Goal: Transaction & Acquisition: Purchase product/service

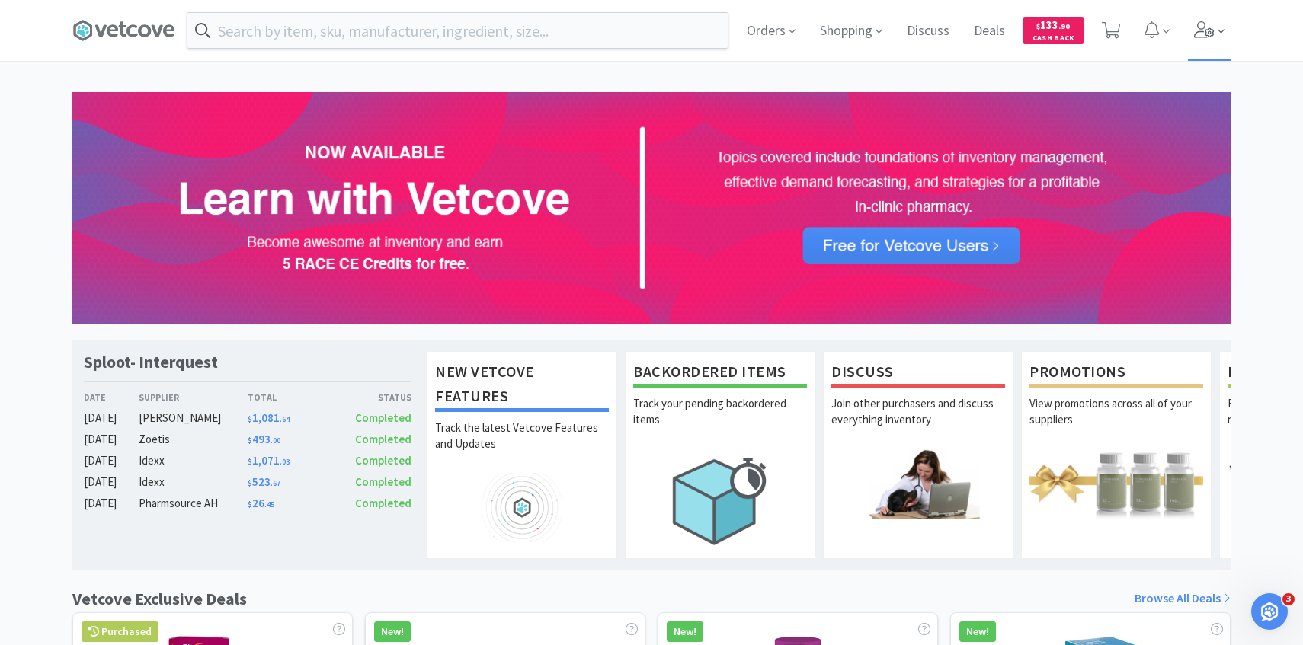
click at [1206, 19] on span at bounding box center [1209, 30] width 43 height 61
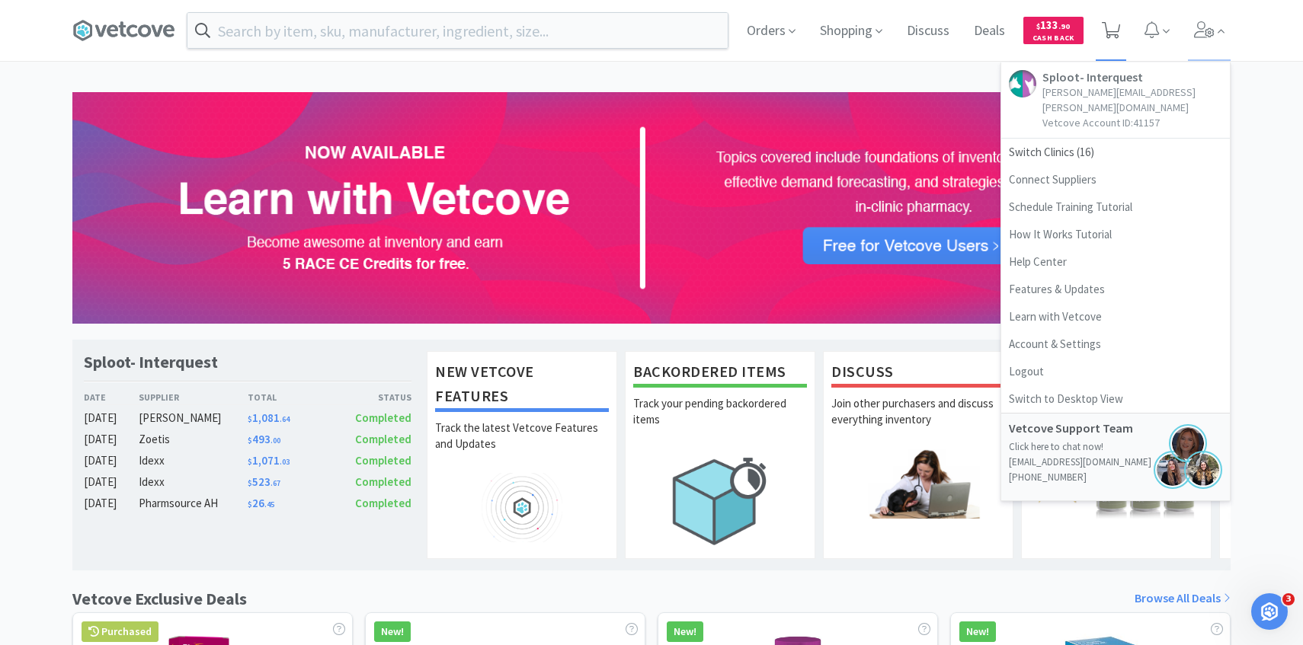
click at [1118, 33] on icon at bounding box center [1111, 30] width 19 height 17
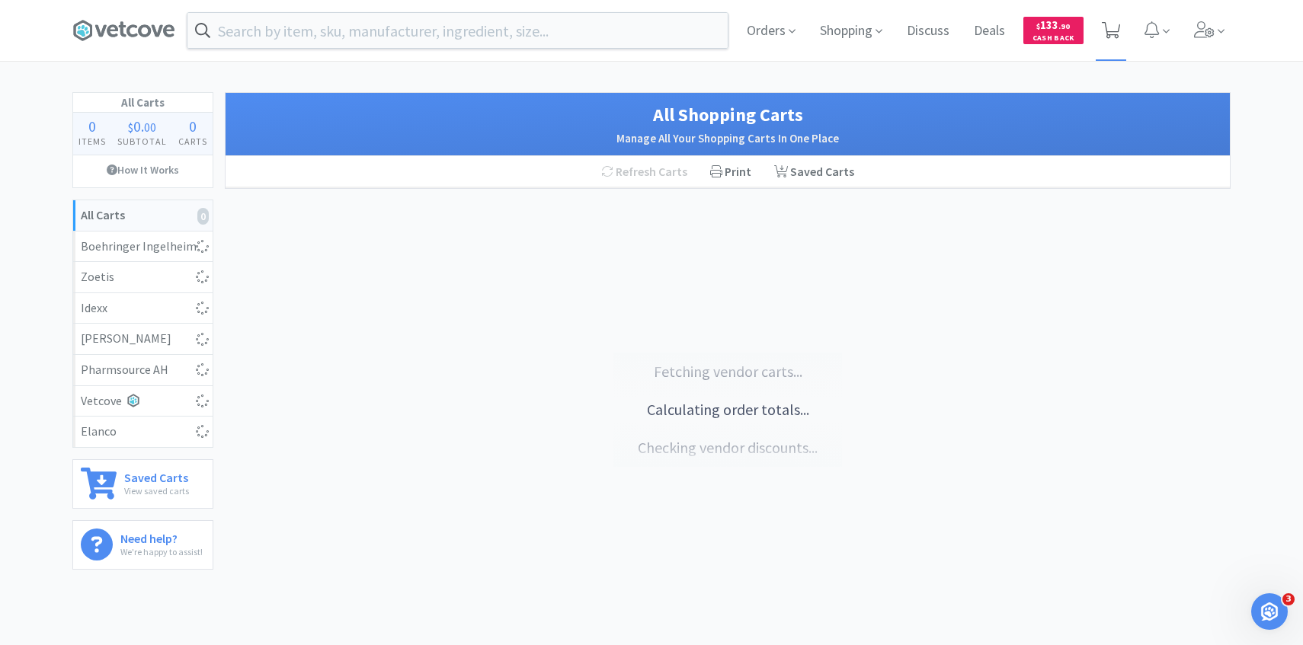
select select "2"
select select "3"
select select "4"
select select "1"
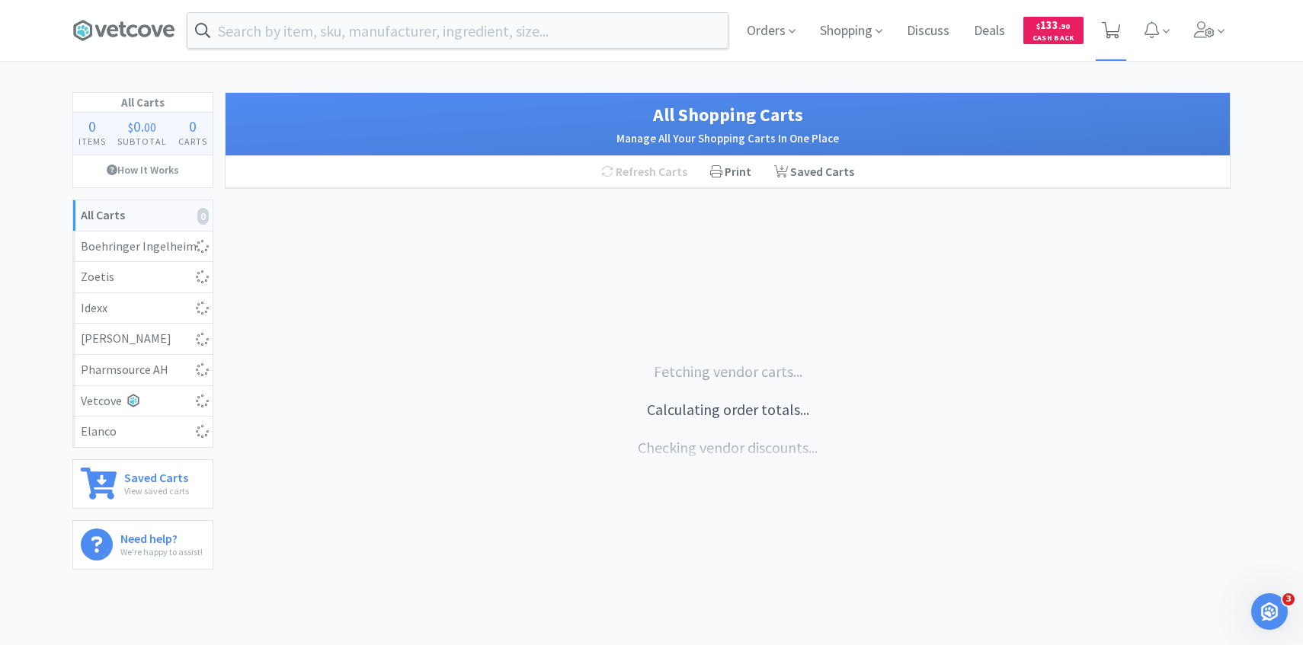
select select "1"
select select "4"
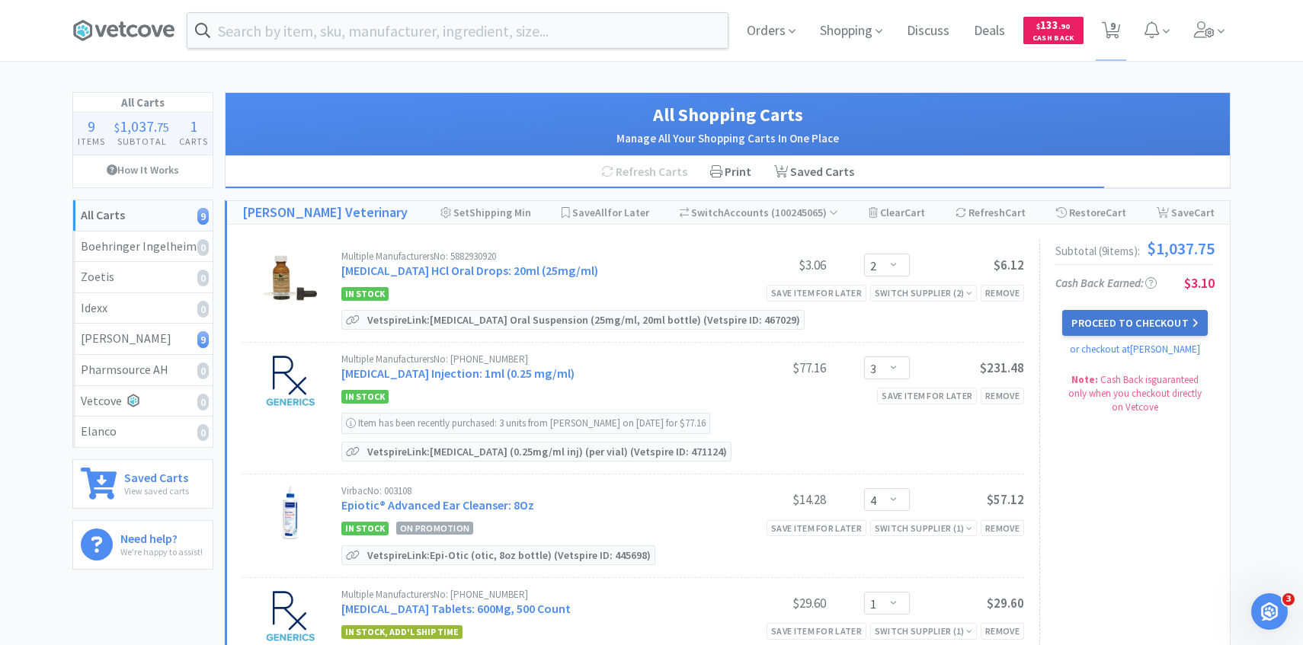
click at [1150, 328] on button "Proceed to Checkout" at bounding box center [1134, 323] width 145 height 26
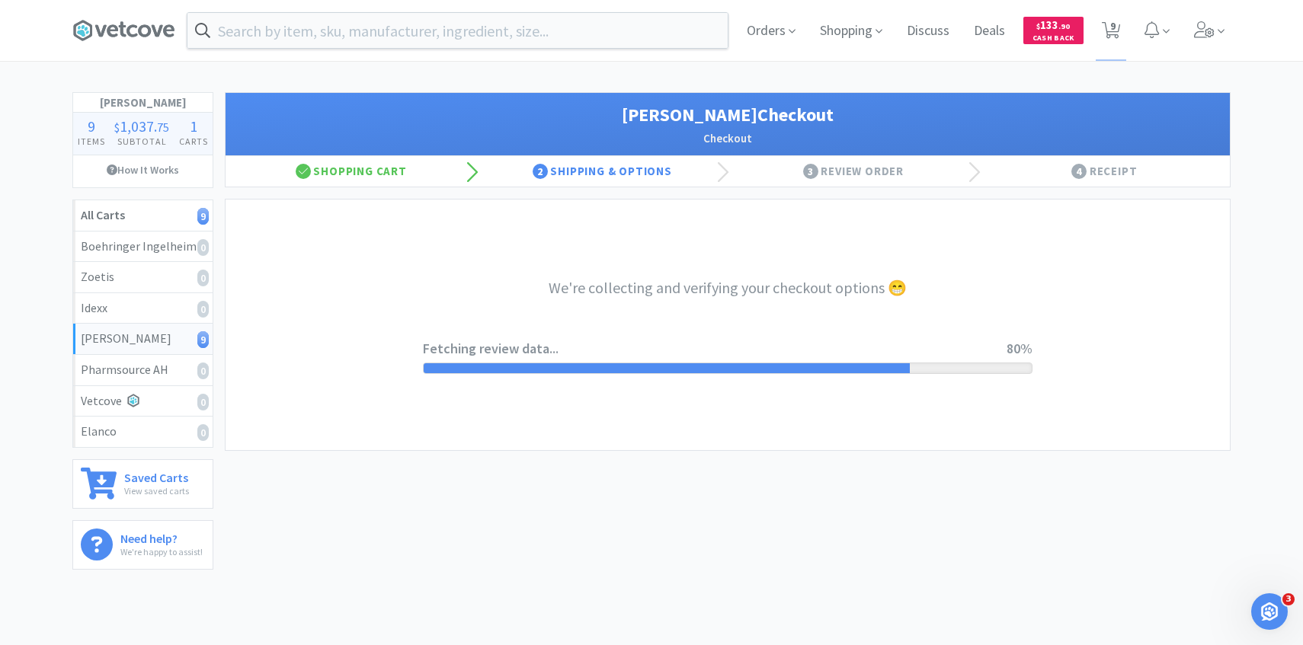
select select "1"
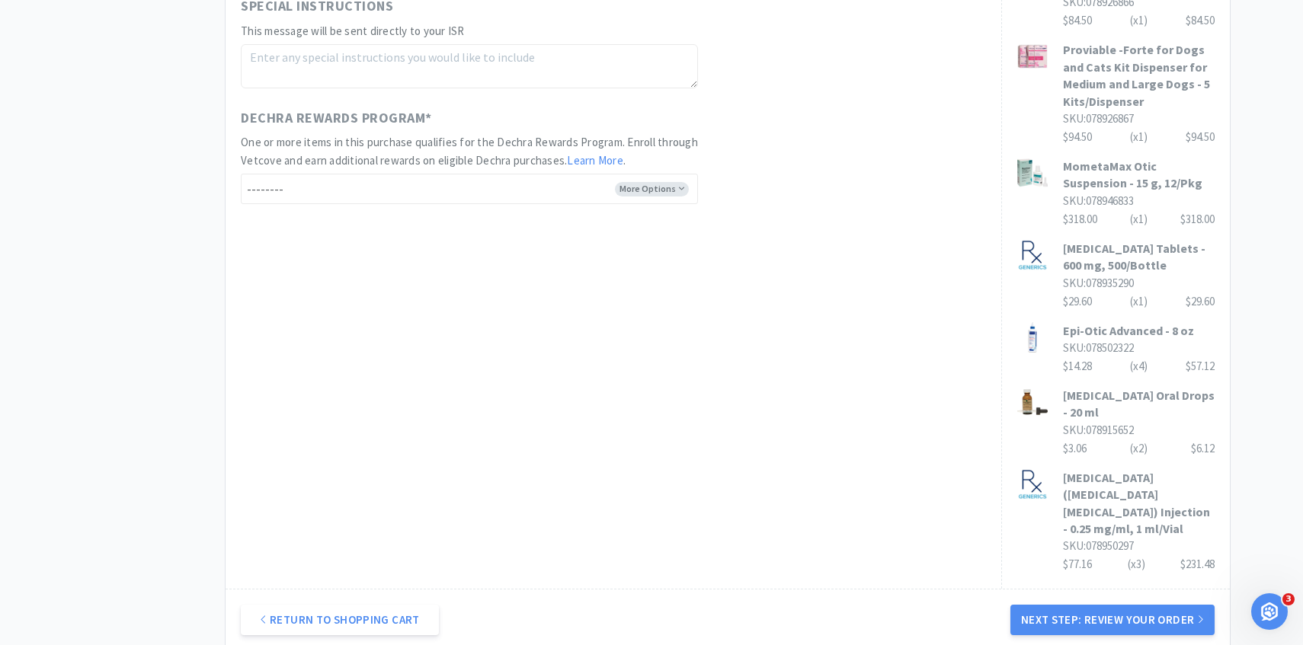
scroll to position [929, 0]
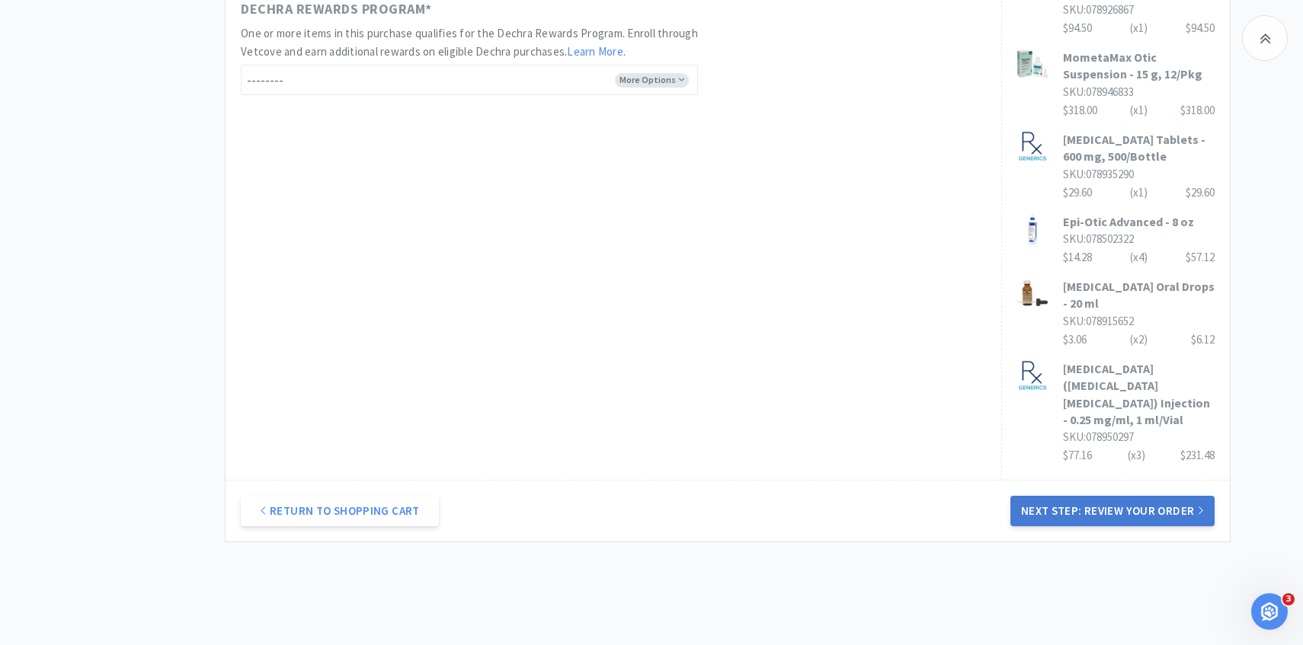
click at [1137, 496] on button "Next Step: Review Your Order" at bounding box center [1112, 511] width 204 height 30
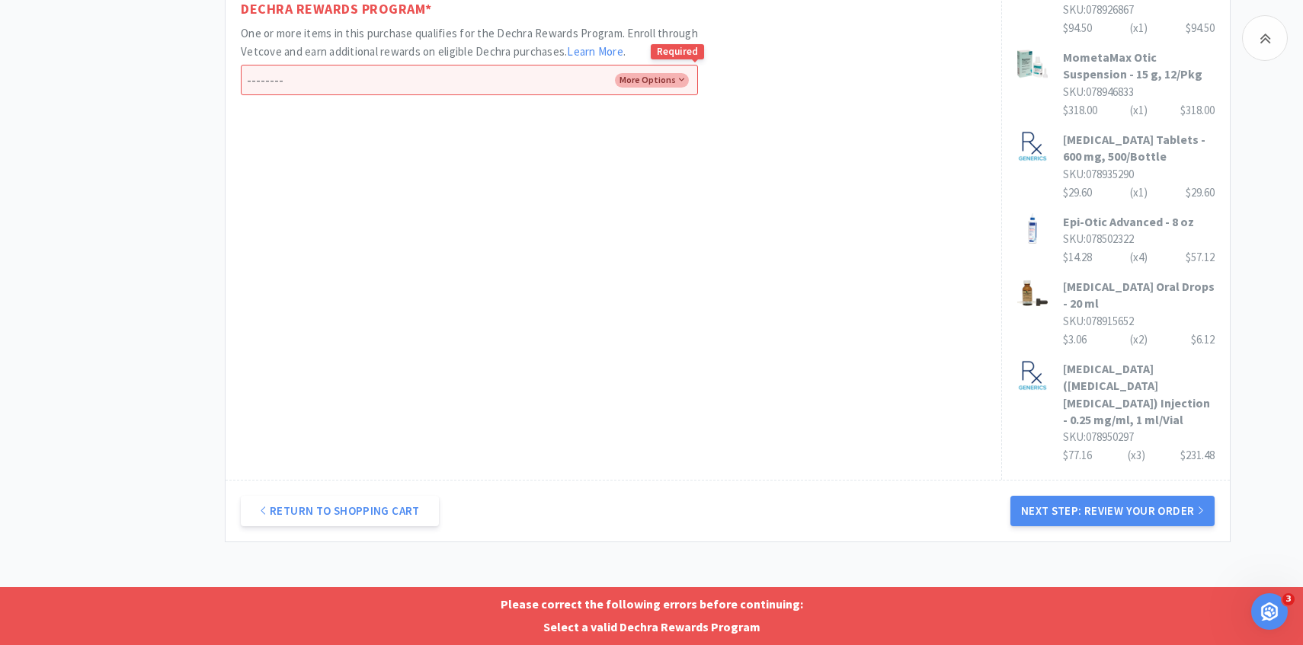
click at [620, 86] on select "-------- Enroll me in the Dechra Rewards Program No thank you" at bounding box center [469, 80] width 457 height 30
select select "No"
click at [241, 65] on select "-------- Enroll me in the Dechra Rewards Program No thank you" at bounding box center [469, 80] width 457 height 30
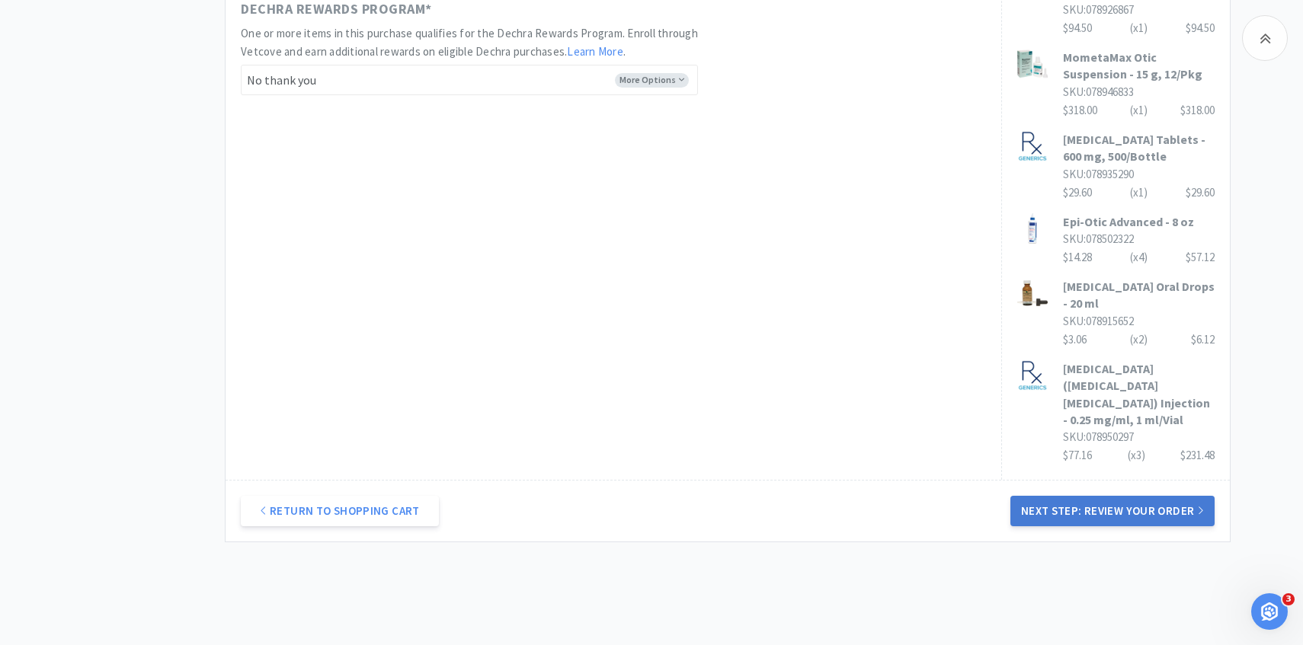
click at [1095, 496] on button "Next Step: Review Your Order" at bounding box center [1112, 511] width 204 height 30
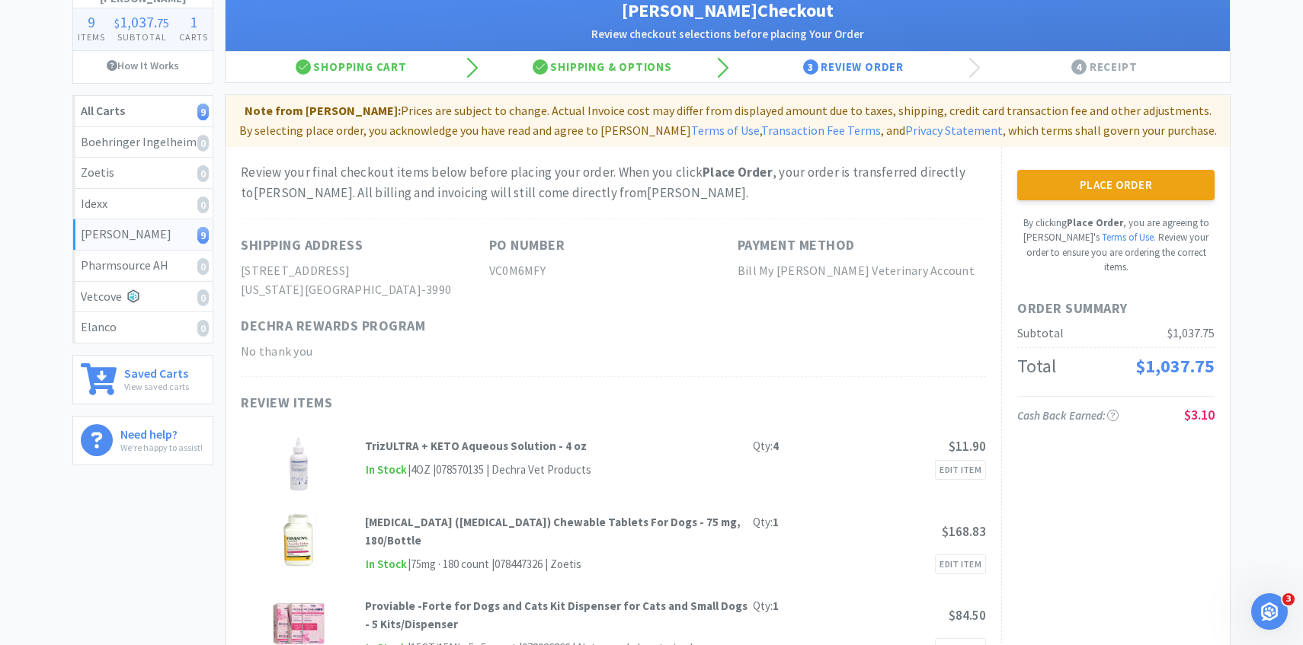
scroll to position [0, 0]
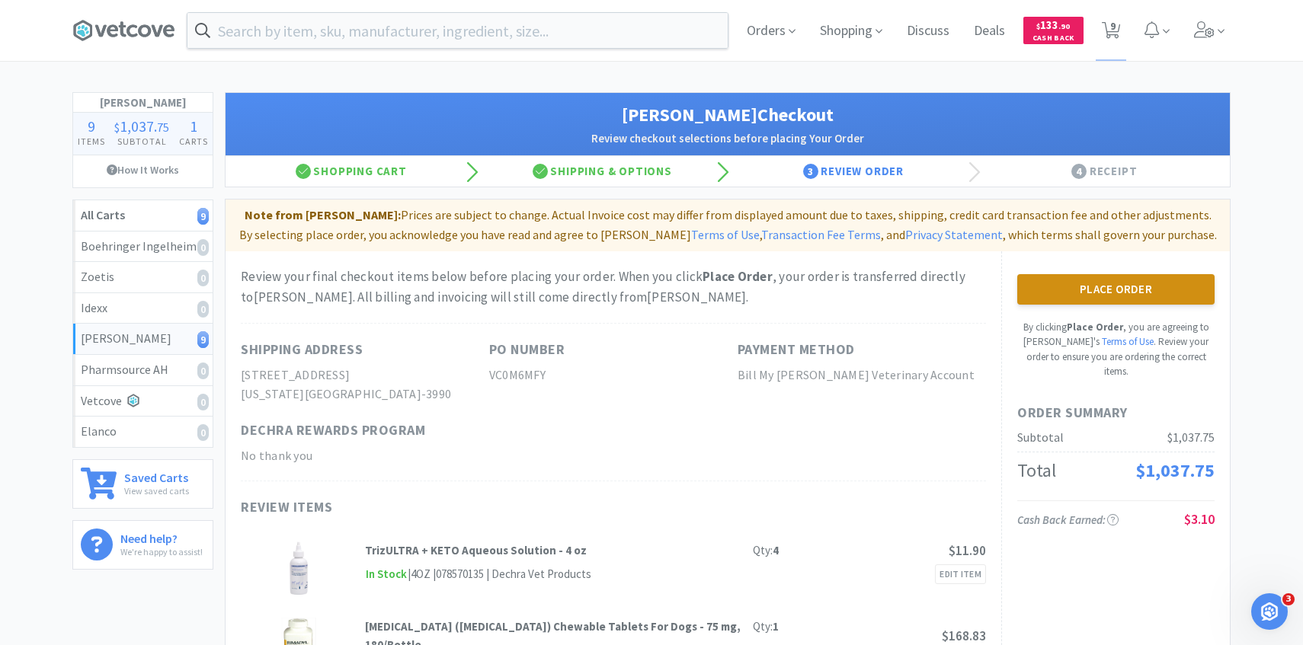
click at [1183, 279] on button "Place Order" at bounding box center [1115, 289] width 197 height 30
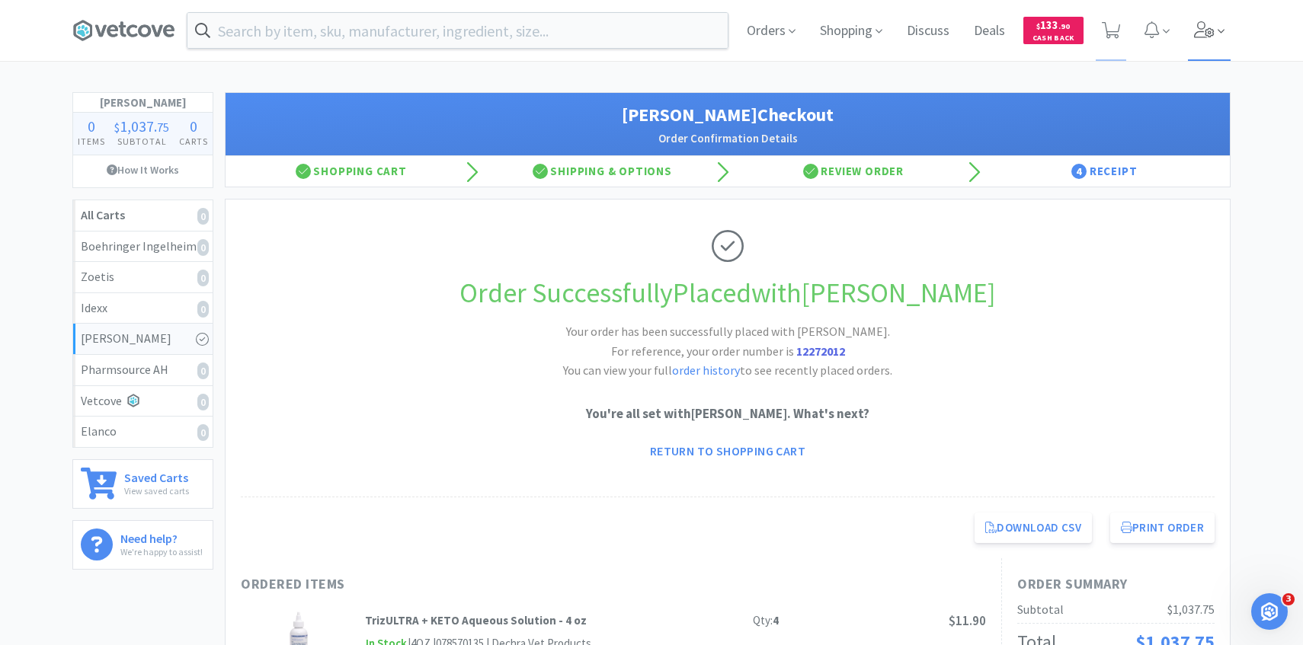
click at [1211, 19] on span at bounding box center [1209, 30] width 43 height 61
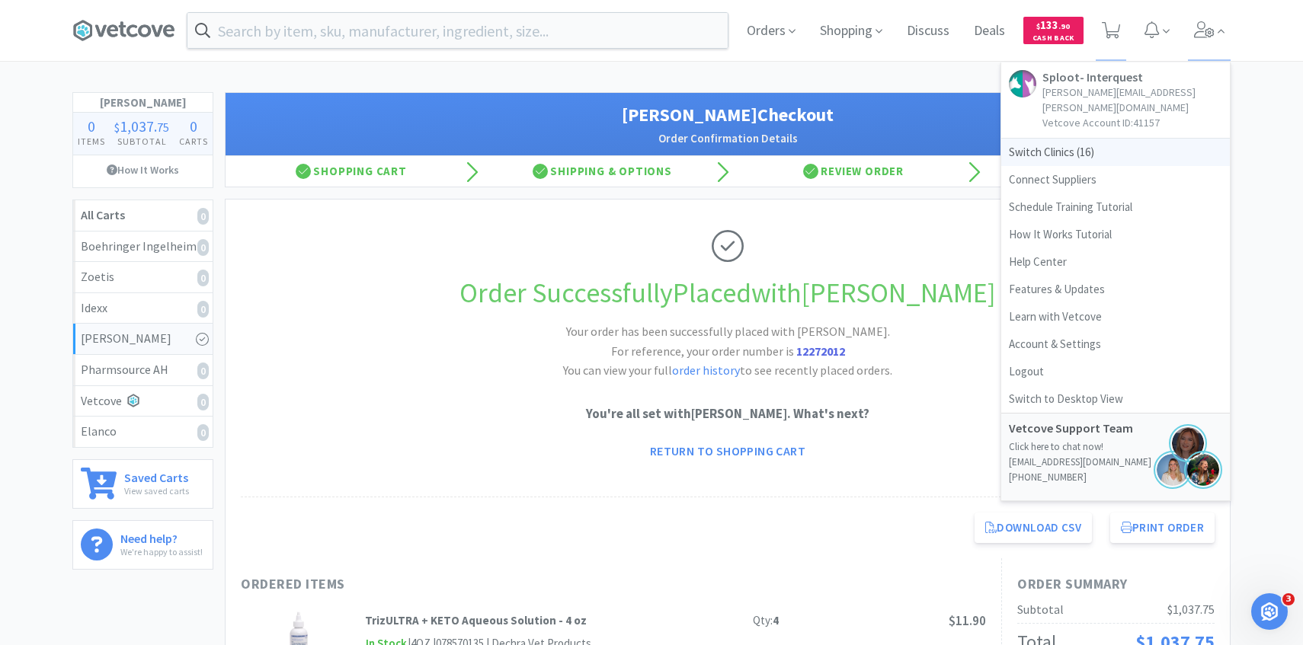
click at [1126, 139] on span "Switch Clinics ( 16 )" at bounding box center [1115, 152] width 229 height 27
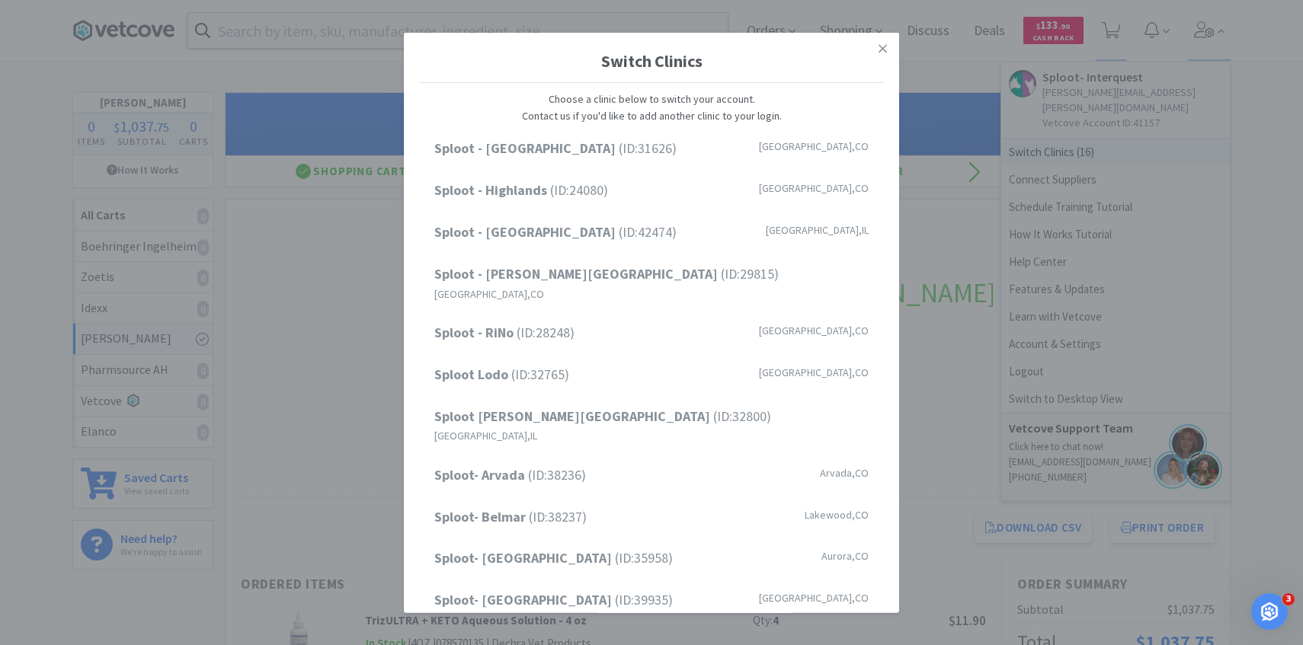
scroll to position [194, 0]
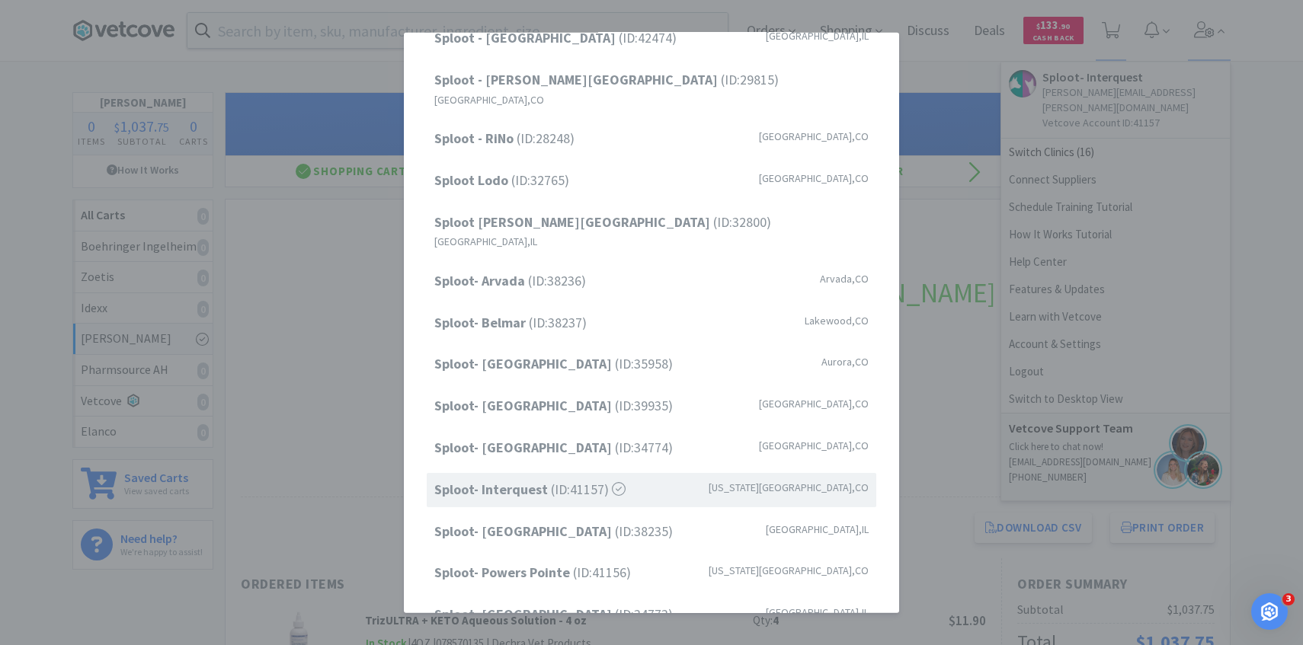
click at [329, 94] on div "Switch Clinics Choose a clinic below to switch your account. Contact us if you'…" at bounding box center [651, 322] width 1303 height 645
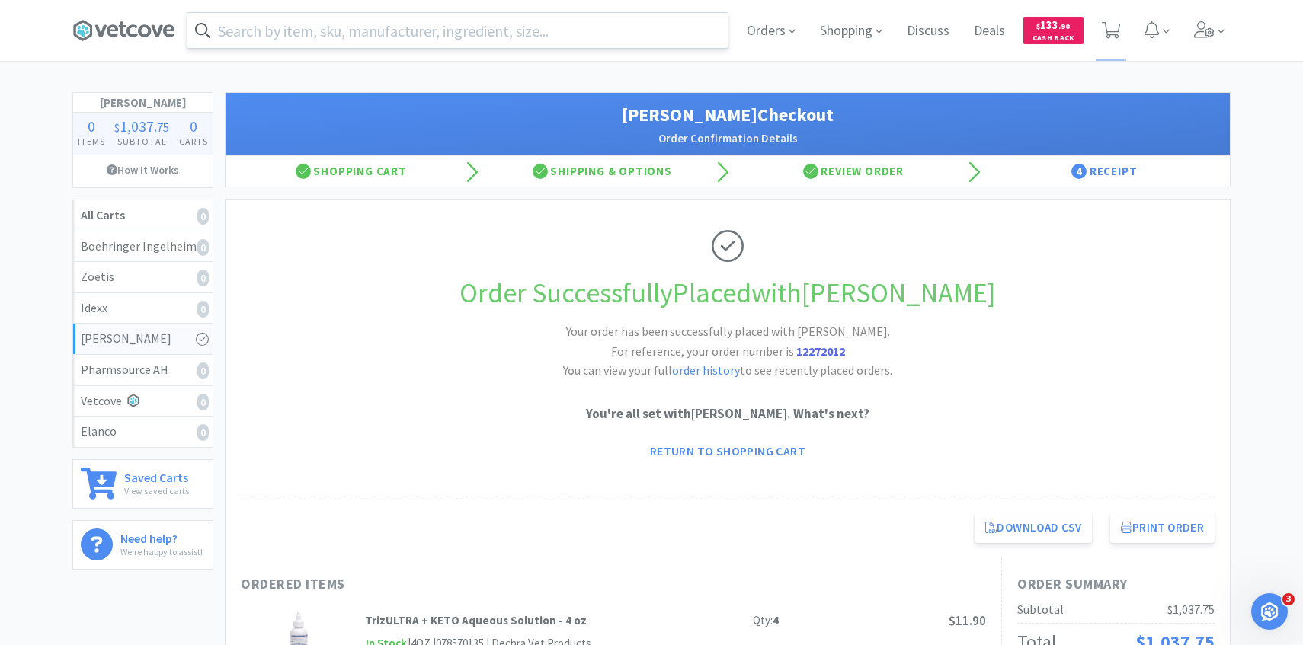
click at [329, 21] on input "text" at bounding box center [457, 30] width 540 height 35
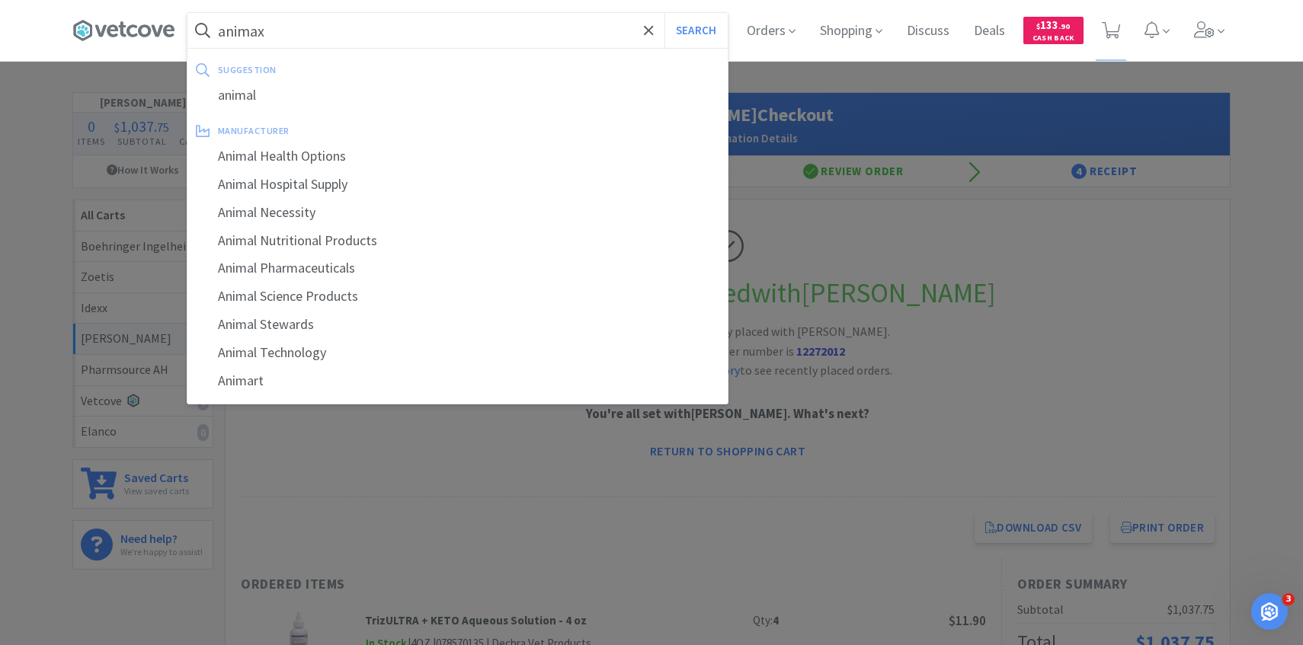
type input "animax"
click at [664, 13] on button "Search" at bounding box center [695, 30] width 63 height 35
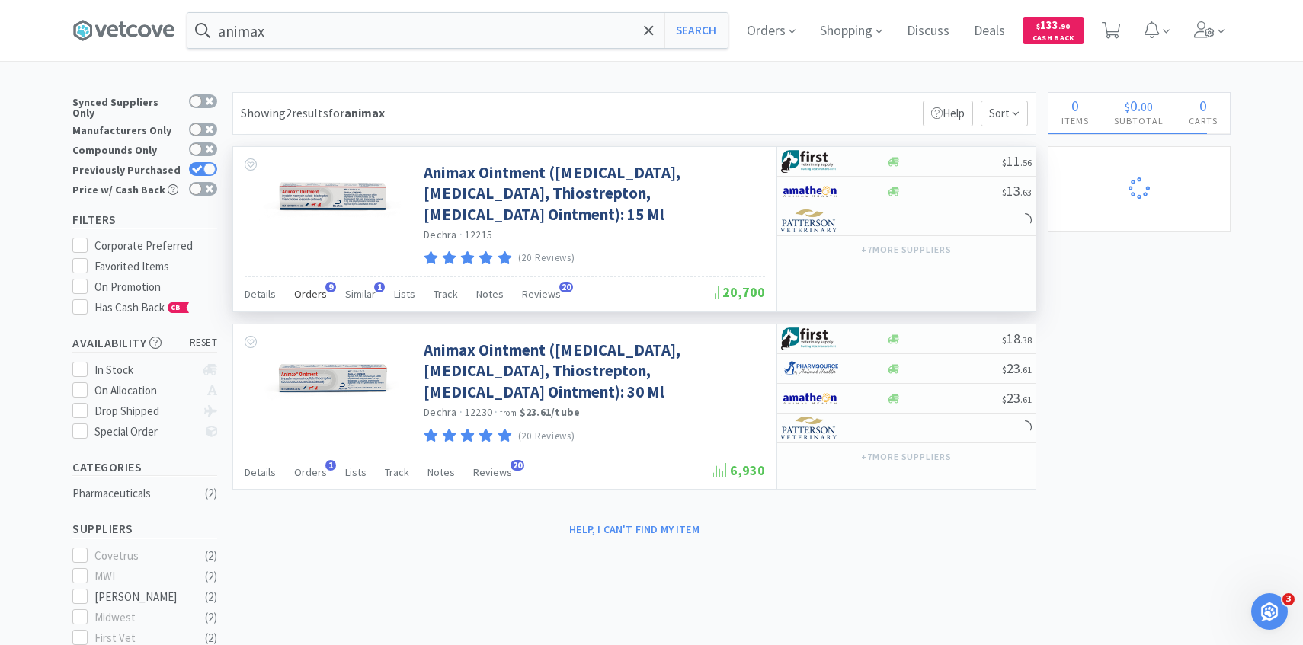
click at [321, 295] on span "Orders" at bounding box center [310, 294] width 33 height 14
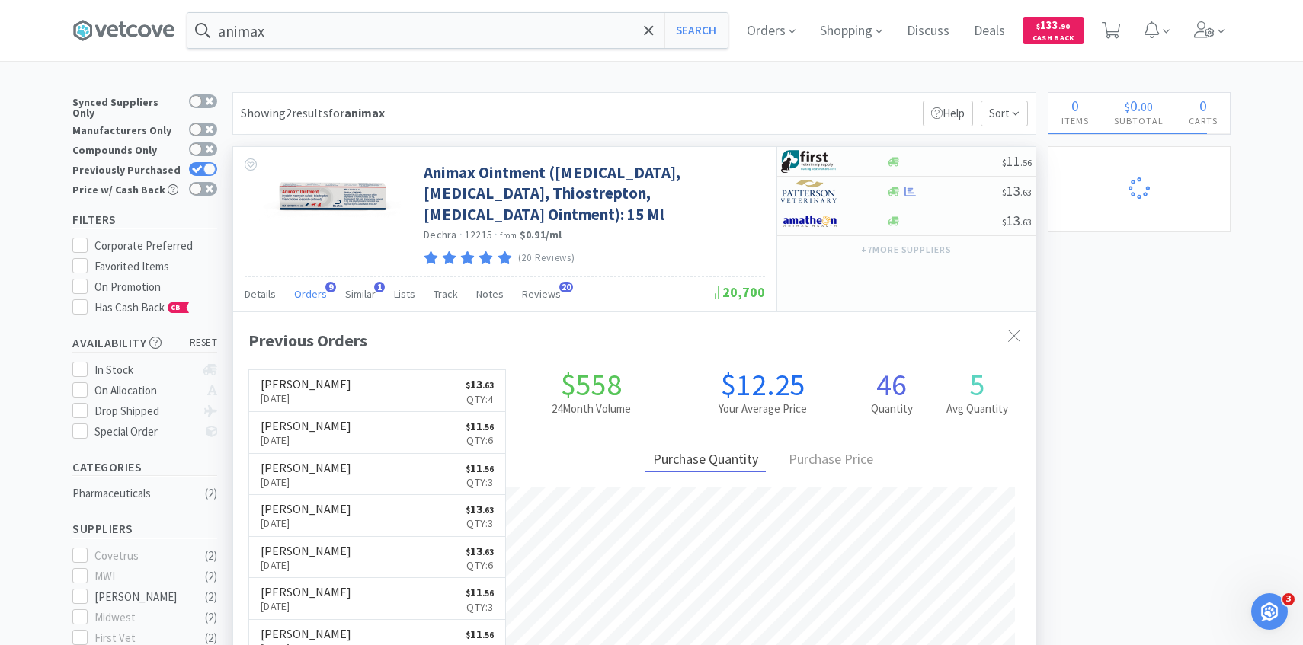
scroll to position [408, 802]
click at [349, 377] on link "[PERSON_NAME] [DATE] $ 13 . 63 Qty: 4" at bounding box center [377, 391] width 256 height 42
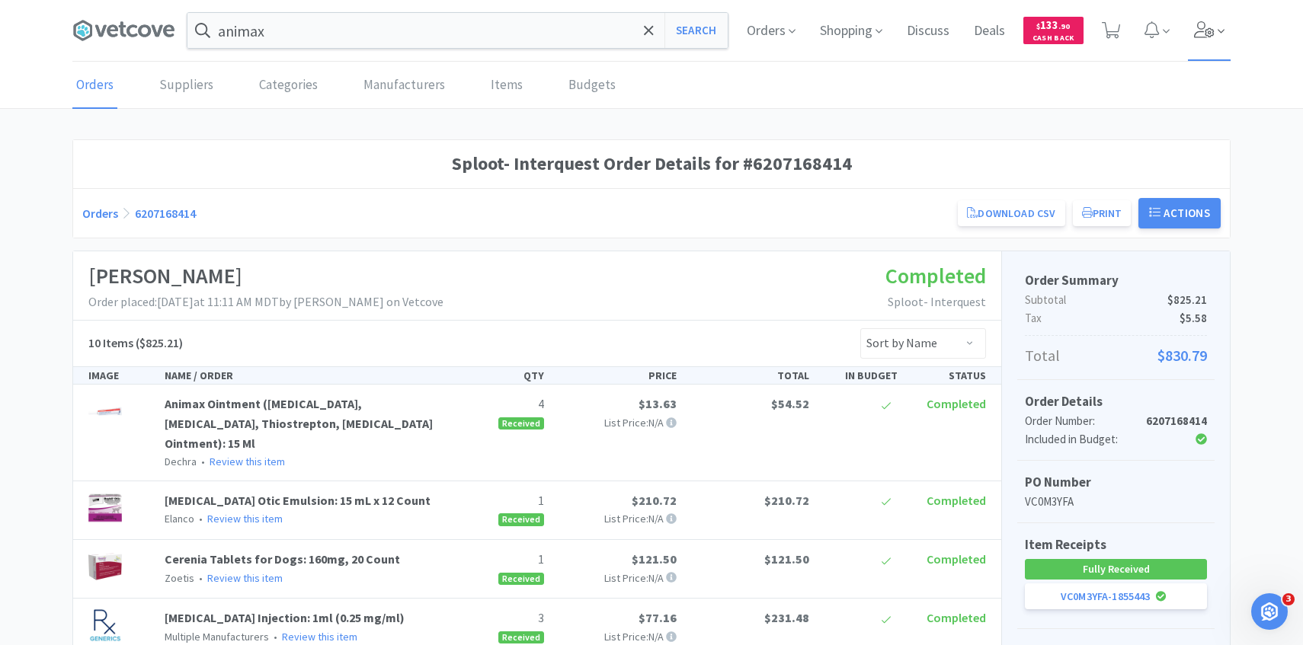
click at [1209, 30] on icon at bounding box center [1204, 29] width 21 height 17
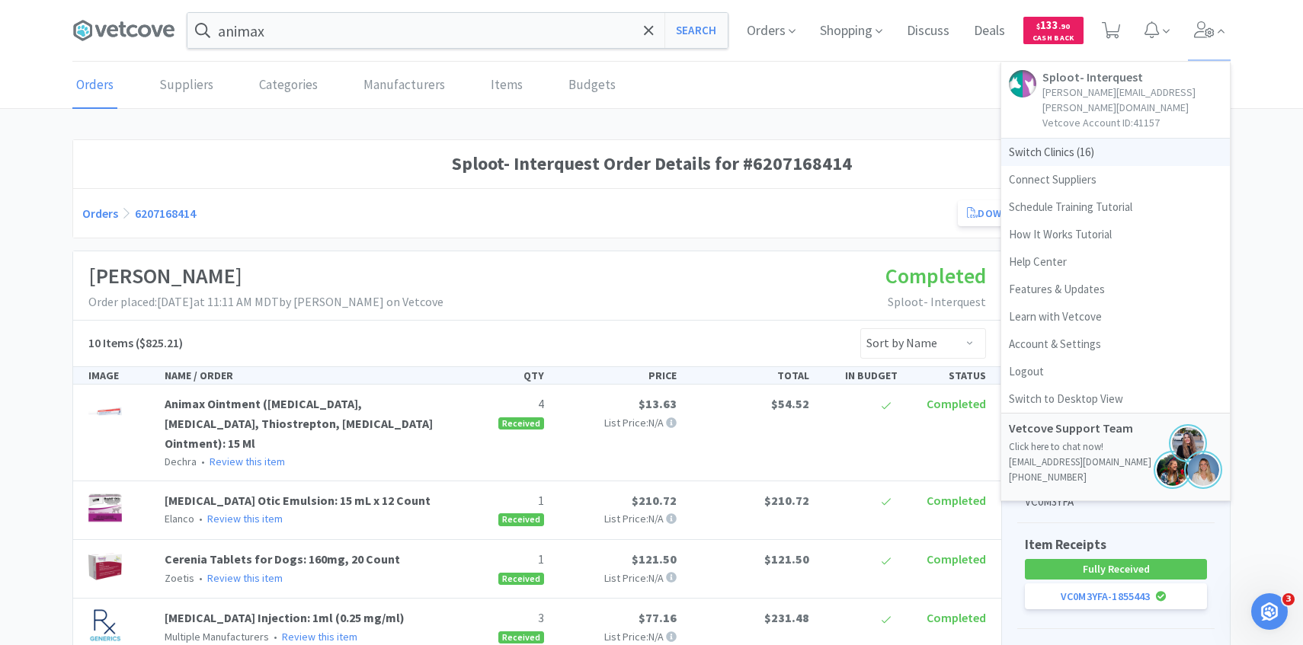
click at [1058, 139] on span "Switch Clinics ( 16 )" at bounding box center [1115, 152] width 229 height 27
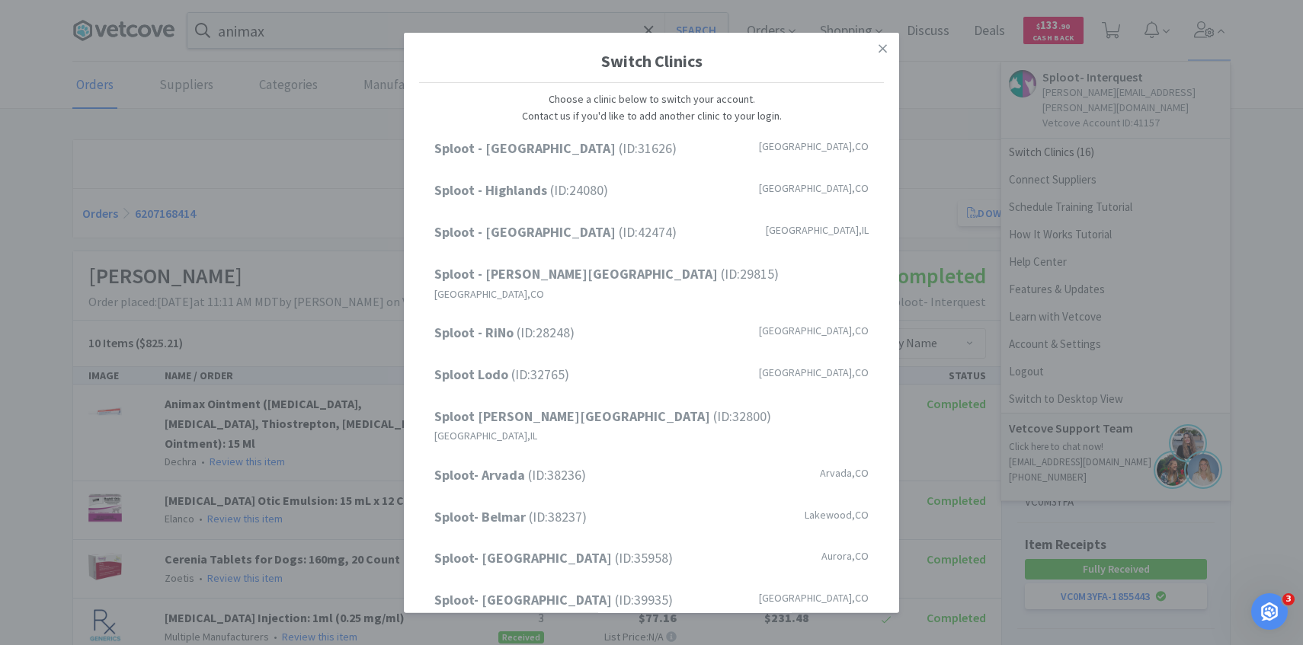
scroll to position [194, 0]
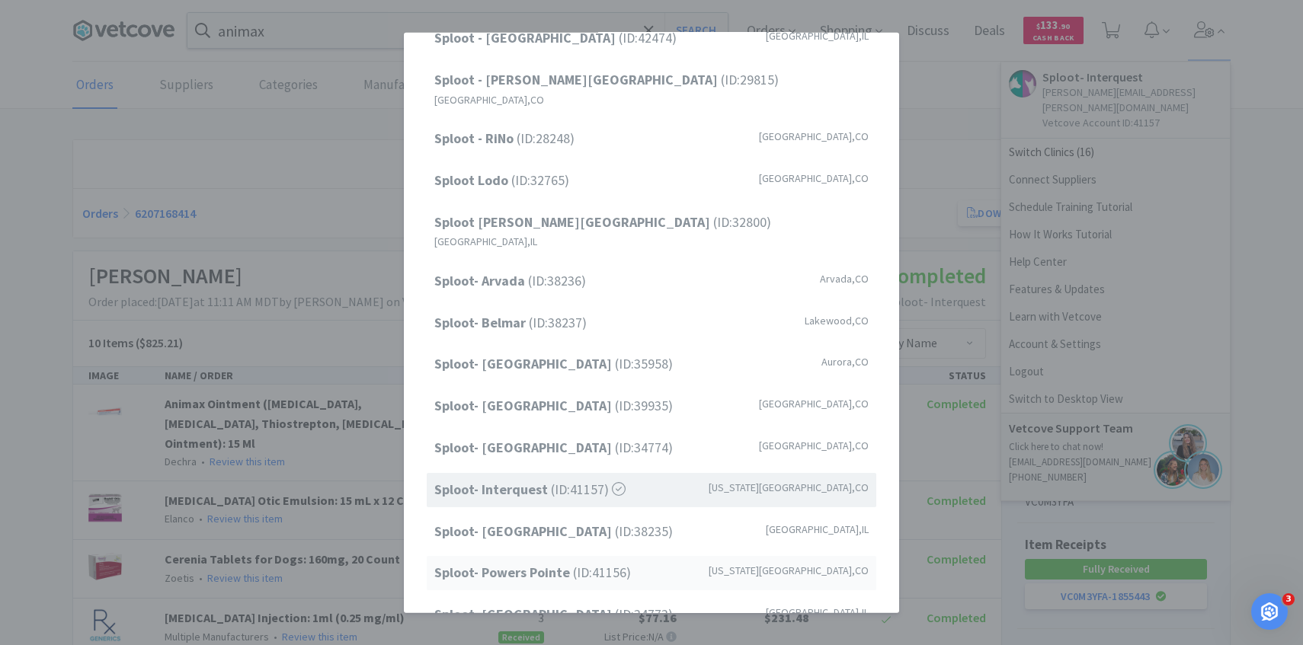
click at [494, 556] on div "Sploot- [GEOGRAPHIC_DATA] (ID: 41156 ) [US_STATE][GEOGRAPHIC_DATA] , [GEOGRAPHI…" at bounding box center [651, 573] width 449 height 34
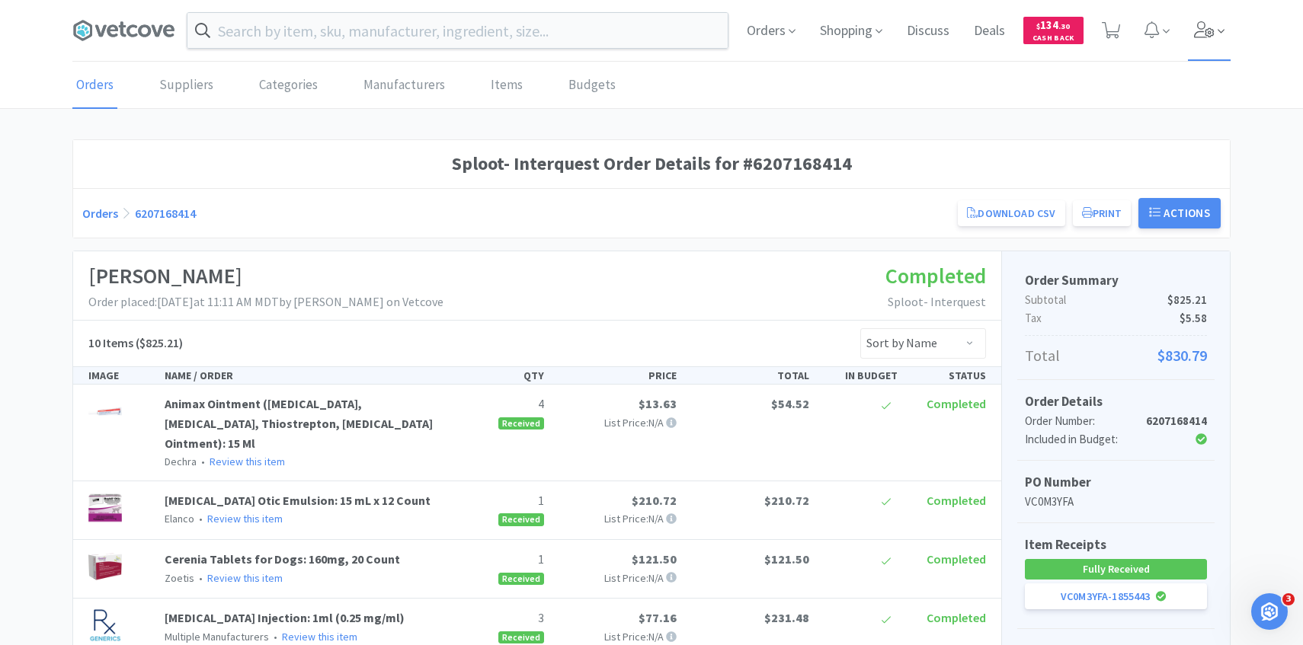
click at [1222, 30] on icon at bounding box center [1220, 31] width 7 height 14
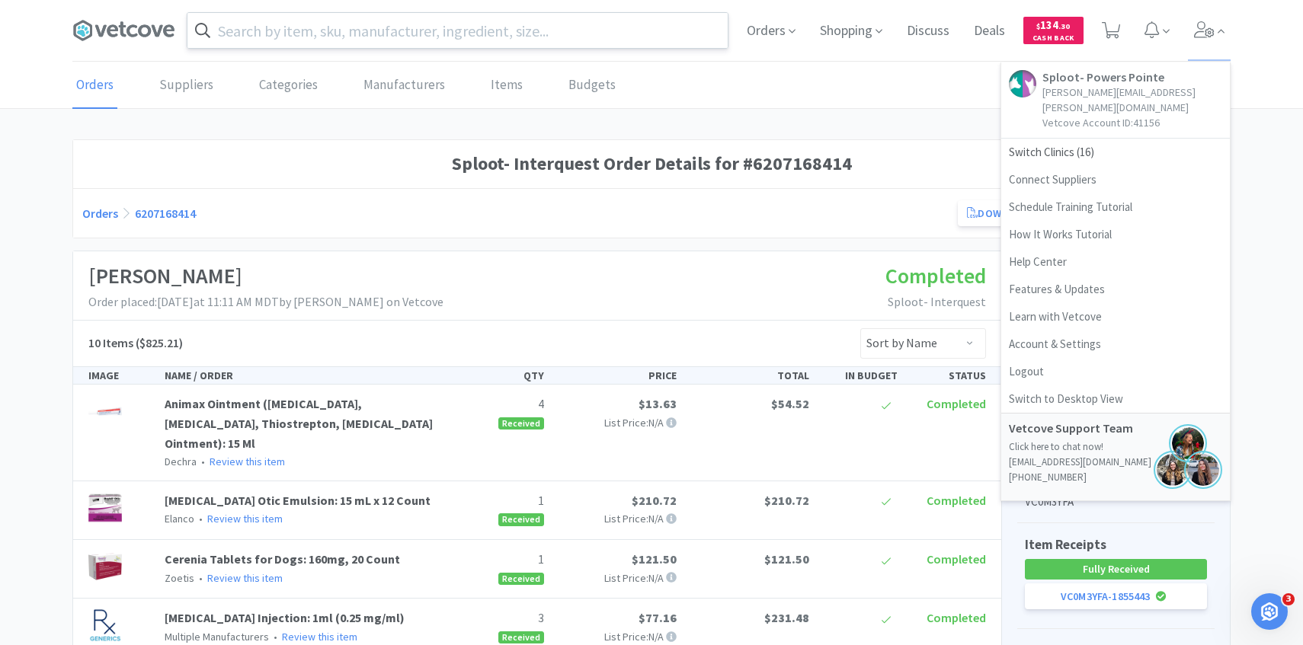
click at [553, 27] on input "text" at bounding box center [457, 30] width 540 height 35
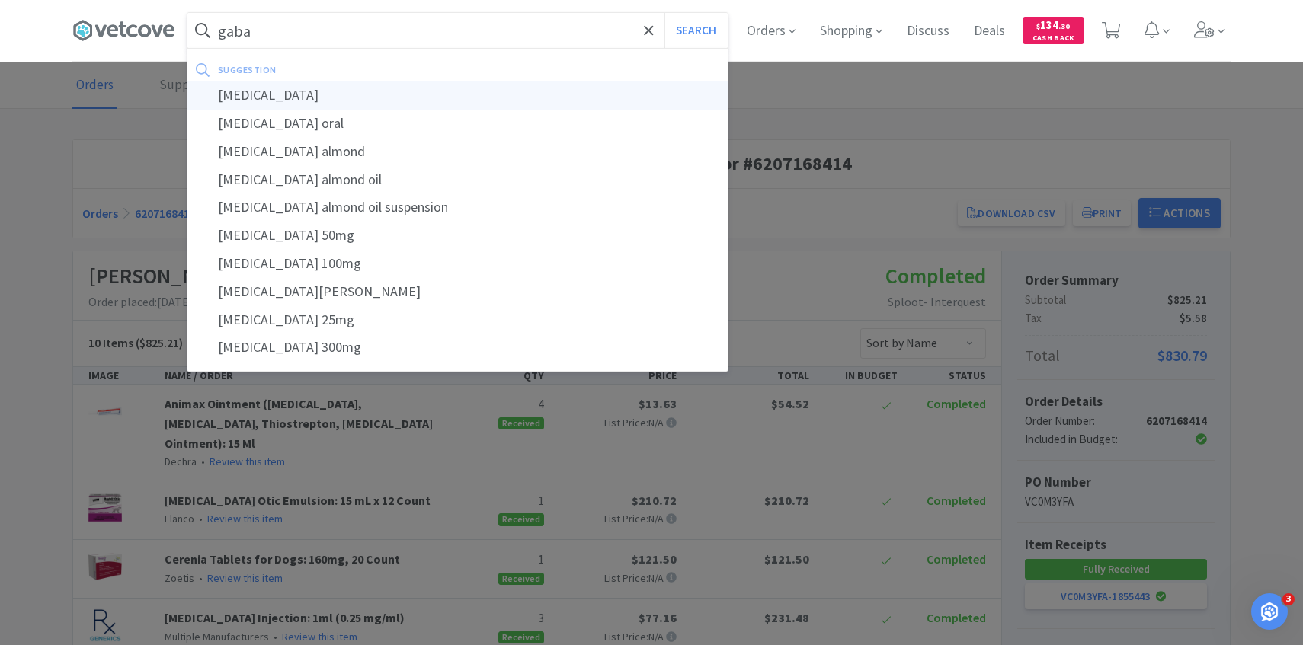
click at [417, 91] on div "gabapentin" at bounding box center [457, 96] width 540 height 28
type input "gabapentin"
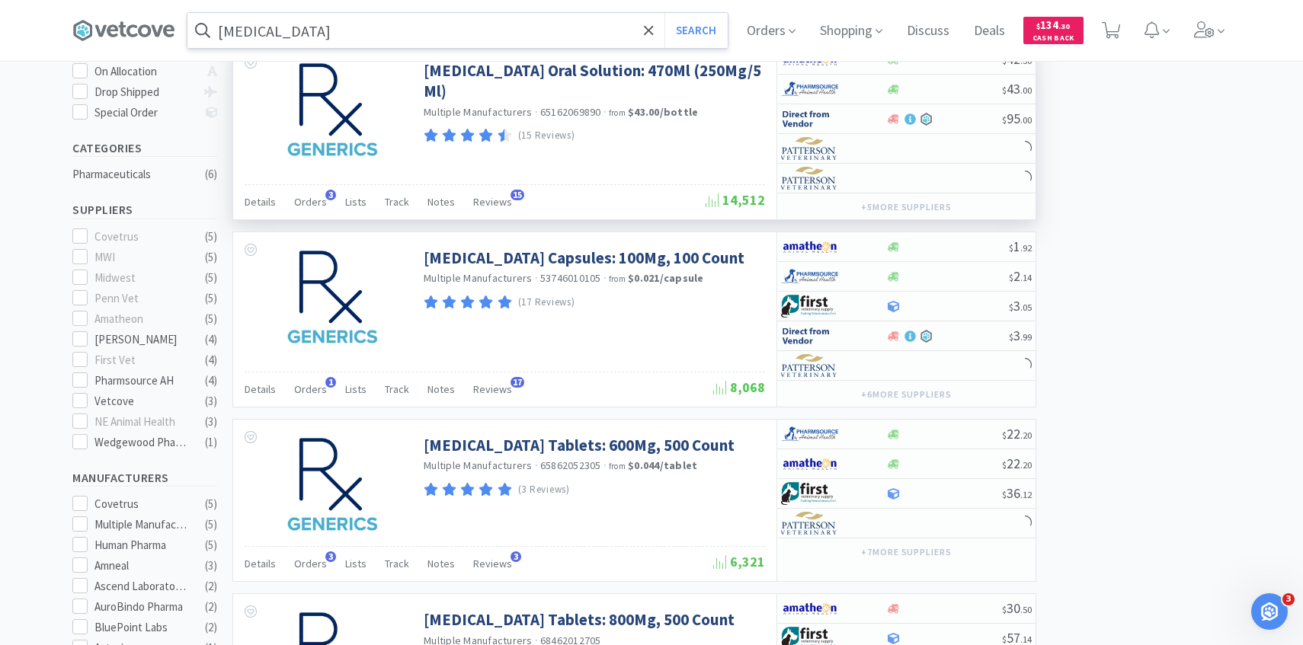
scroll to position [300, 0]
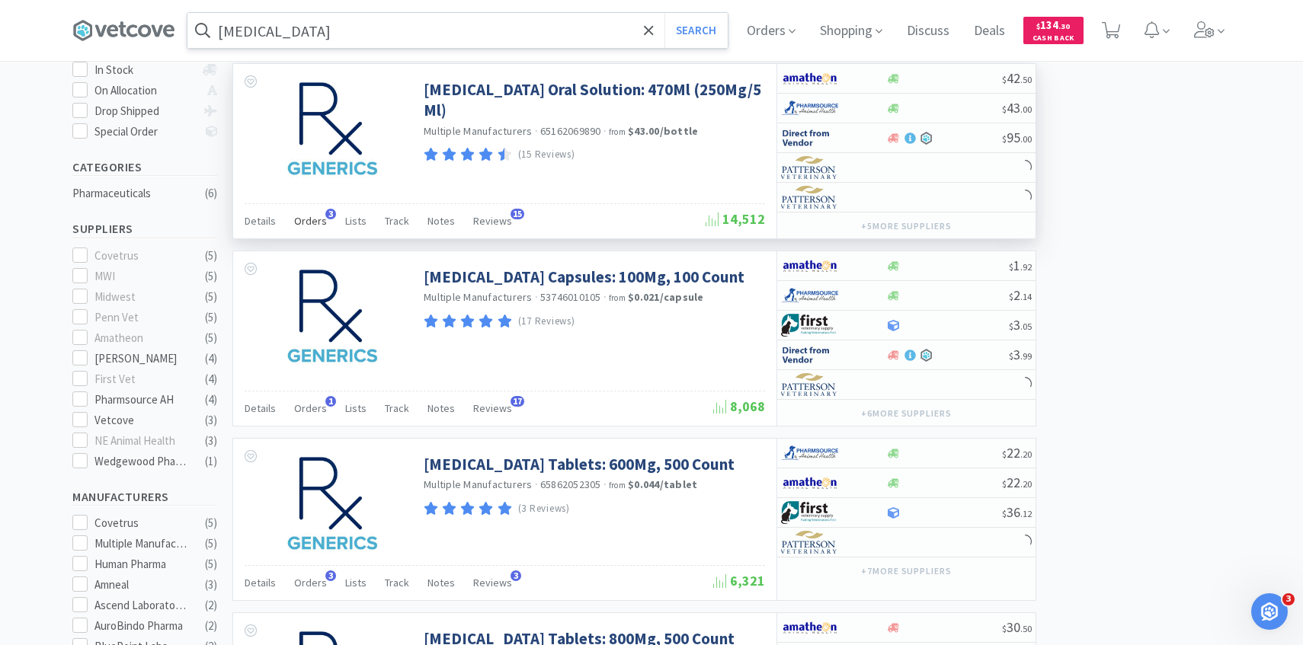
click at [313, 215] on span "Orders" at bounding box center [310, 221] width 33 height 14
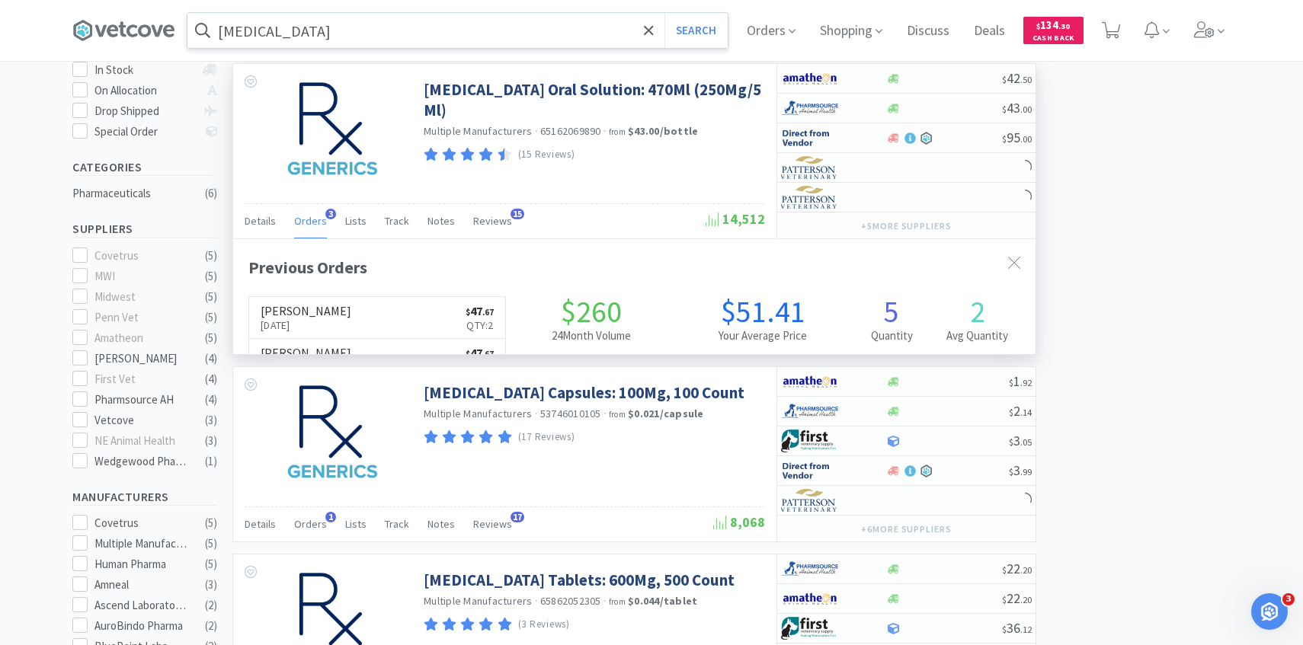
scroll to position [395, 802]
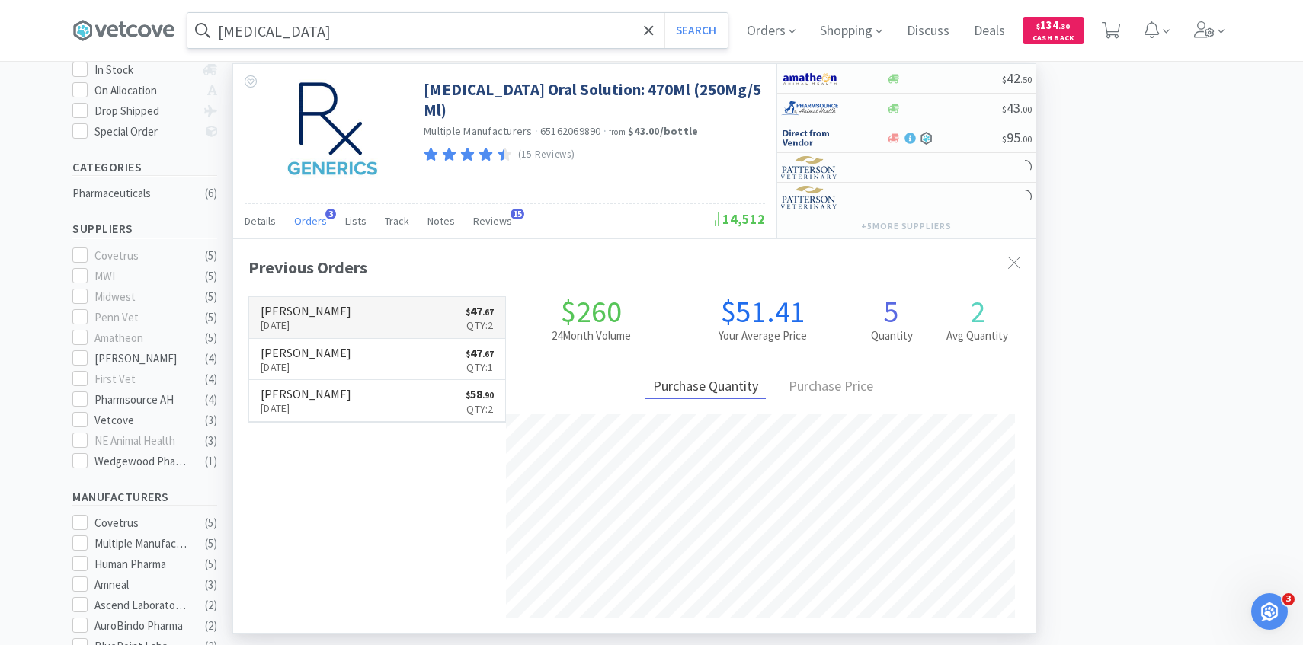
click at [376, 315] on link "Patterson Sep 2nd, 2025 $ 47 . 67 Qty: 2" at bounding box center [377, 318] width 256 height 42
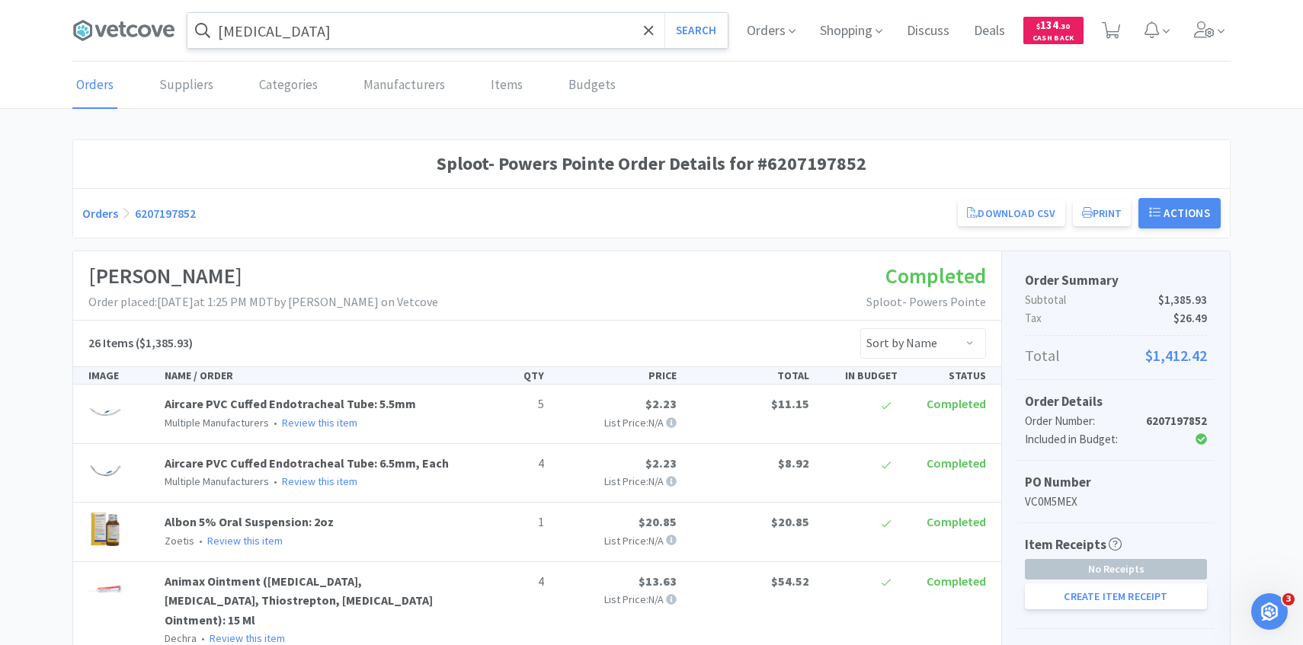
click at [1204, 50] on span at bounding box center [1209, 30] width 43 height 61
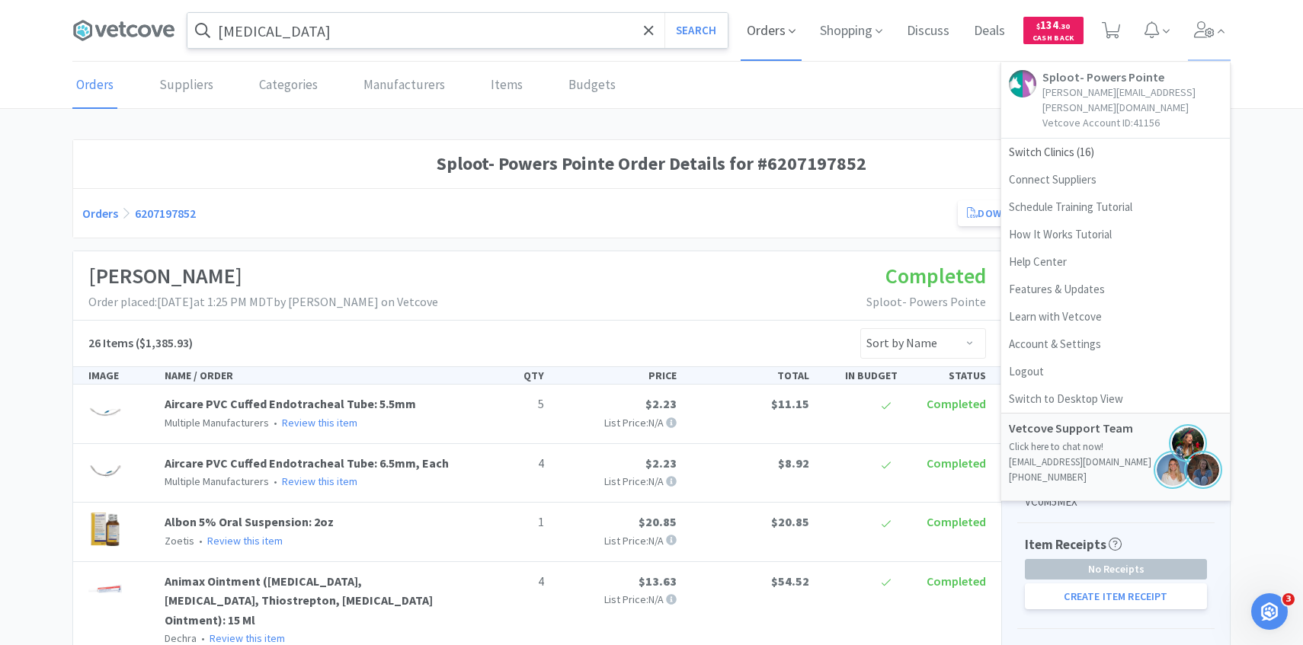
click at [779, 36] on span "Orders" at bounding box center [771, 30] width 61 height 61
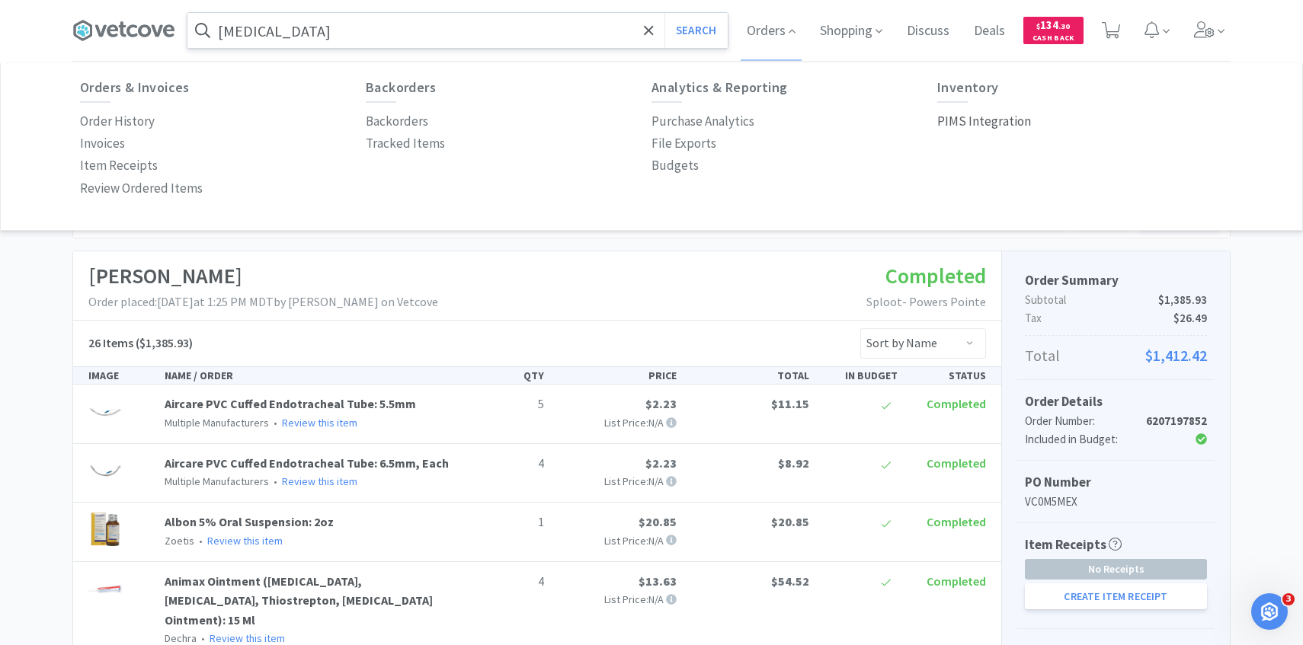
click at [963, 129] on p "PIMS Integration" at bounding box center [984, 121] width 94 height 21
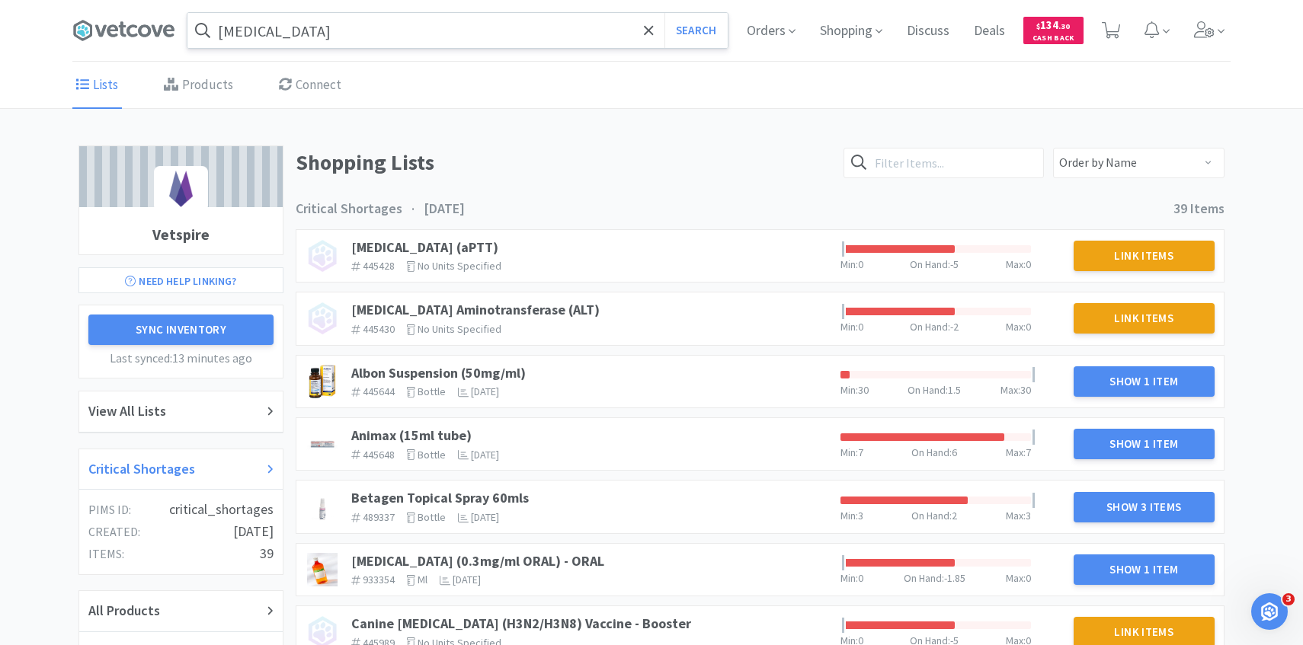
click at [194, 467] on div "Critical Shortages" at bounding box center [180, 470] width 185 height 22
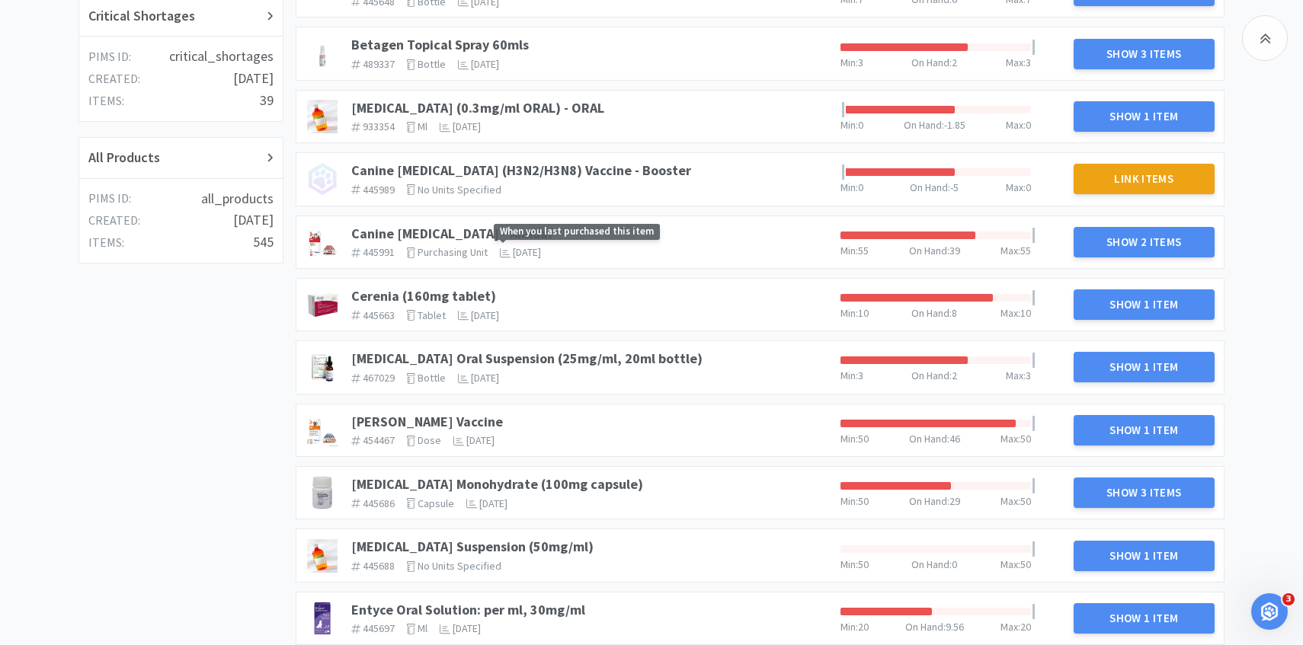
scroll to position [476, 0]
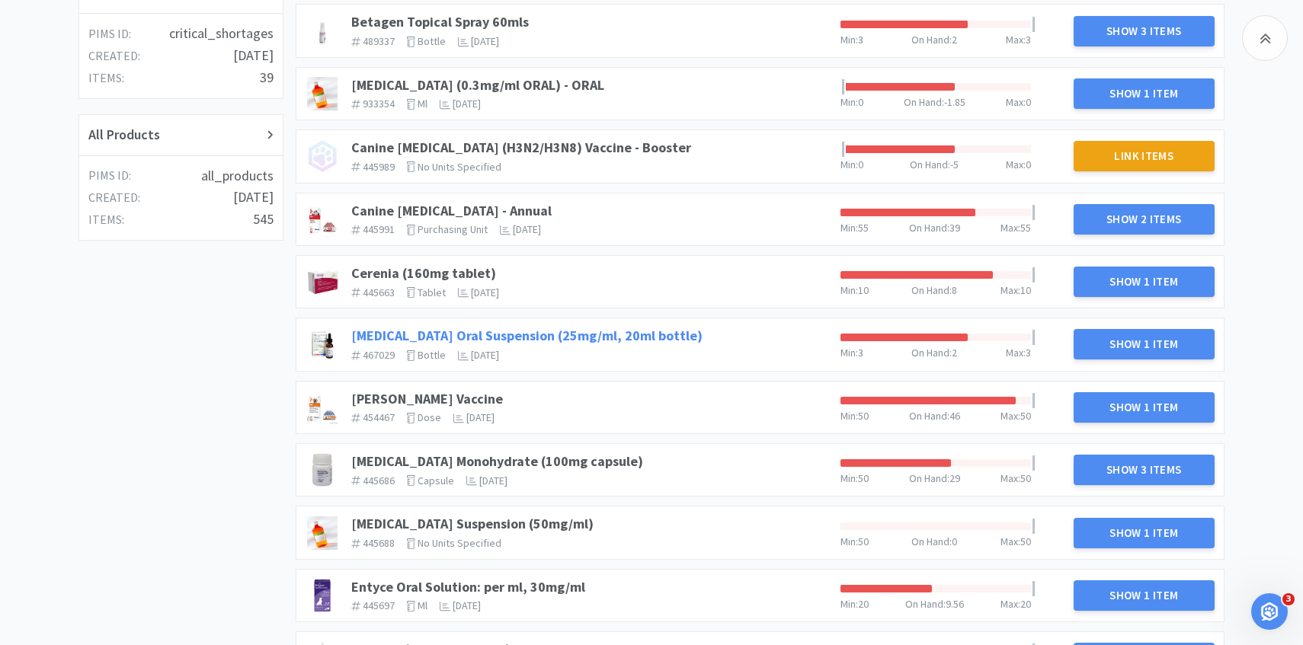
click at [569, 331] on link "Clindamycin Oral Suspension (25mg/ml, 20ml bottle)" at bounding box center [526, 336] width 351 height 18
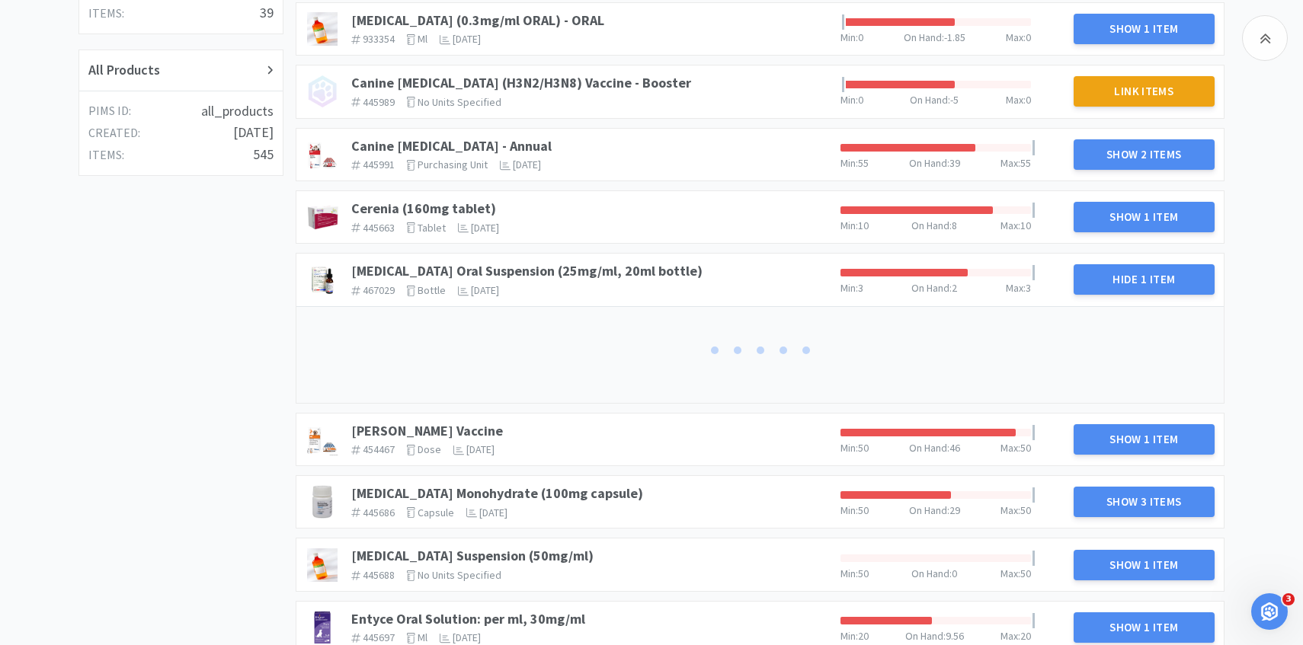
scroll to position [590, 0]
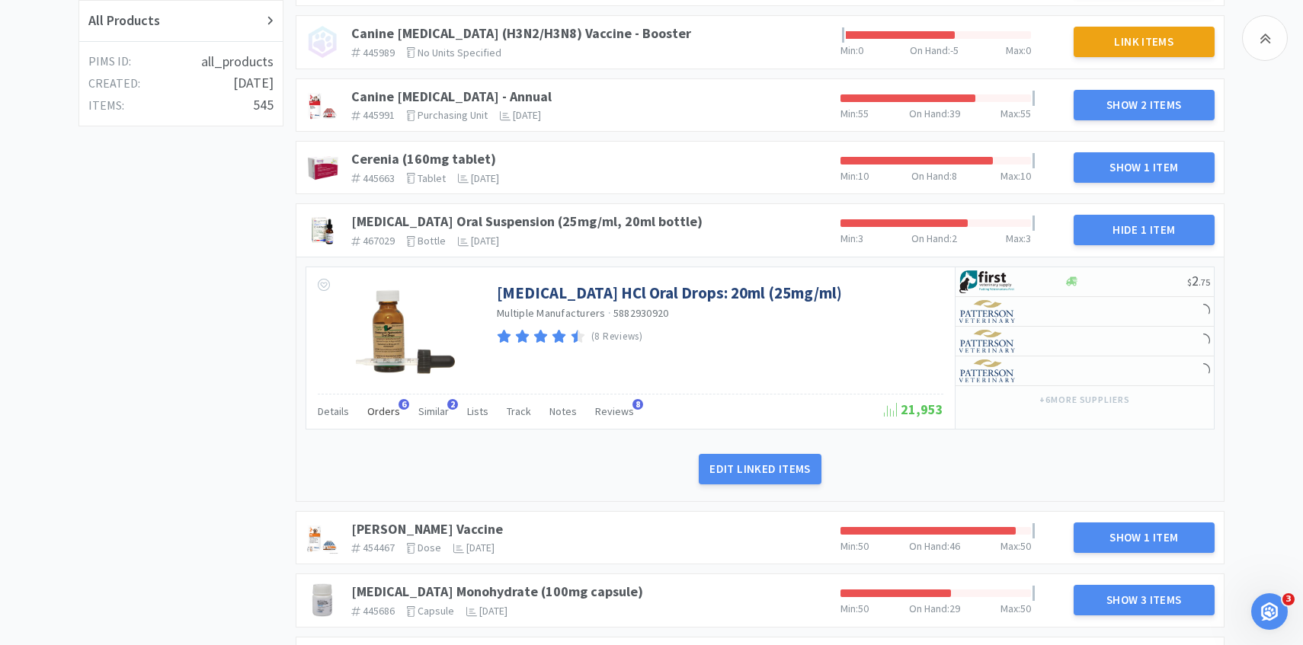
click at [390, 410] on span "Orders" at bounding box center [383, 412] width 33 height 14
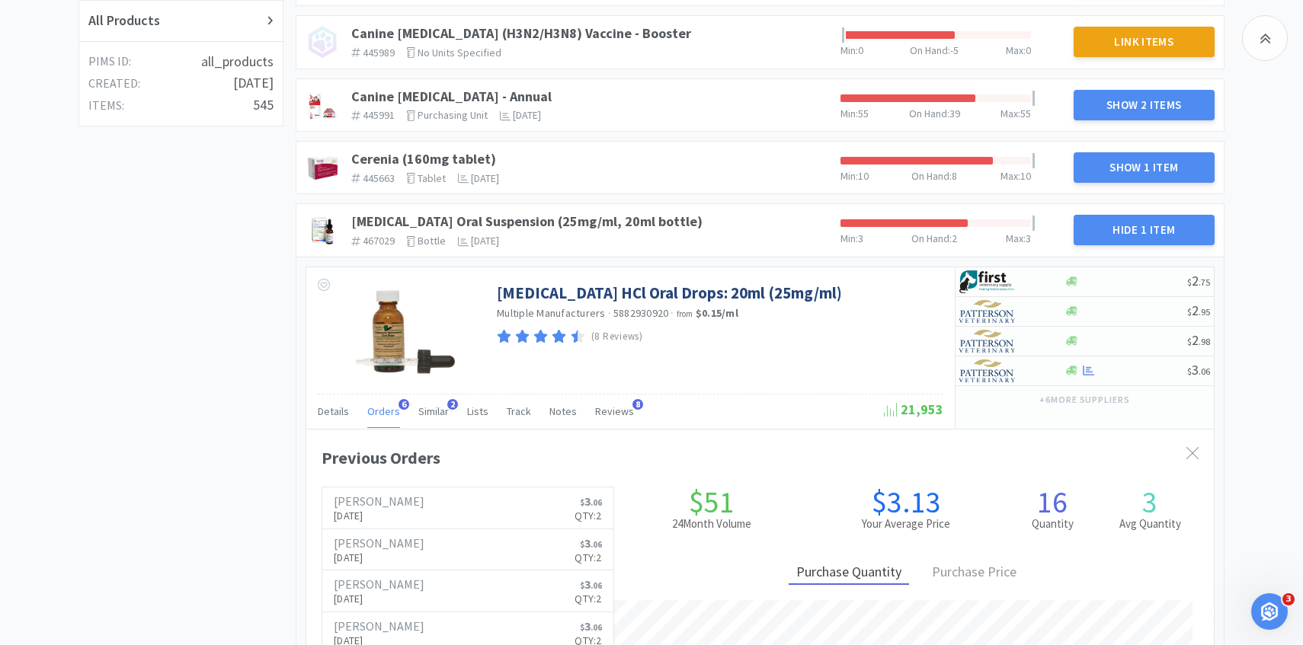
scroll to position [417, 907]
click at [389, 411] on span "Orders" at bounding box center [383, 412] width 33 height 14
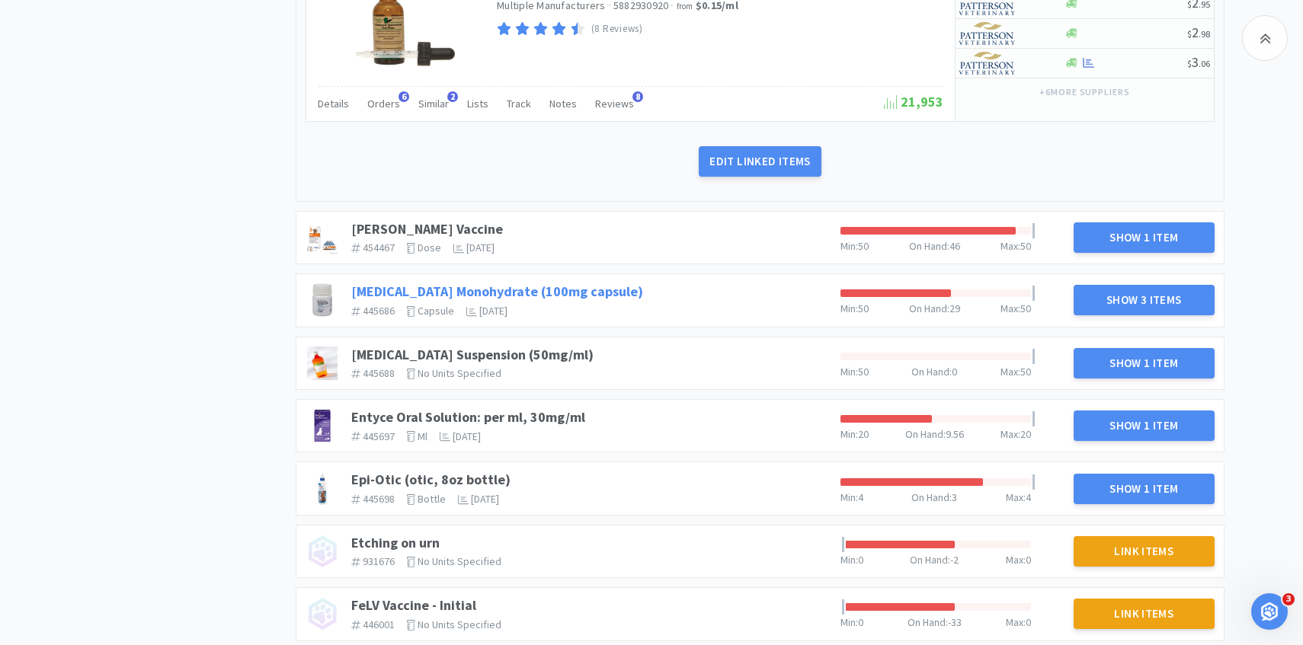
scroll to position [899, 0]
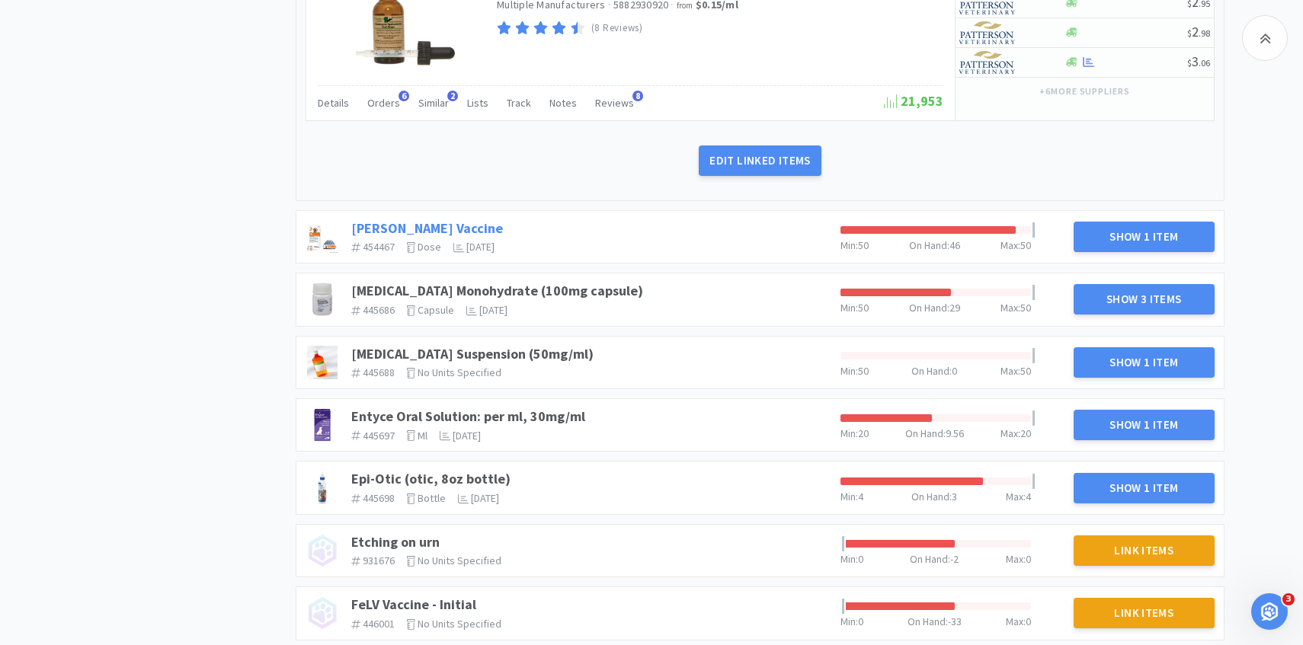
click at [412, 232] on link "DAPP Vaccine" at bounding box center [427, 228] width 152 height 18
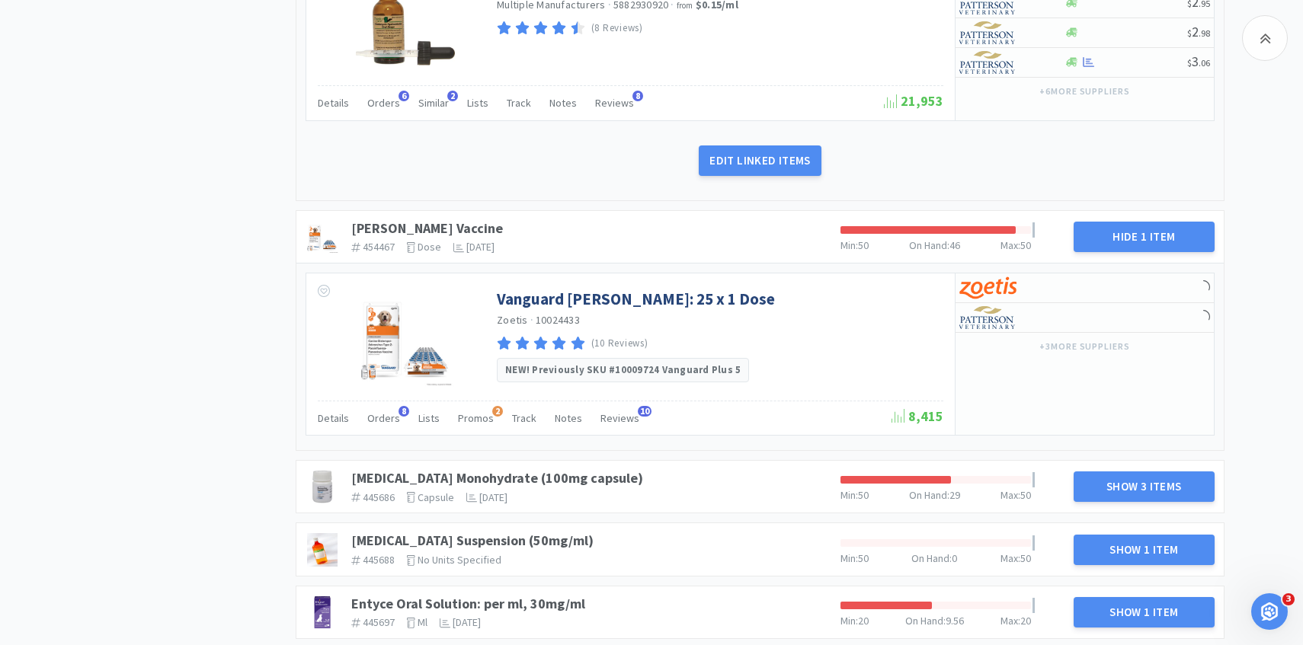
scroll to position [945, 0]
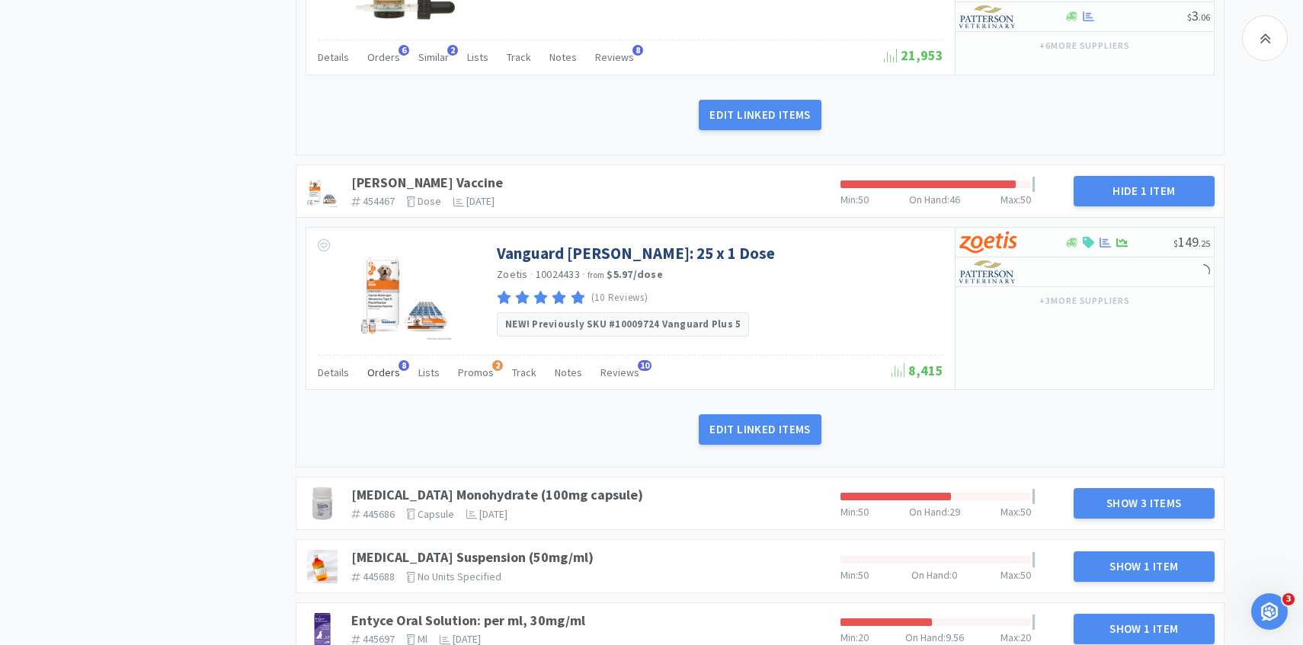
click at [388, 369] on span "Orders" at bounding box center [383, 373] width 33 height 14
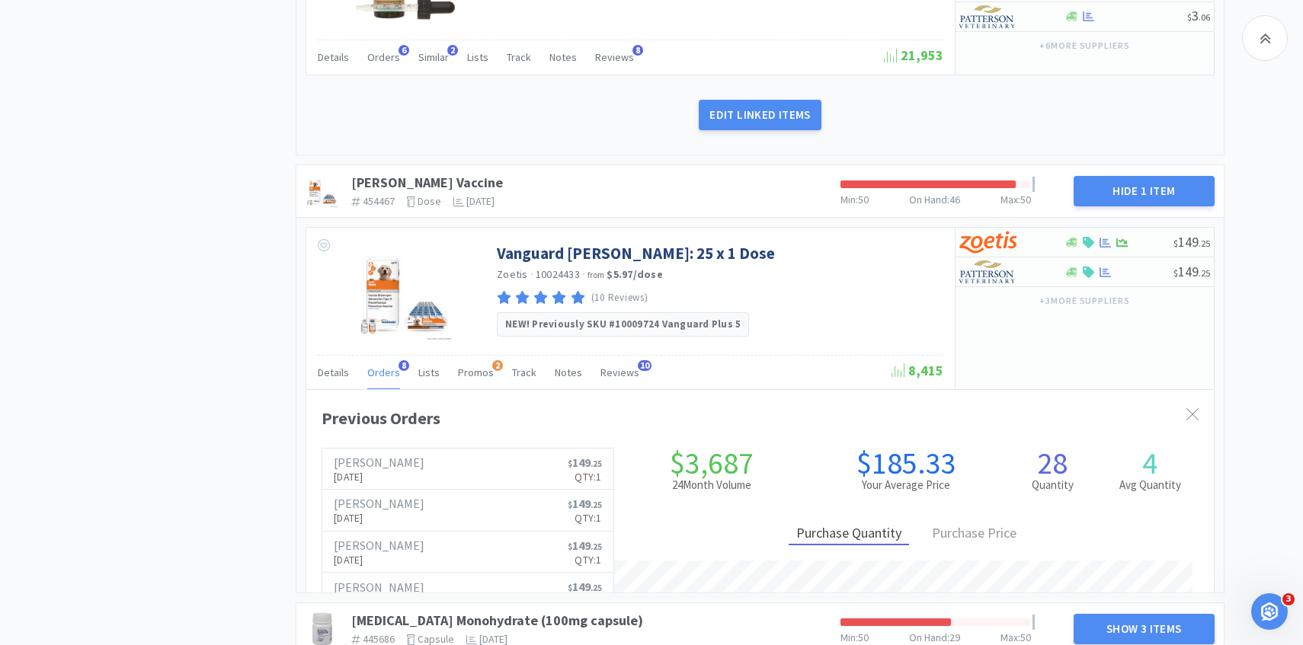
click at [388, 369] on span "Orders" at bounding box center [383, 373] width 33 height 14
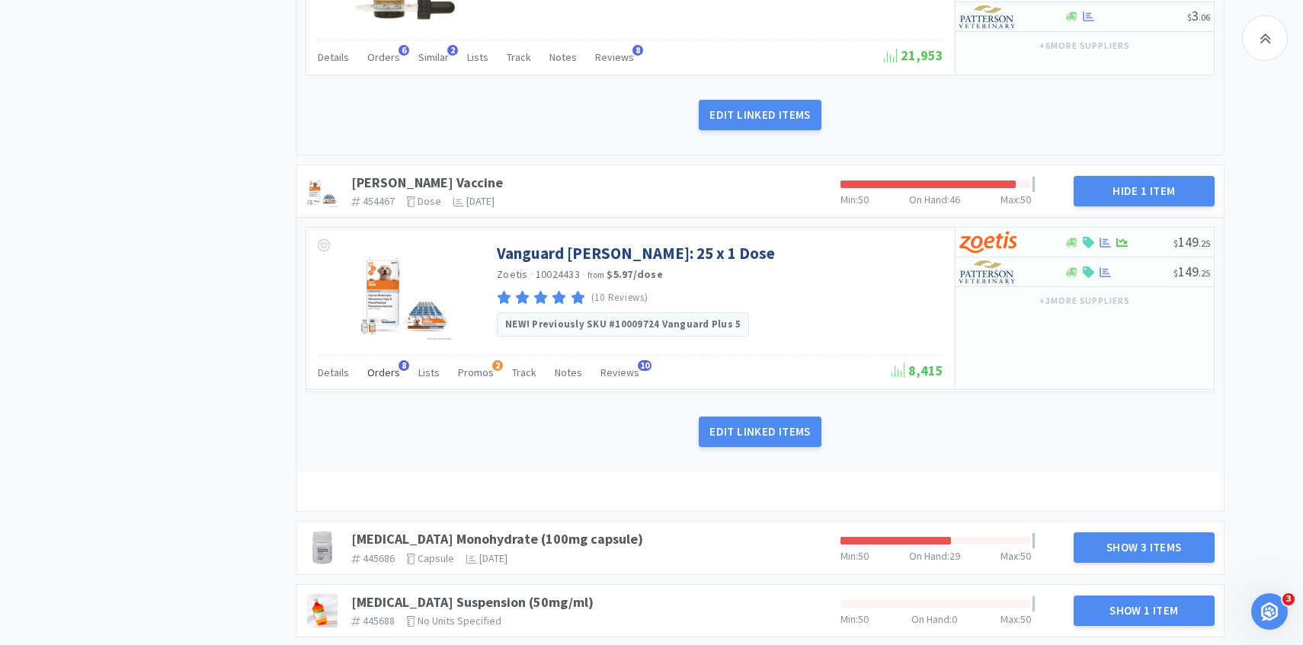
click at [388, 369] on span "Orders" at bounding box center [383, 373] width 33 height 14
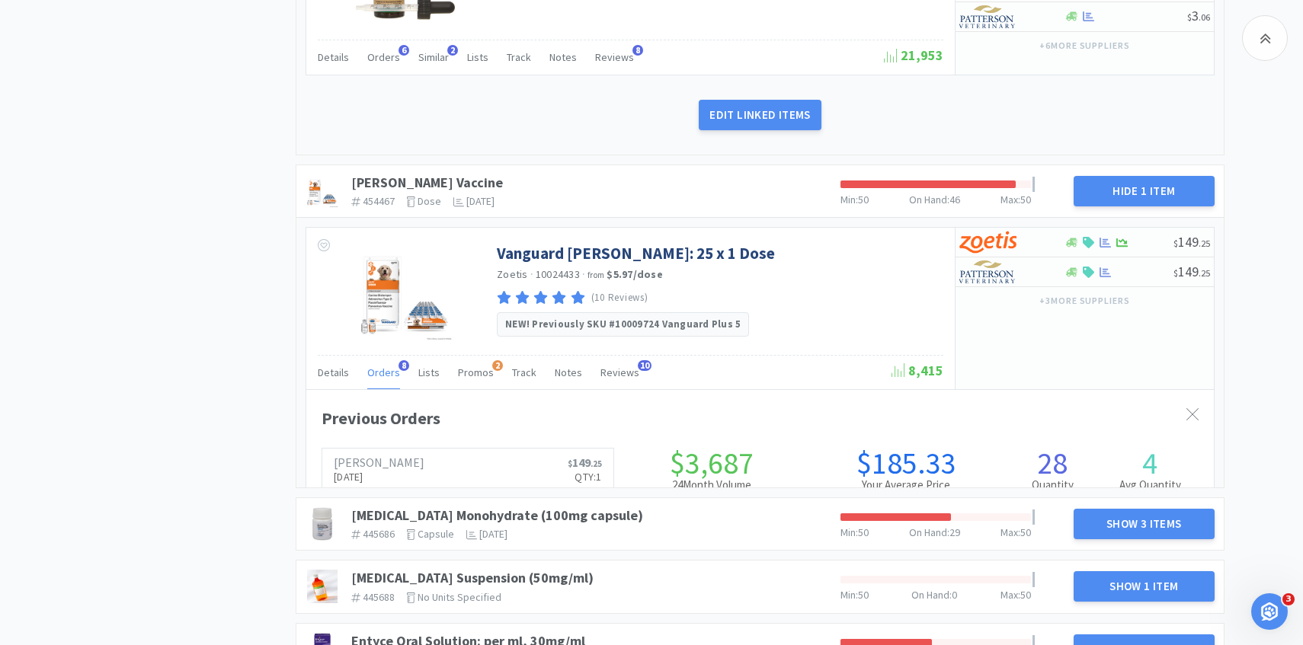
scroll to position [417, 907]
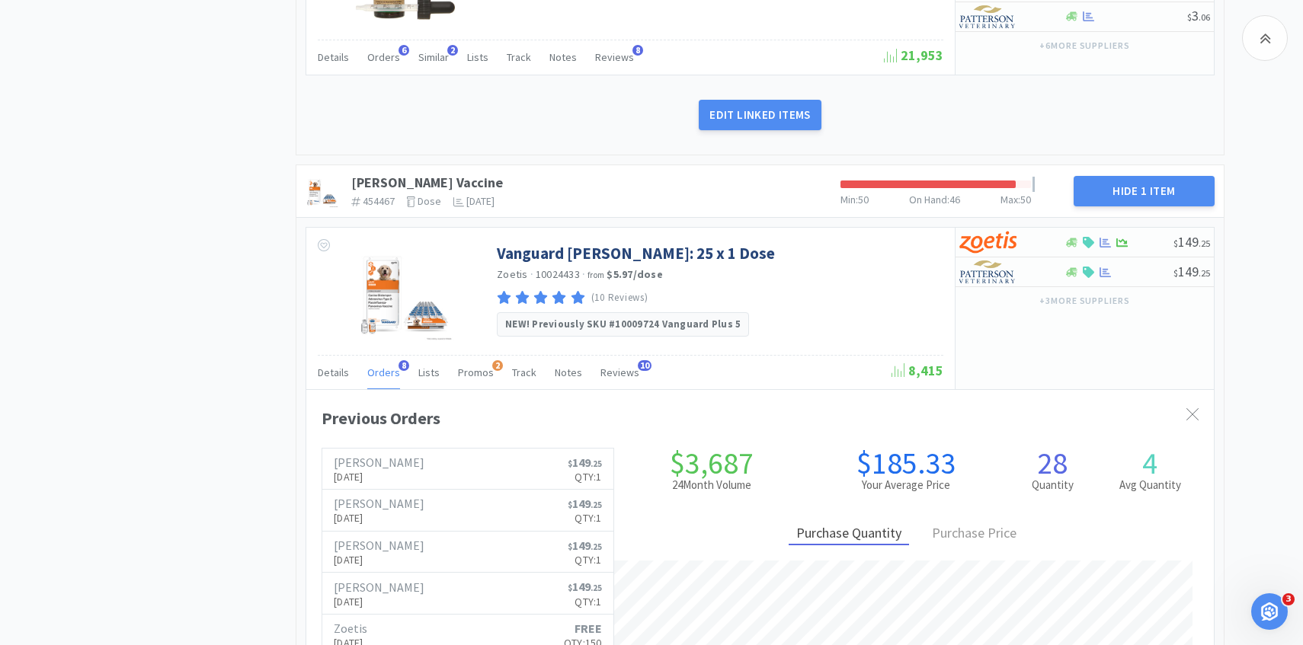
click at [388, 369] on span "Orders" at bounding box center [383, 373] width 33 height 14
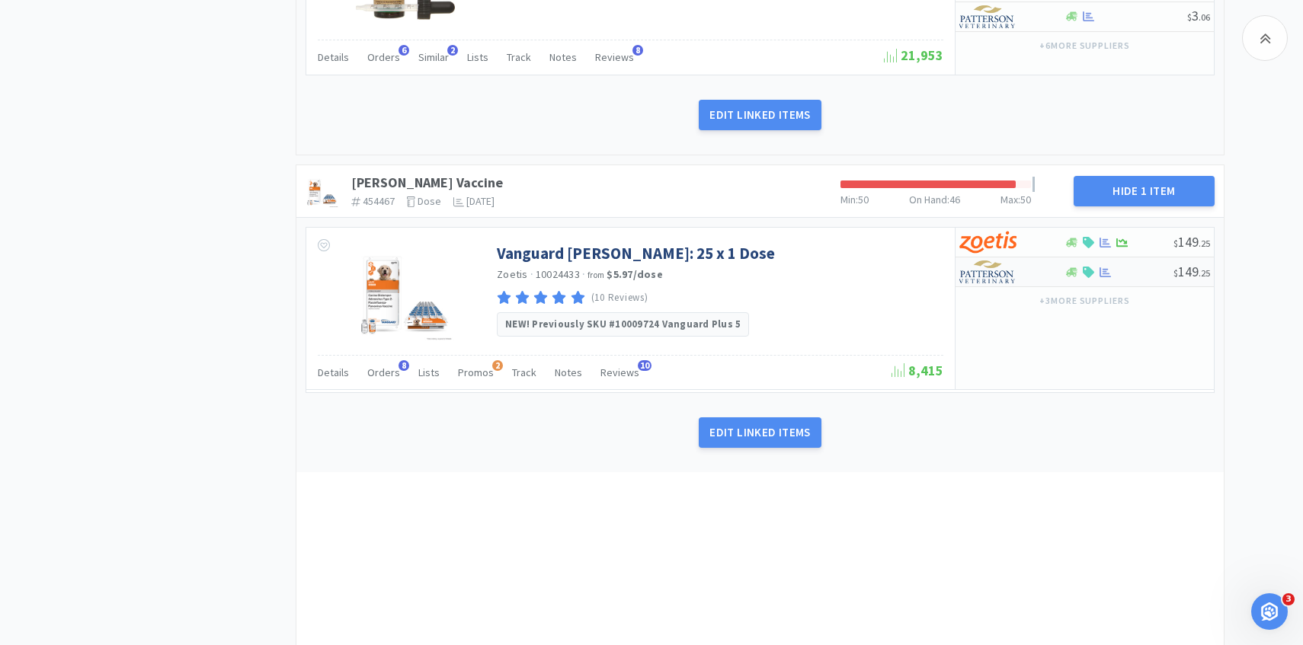
click at [999, 274] on img at bounding box center [987, 272] width 57 height 23
select select "1"
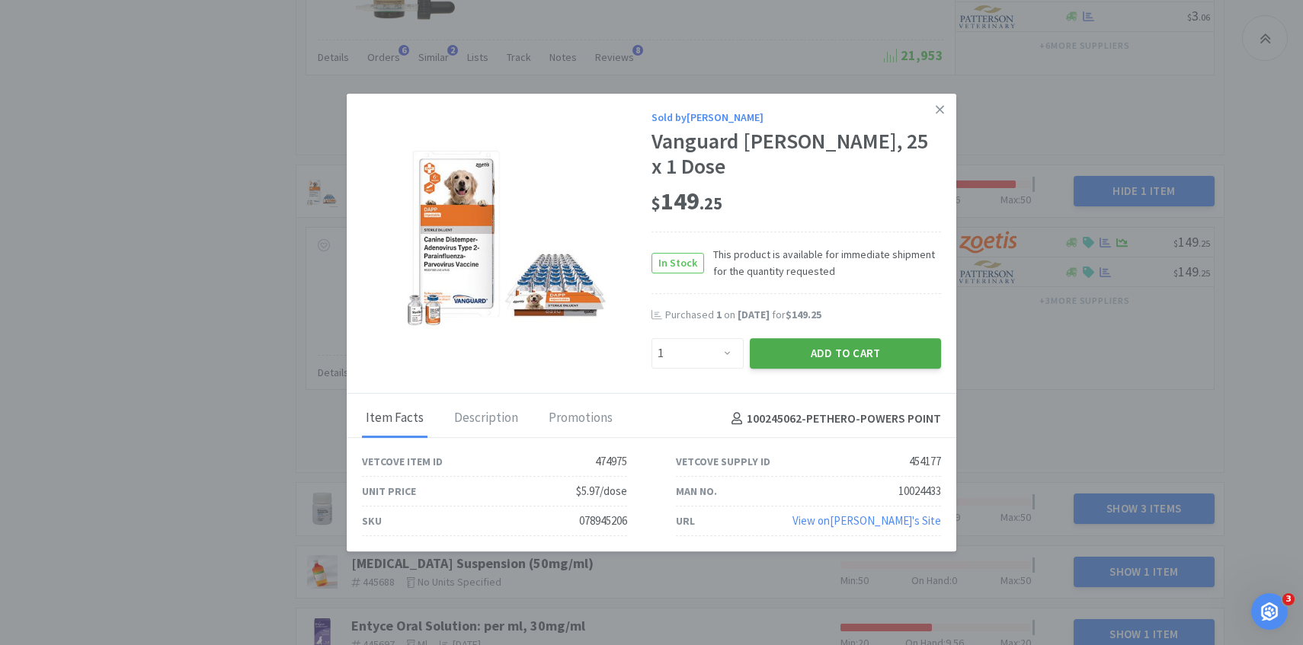
click at [817, 344] on button "Add to Cart" at bounding box center [845, 353] width 191 height 30
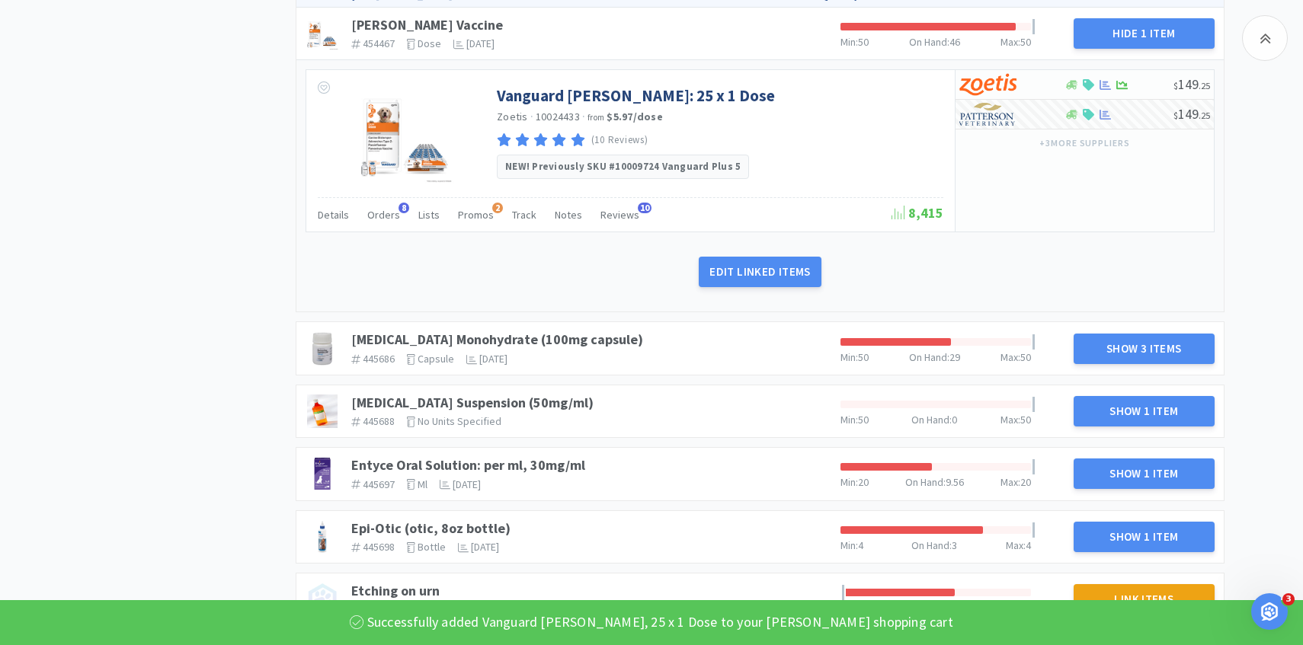
scroll to position [1190, 0]
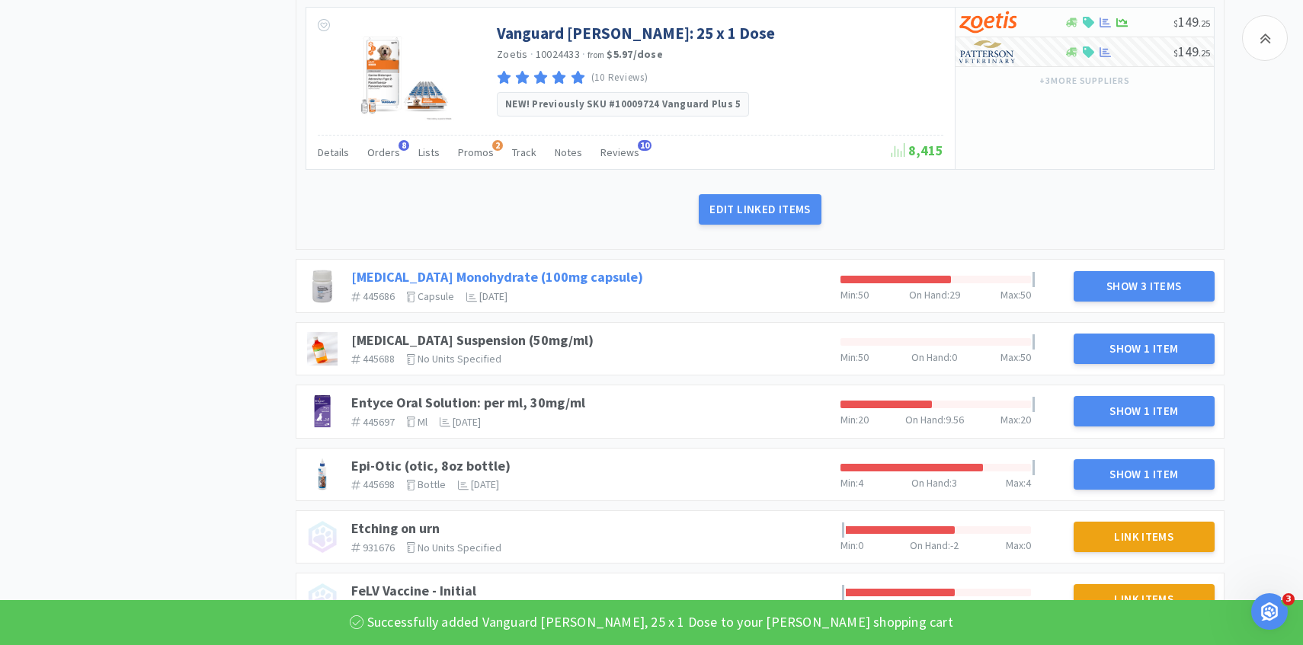
click at [585, 280] on link "Doxycycline Monohydrate (100mg capsule)" at bounding box center [497, 277] width 292 height 18
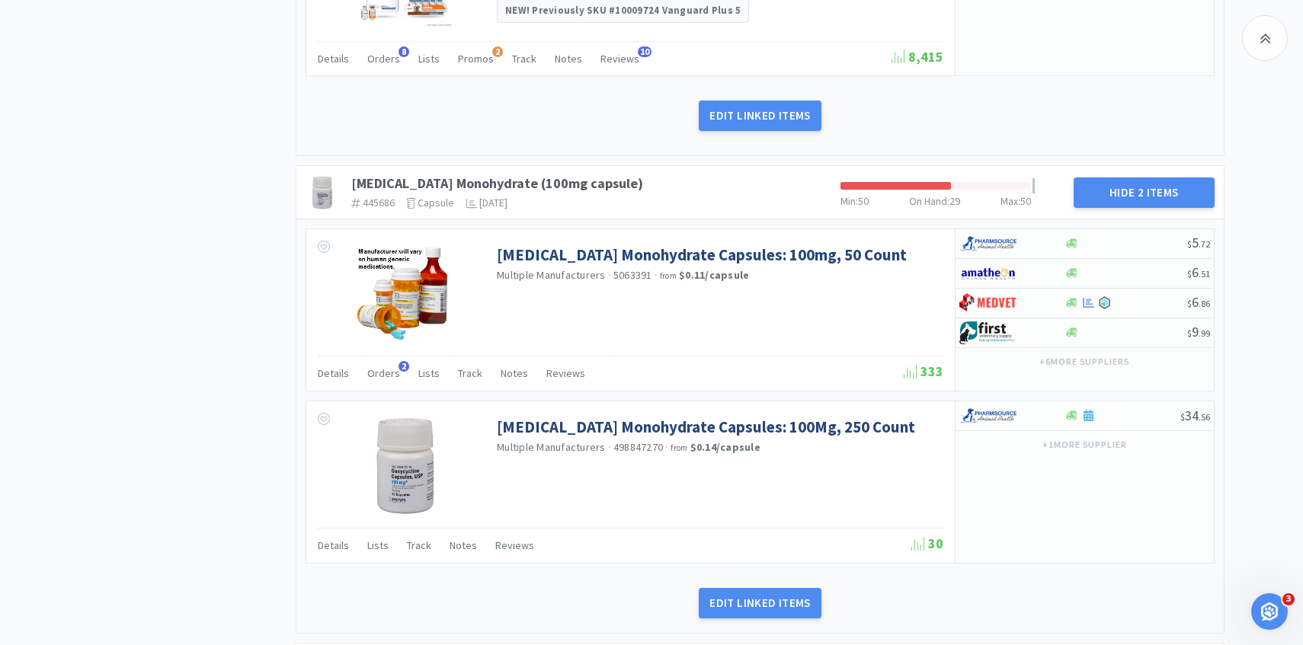
scroll to position [1307, 0]
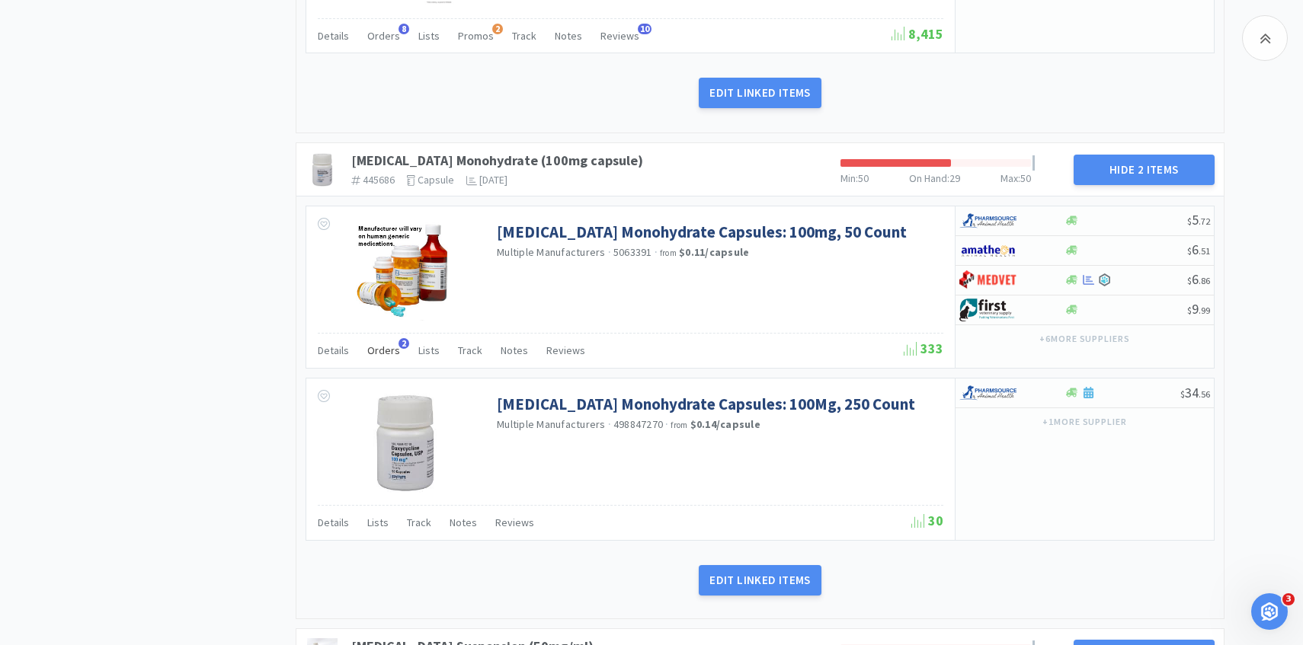
click at [389, 353] on span "Orders" at bounding box center [383, 351] width 33 height 14
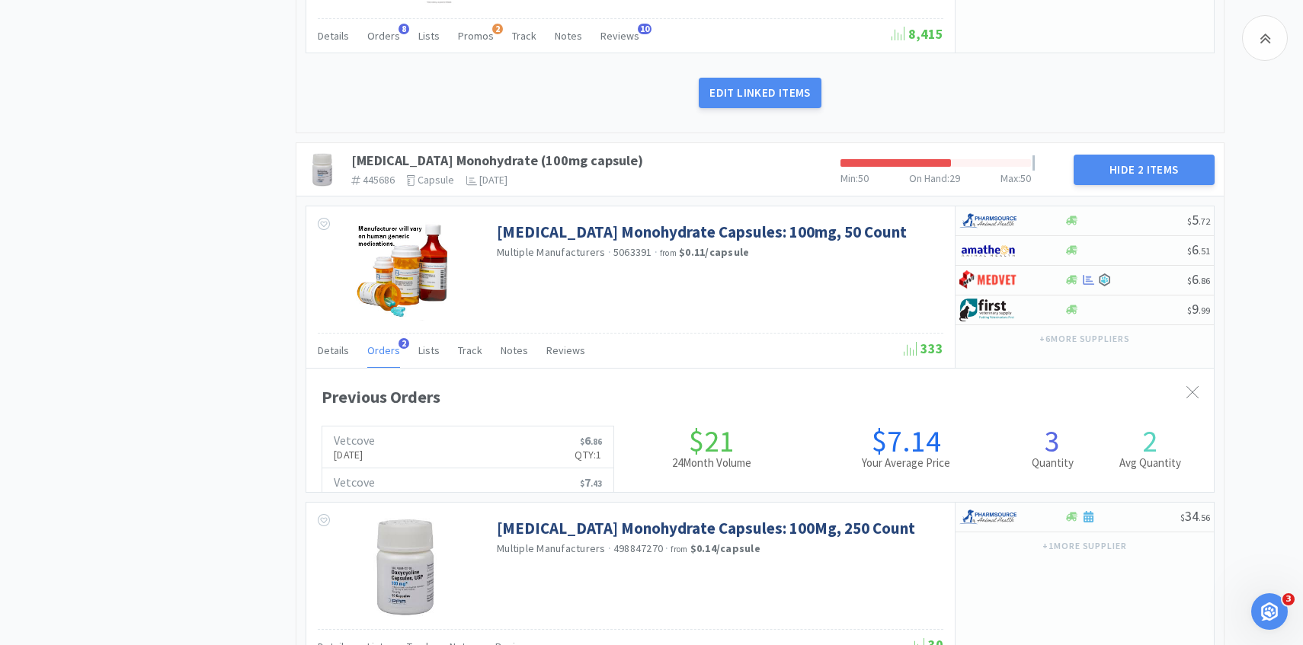
scroll to position [417, 907]
click at [389, 353] on span "Orders" at bounding box center [383, 351] width 33 height 14
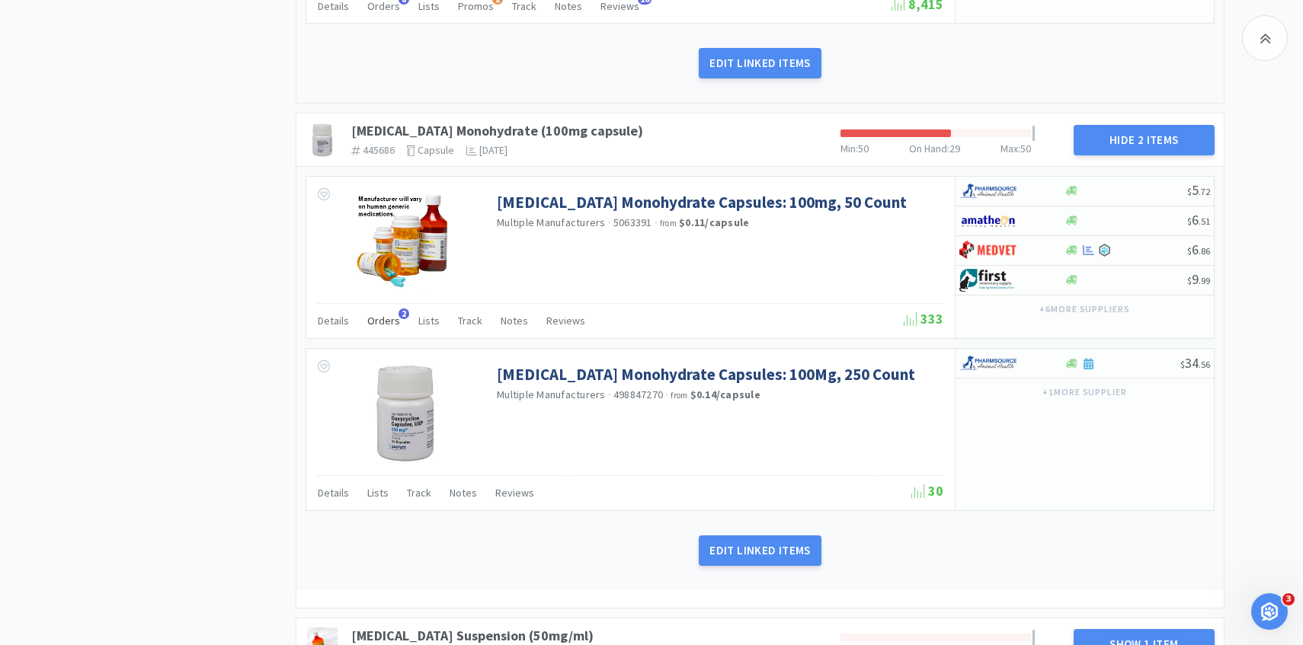
scroll to position [1339, 0]
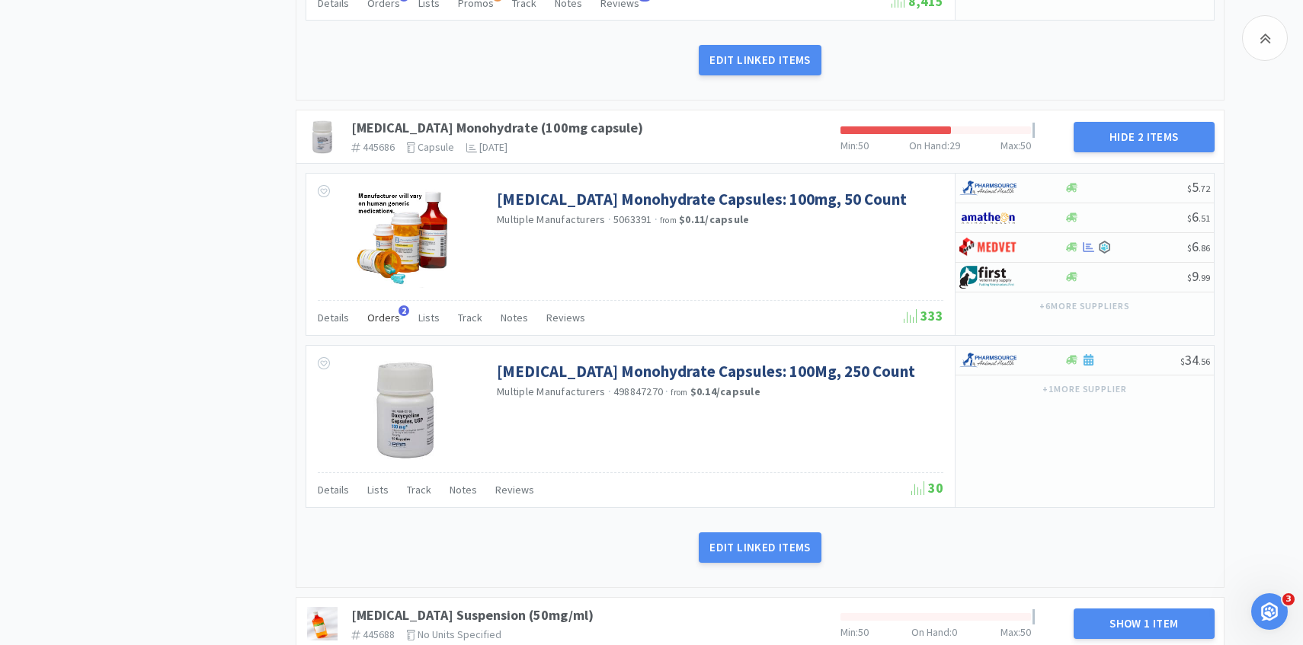
click at [382, 325] on div "Orders 2" at bounding box center [383, 319] width 33 height 29
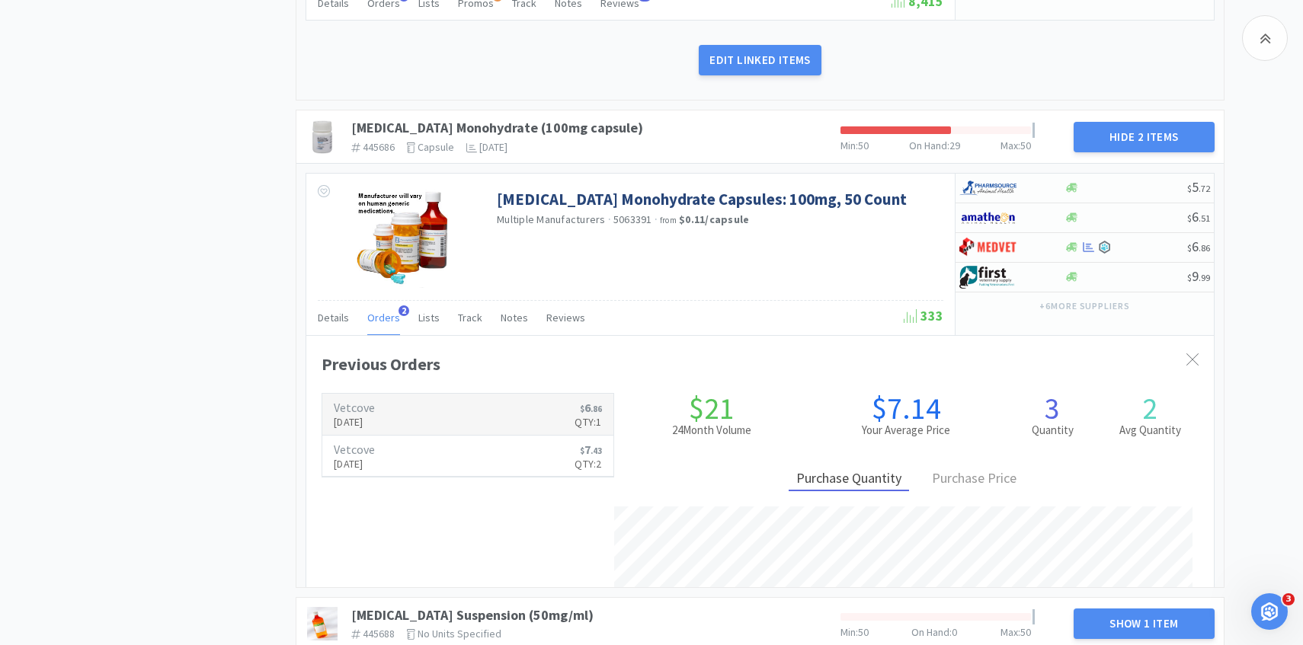
scroll to position [417, 907]
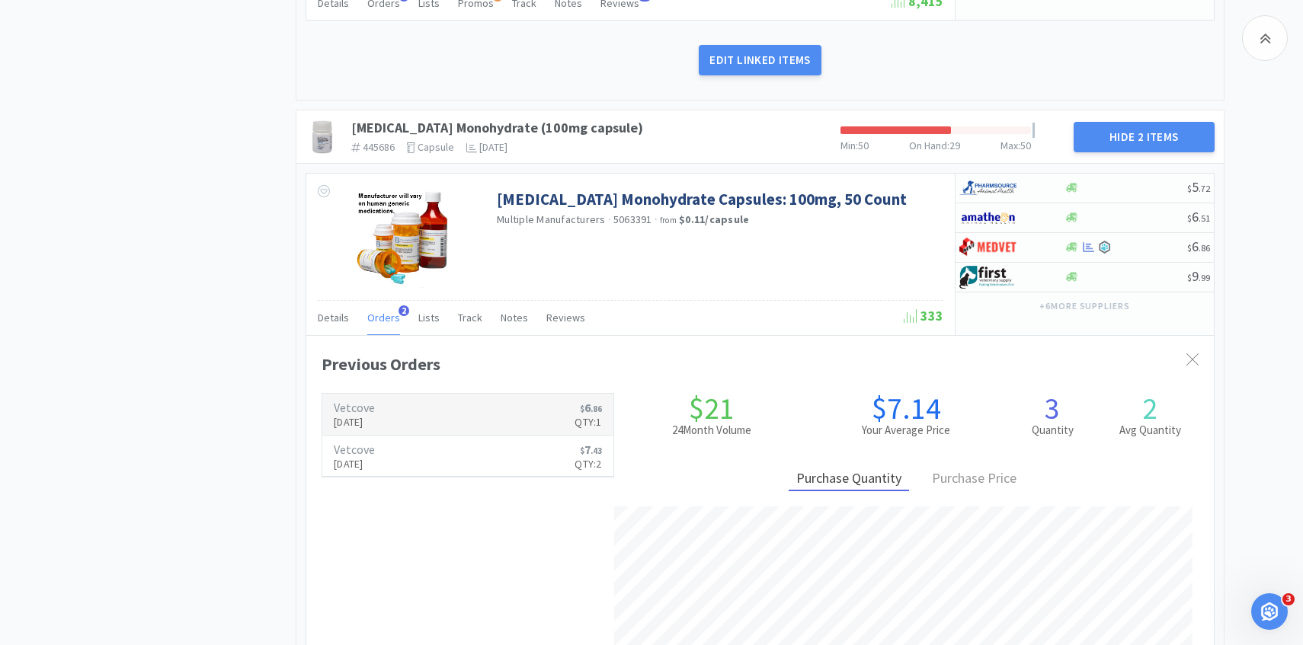
click at [375, 409] on h6 "Vetcove" at bounding box center [354, 407] width 41 height 12
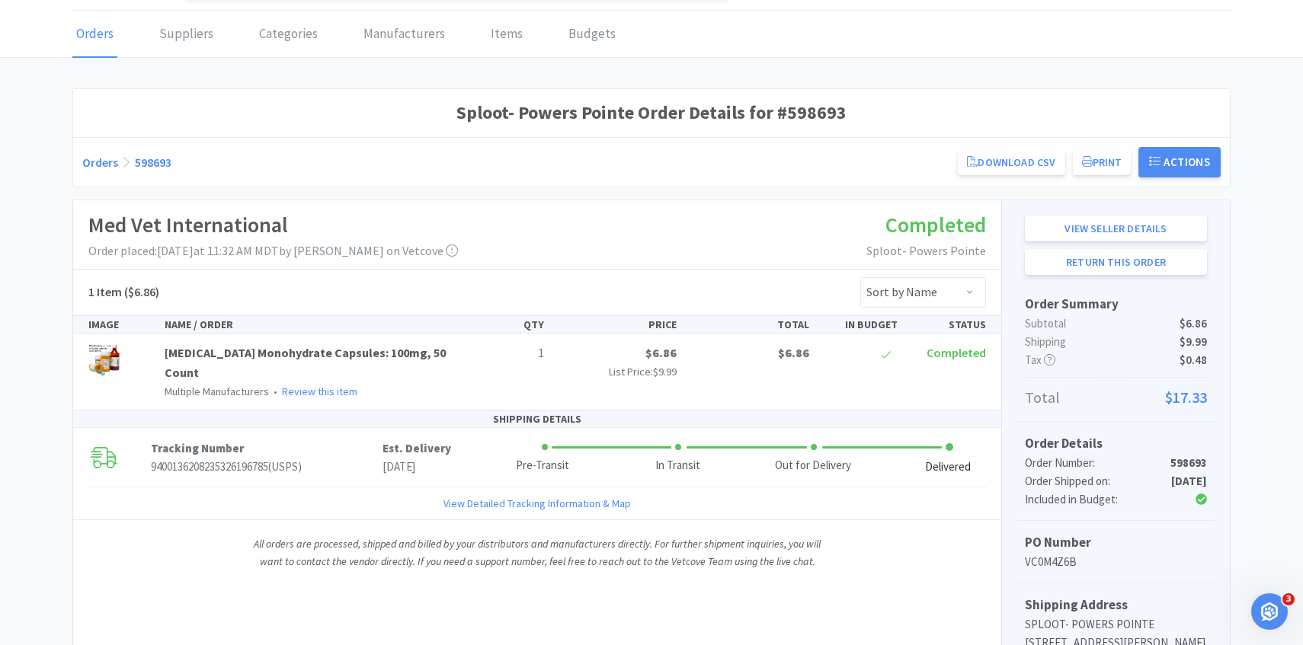
scroll to position [53, 0]
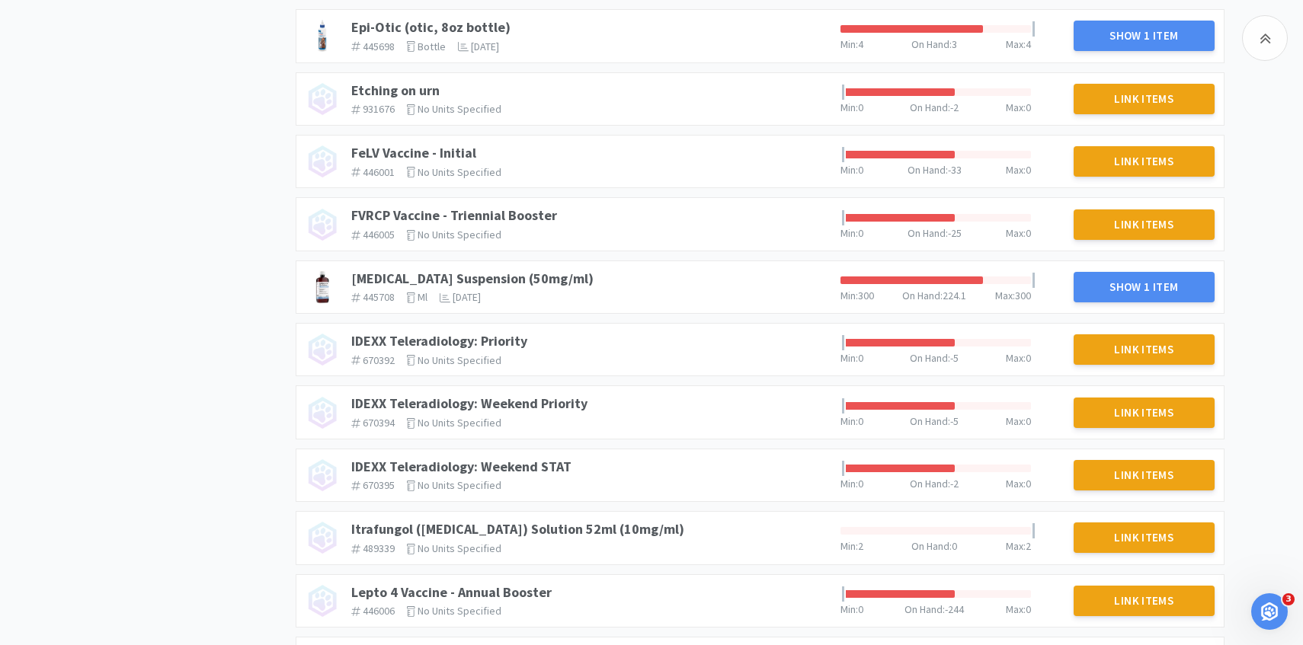
scroll to position [1236, 0]
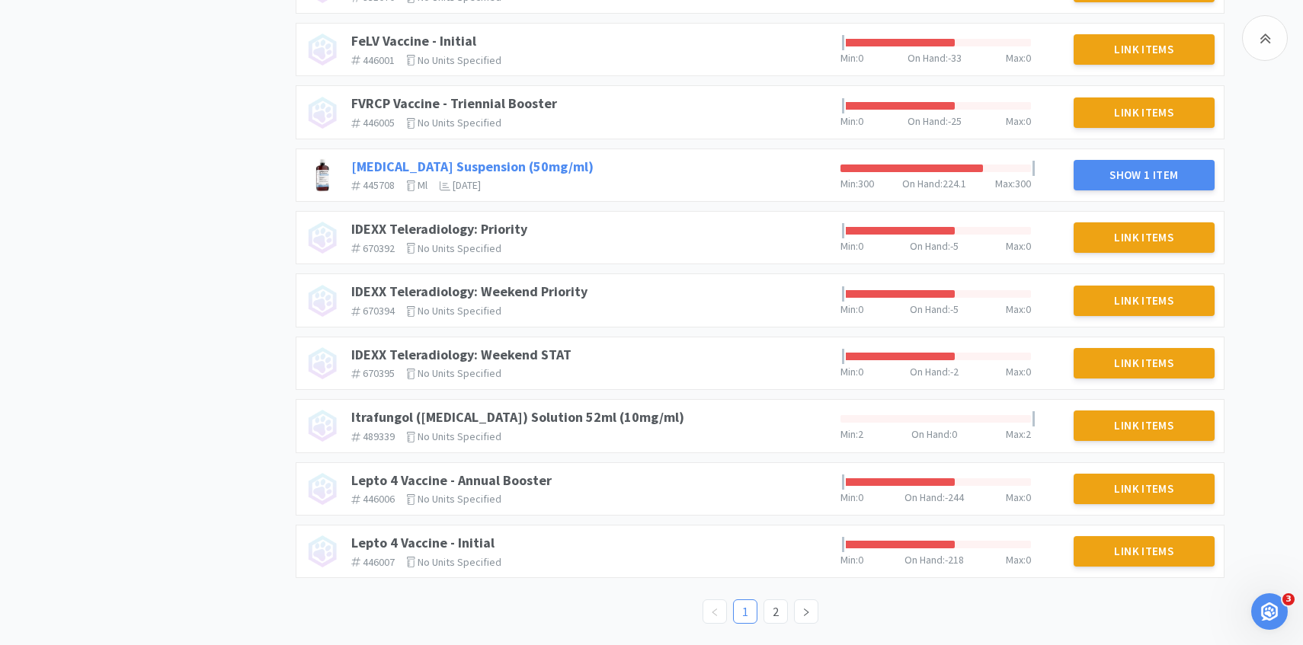
click at [398, 166] on link "Gabapentin Suspension (50mg/ml)" at bounding box center [472, 167] width 242 height 18
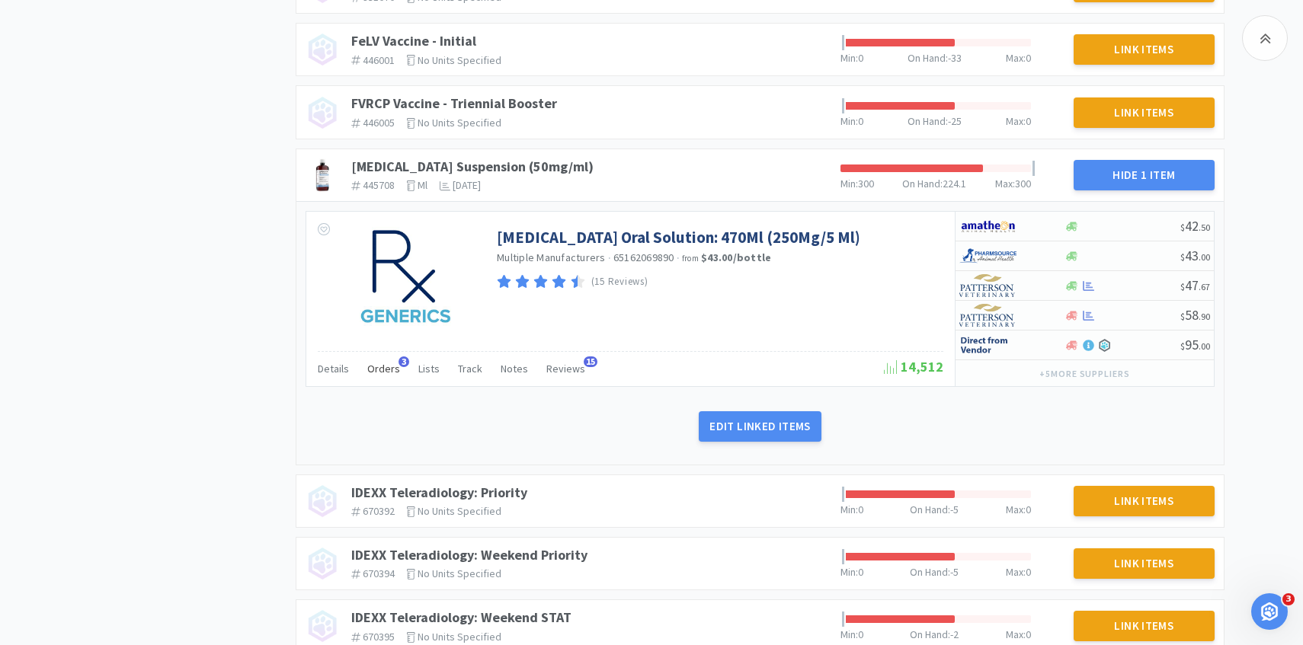
click at [392, 372] on span "Orders" at bounding box center [383, 369] width 33 height 14
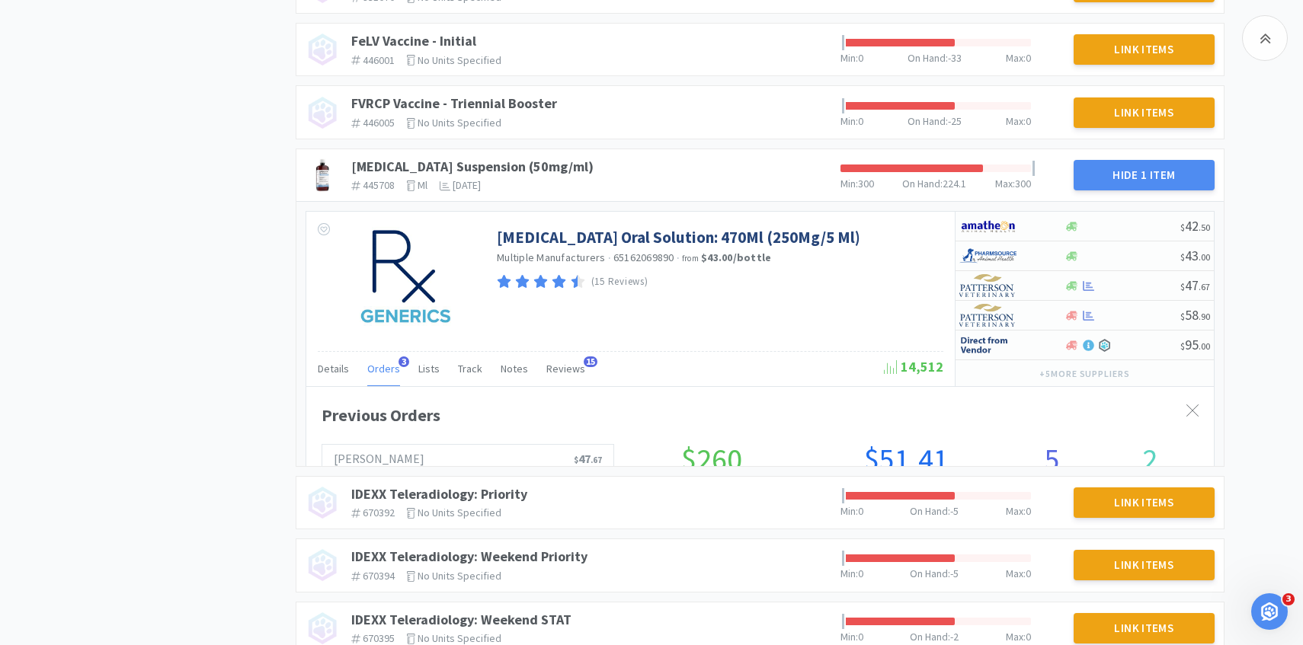
scroll to position [417, 907]
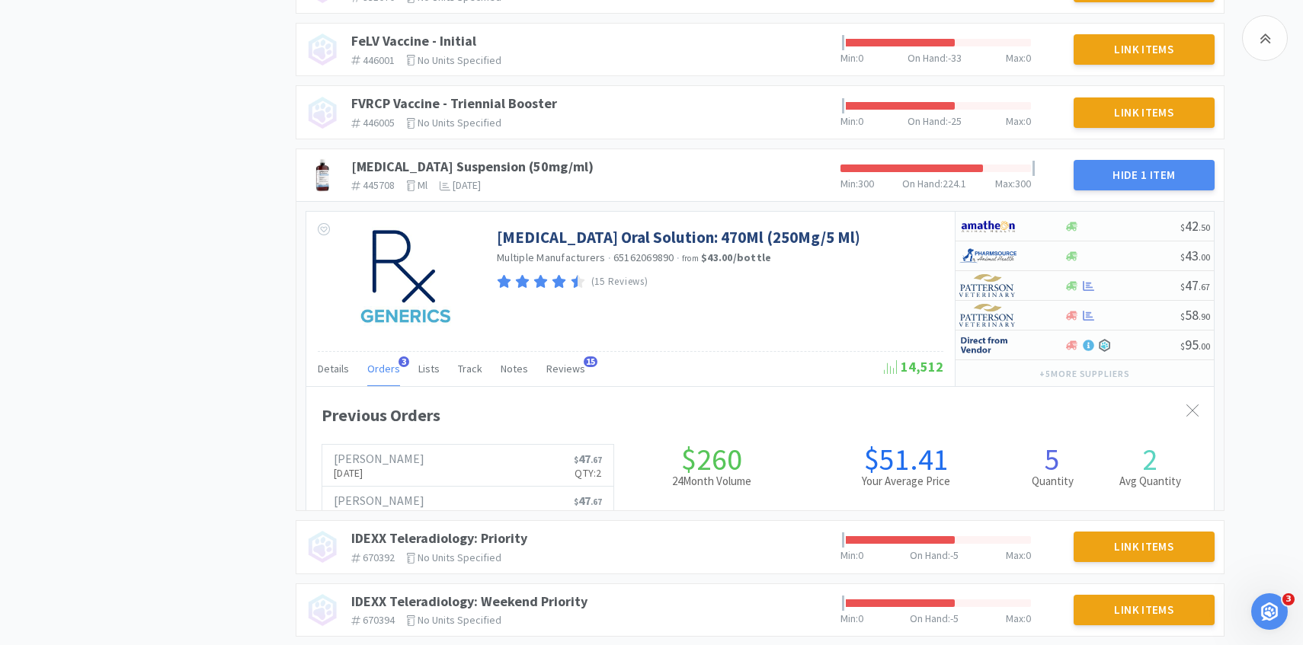
click at [392, 372] on span "Orders" at bounding box center [383, 369] width 33 height 14
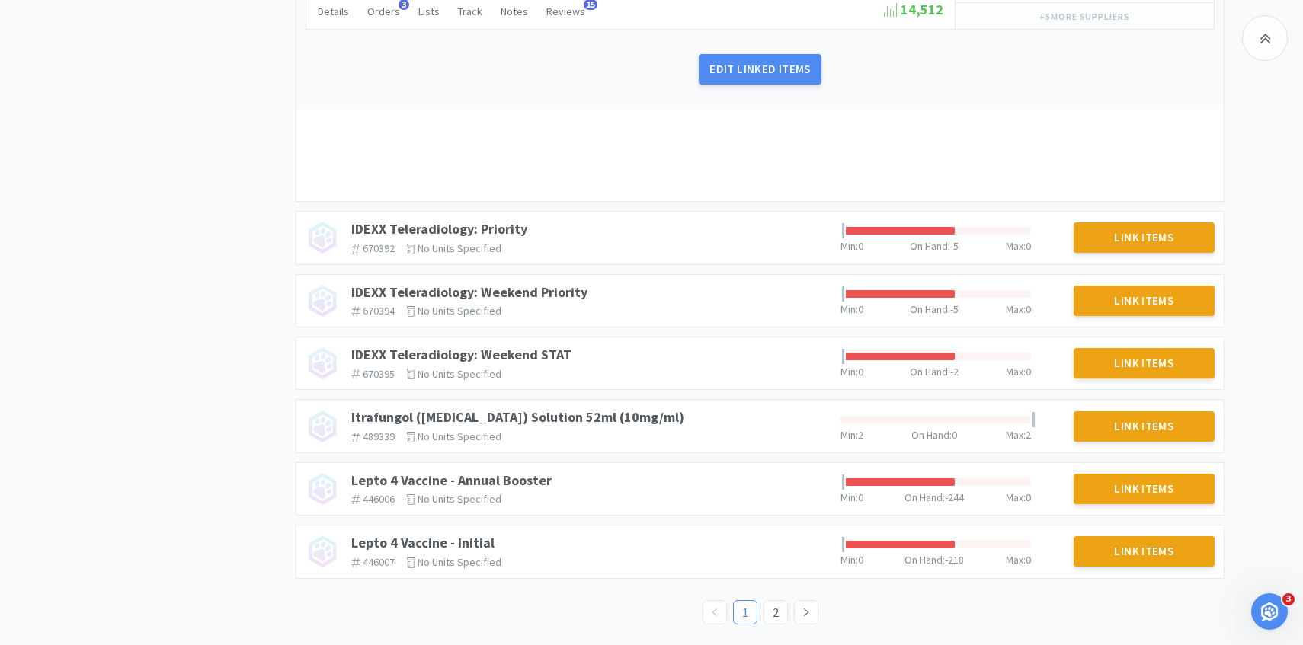
click at [788, 603] on ul "1 2" at bounding box center [760, 612] width 116 height 24
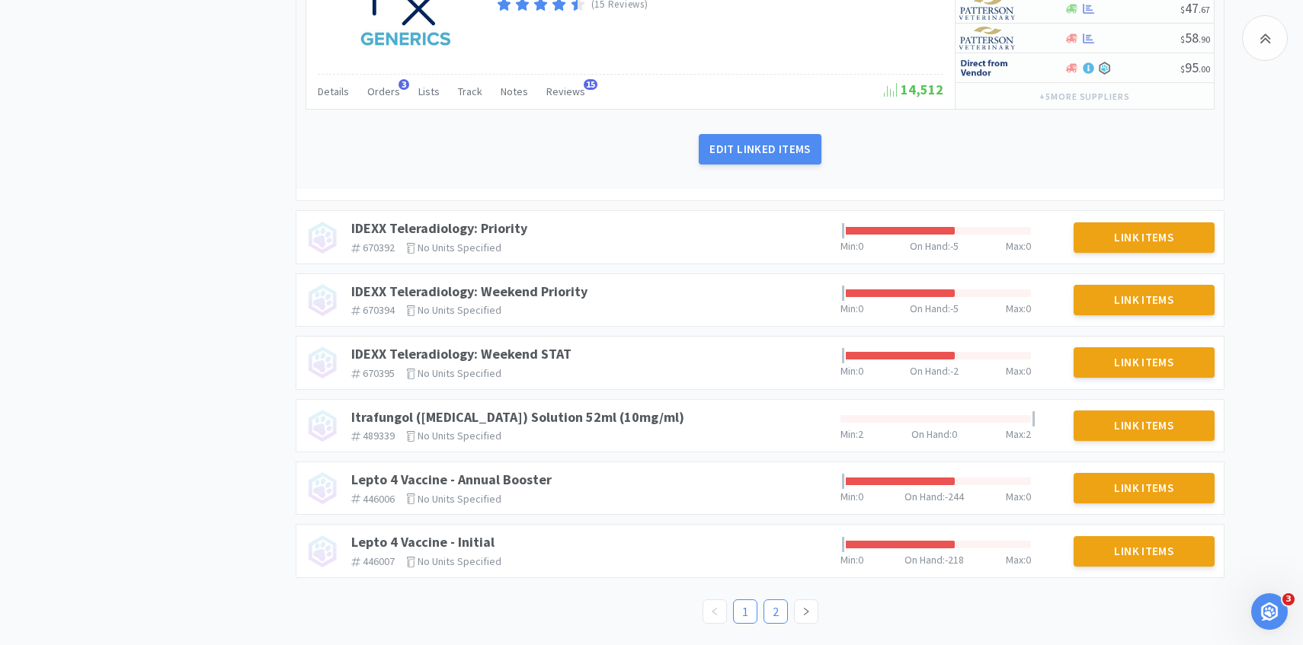
scroll to position [1506, 0]
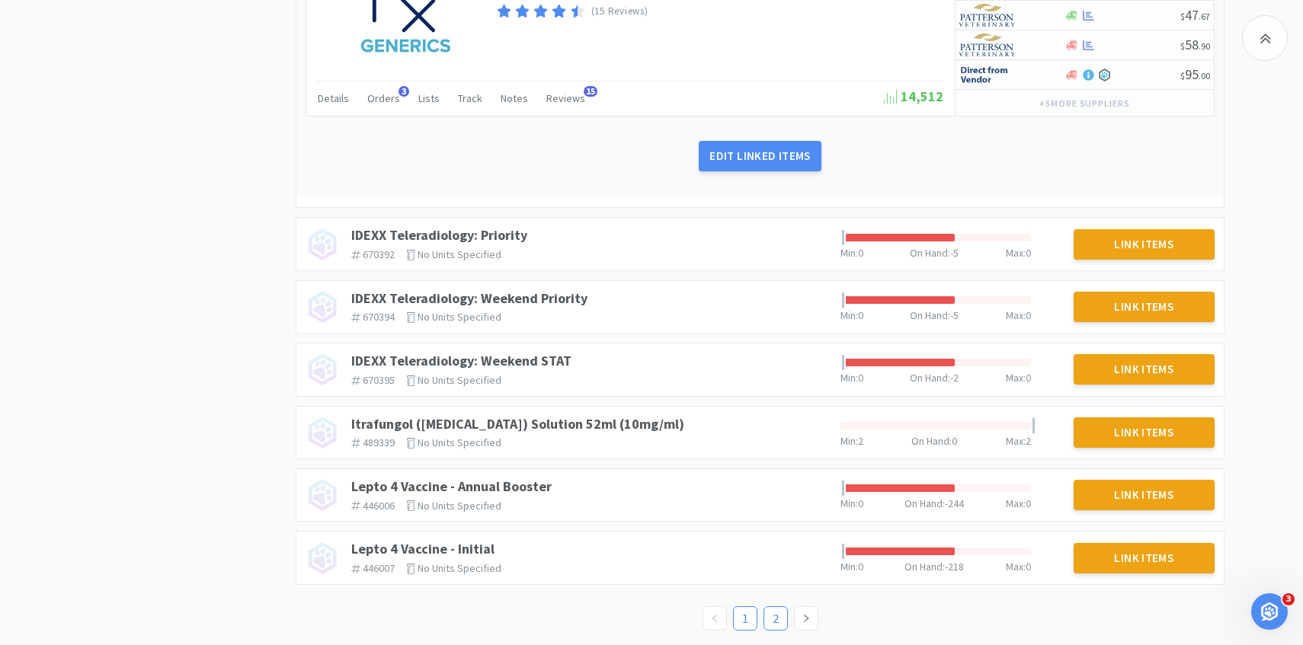
click at [778, 610] on link "2" at bounding box center [775, 618] width 23 height 23
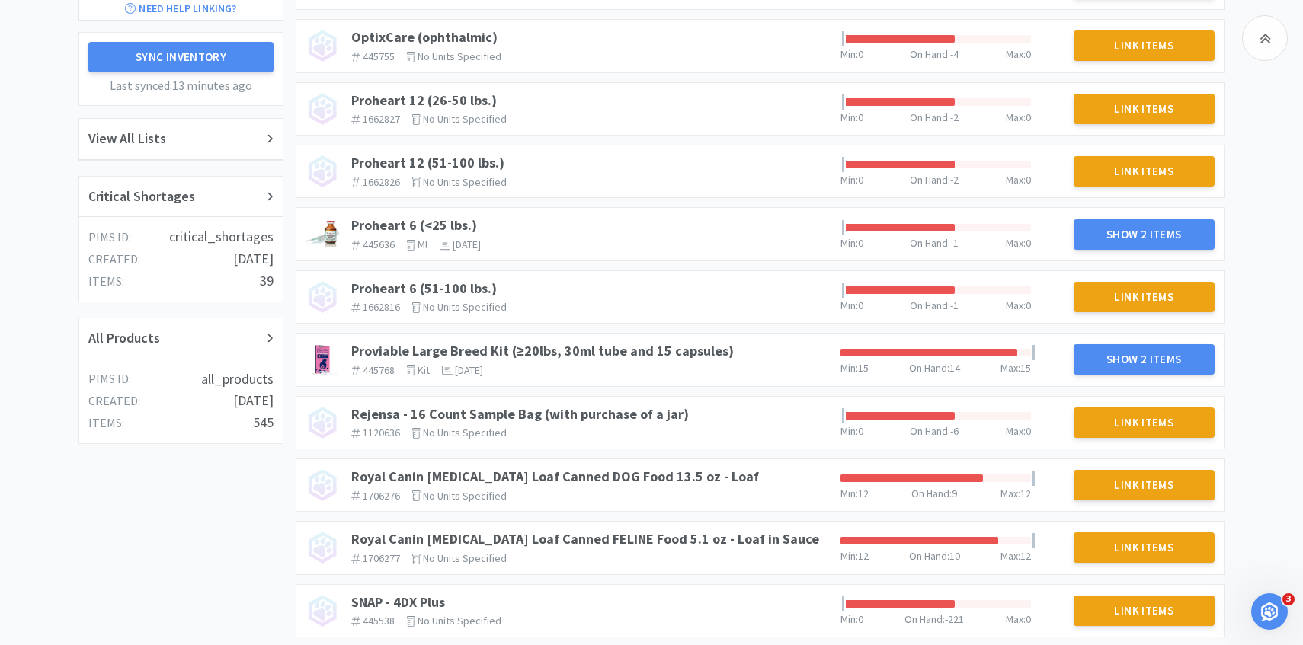
scroll to position [307, 0]
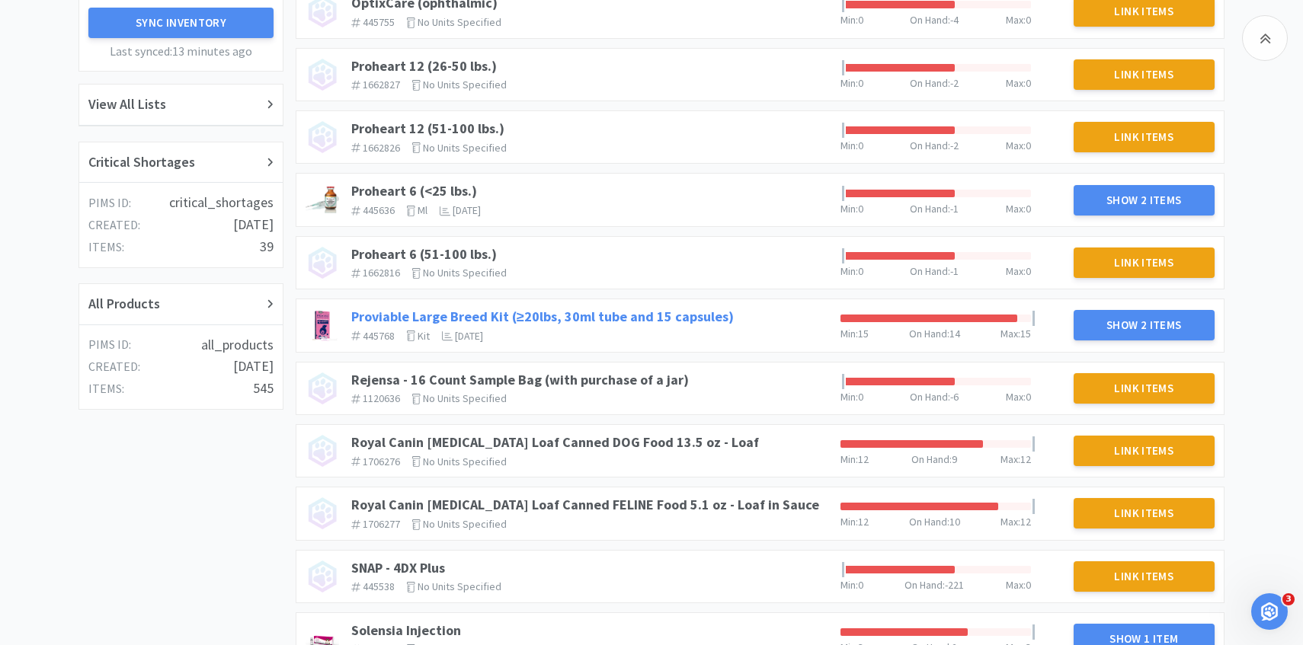
click at [574, 318] on link "Proviable Large Breed Kit (≥20lbs, 30ml tube and 15 capsules)" at bounding box center [542, 317] width 382 height 18
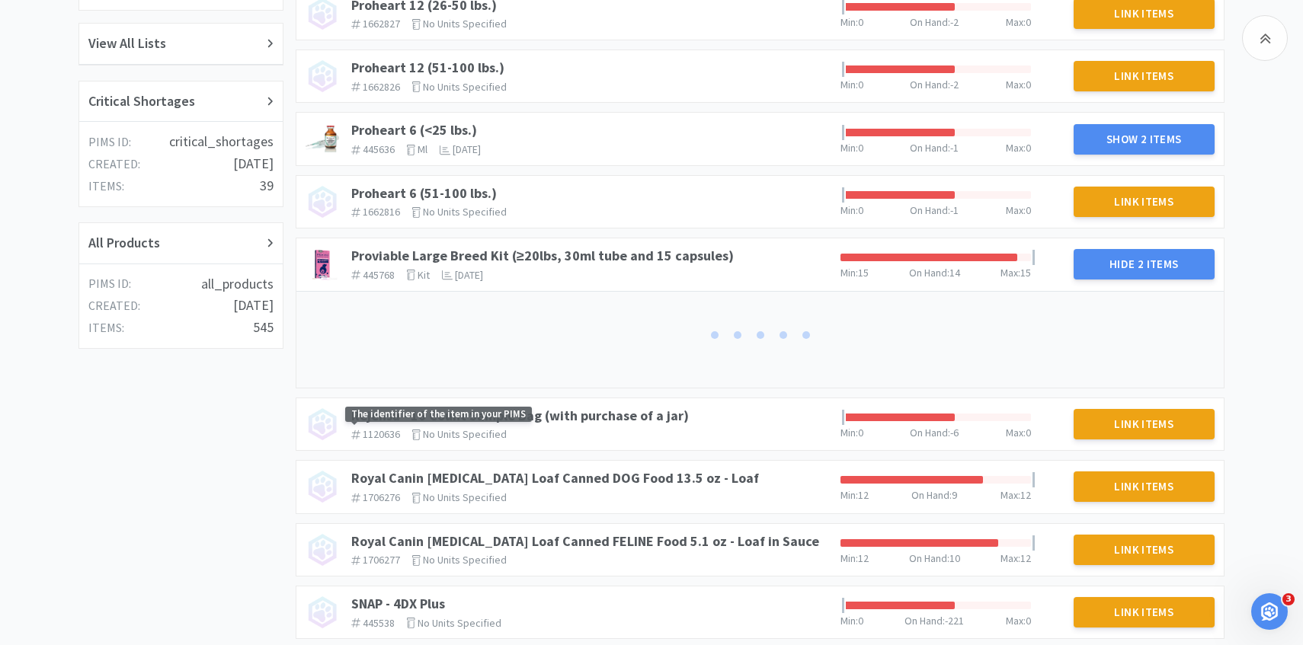
scroll to position [0, 0]
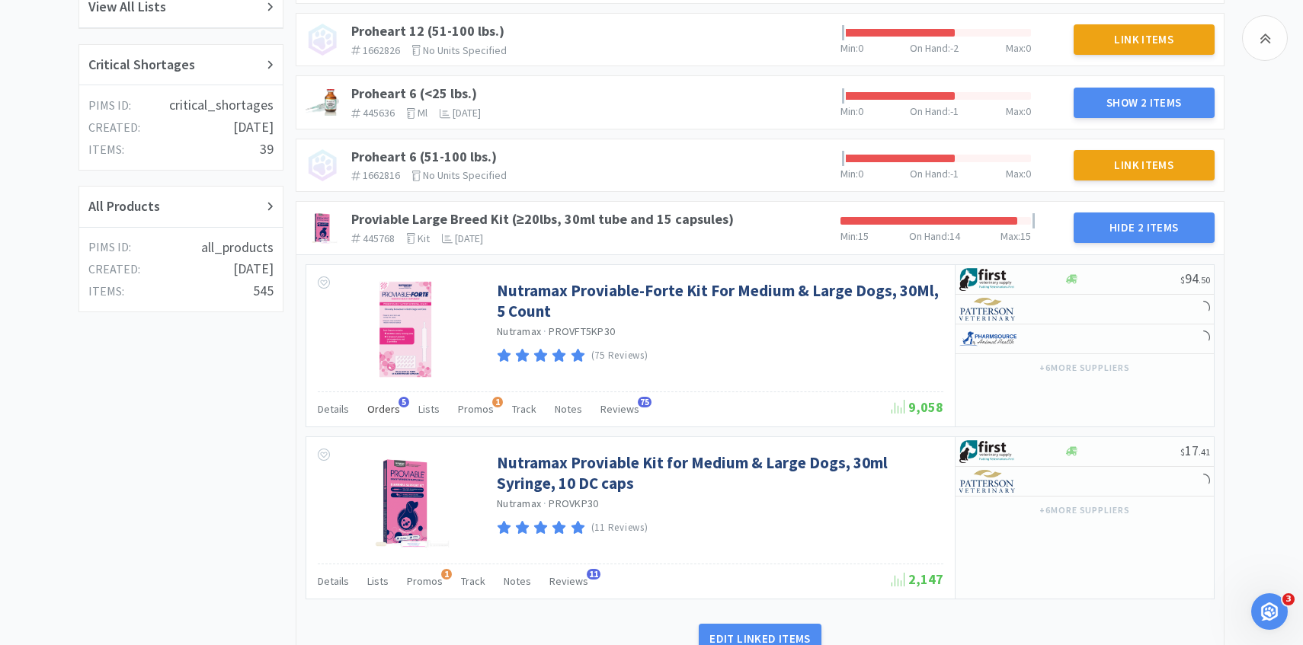
click at [369, 392] on div "Nutramax Proviable-Forte Kit For Medium & Large Dogs, 30Ml, 5 Count Nutramax · …" at bounding box center [630, 328] width 648 height 126
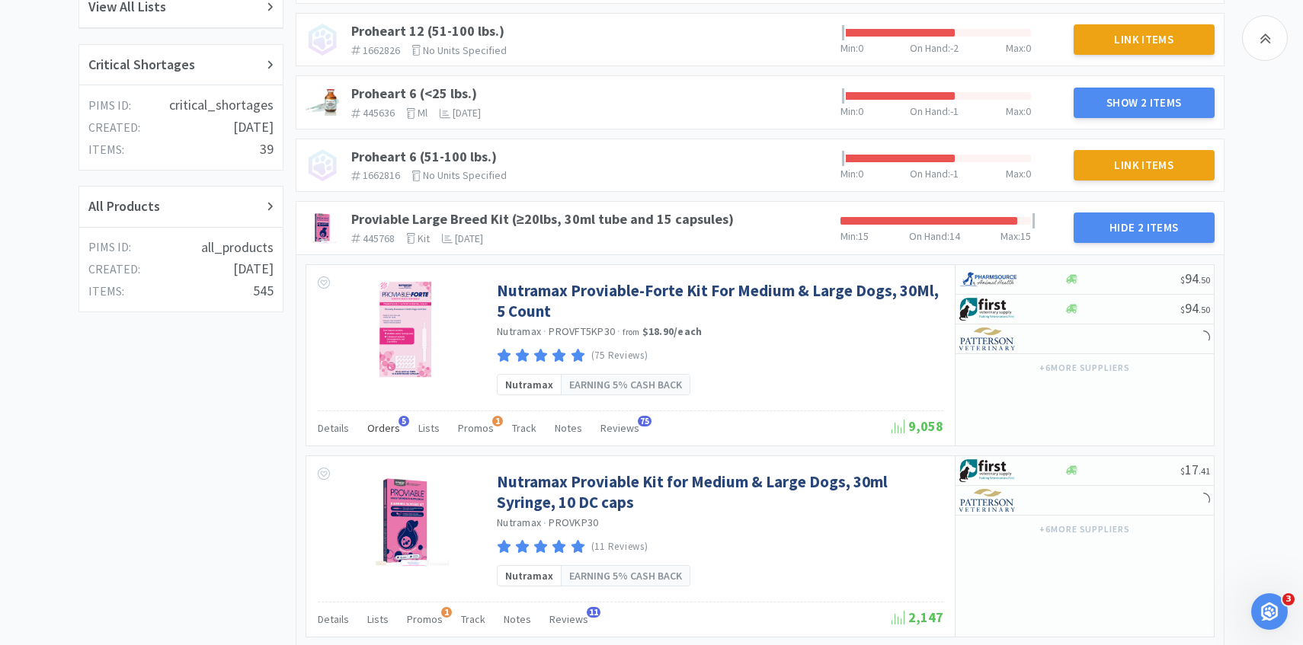
click at [378, 424] on span "Orders" at bounding box center [383, 428] width 33 height 14
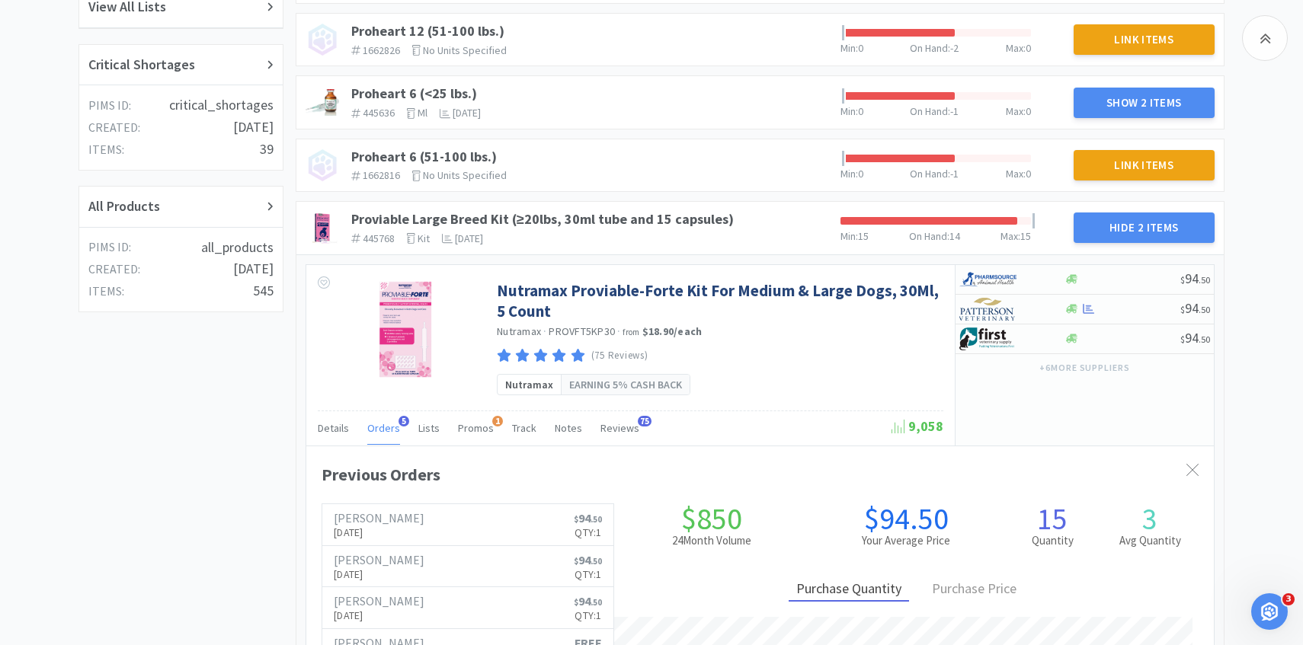
click at [380, 435] on div "Orders 5" at bounding box center [383, 430] width 33 height 29
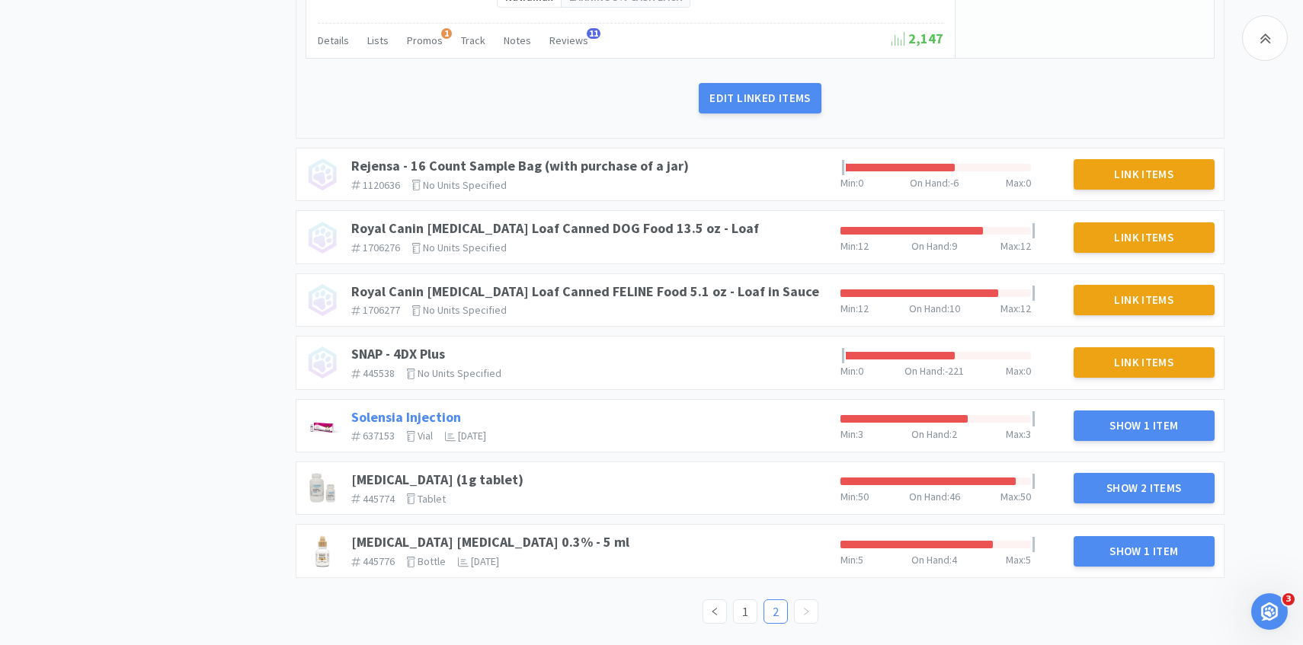
click at [431, 413] on link "Solensia Injection" at bounding box center [406, 417] width 110 height 18
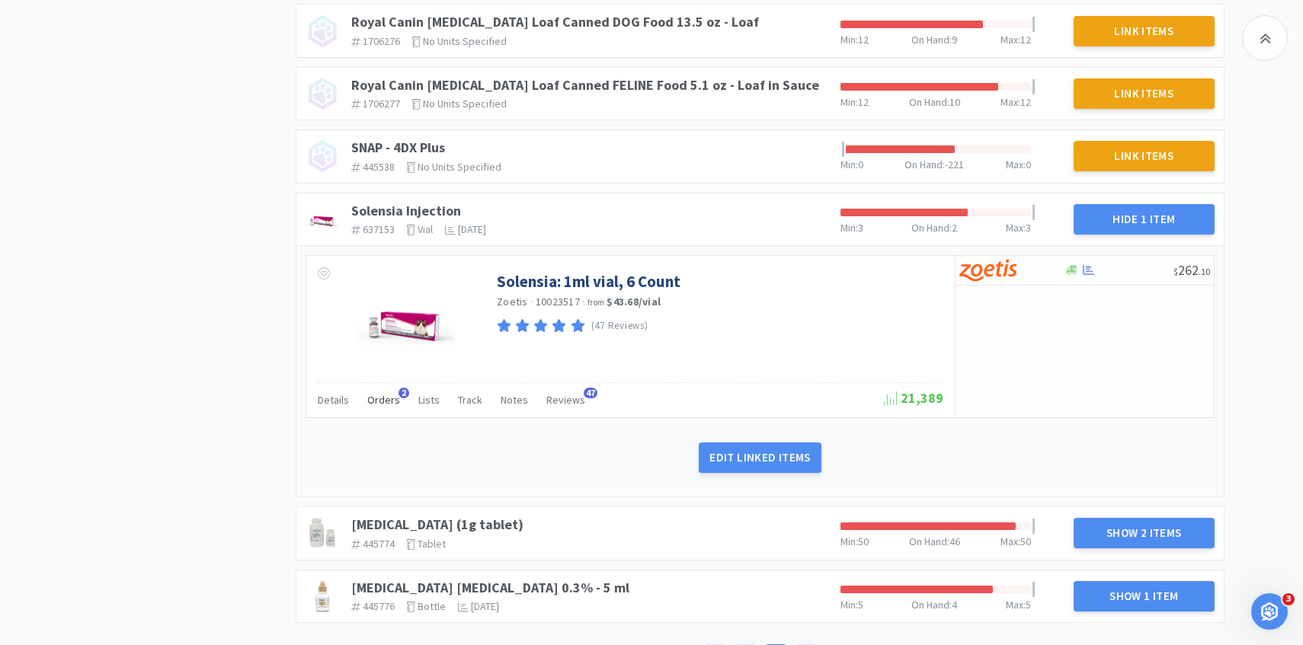
click at [378, 407] on div "Orders 2" at bounding box center [383, 402] width 33 height 29
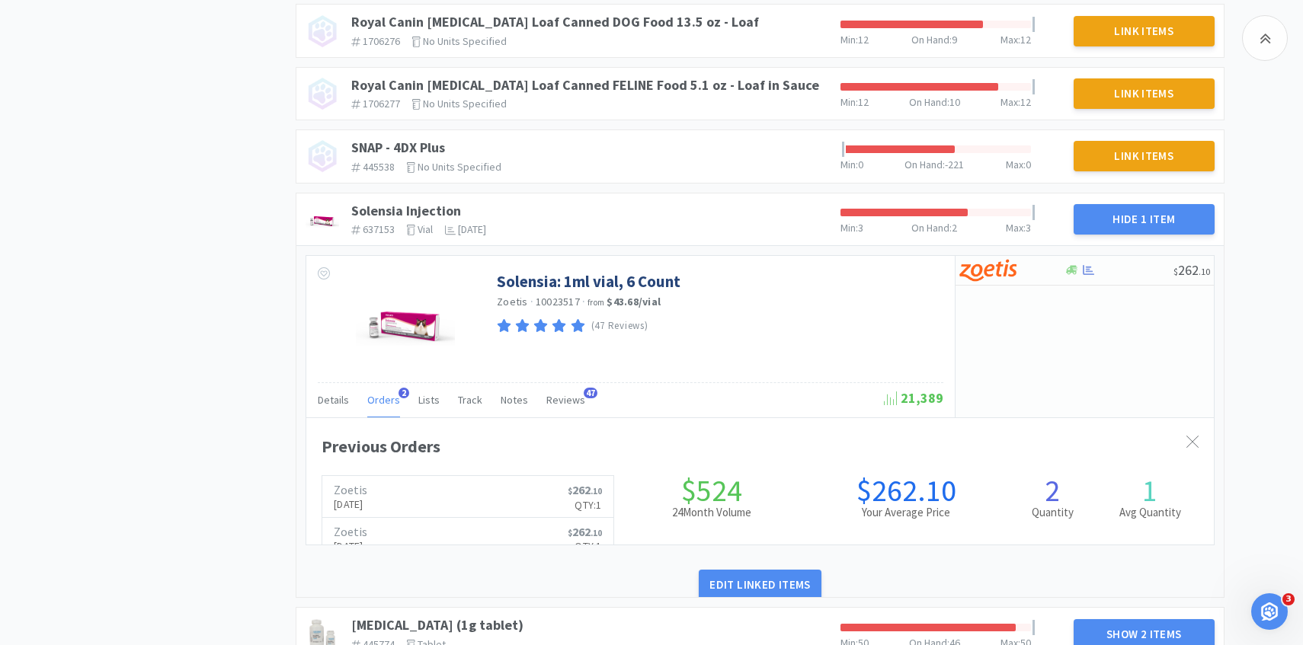
click at [378, 407] on div "Orders 2" at bounding box center [383, 402] width 33 height 29
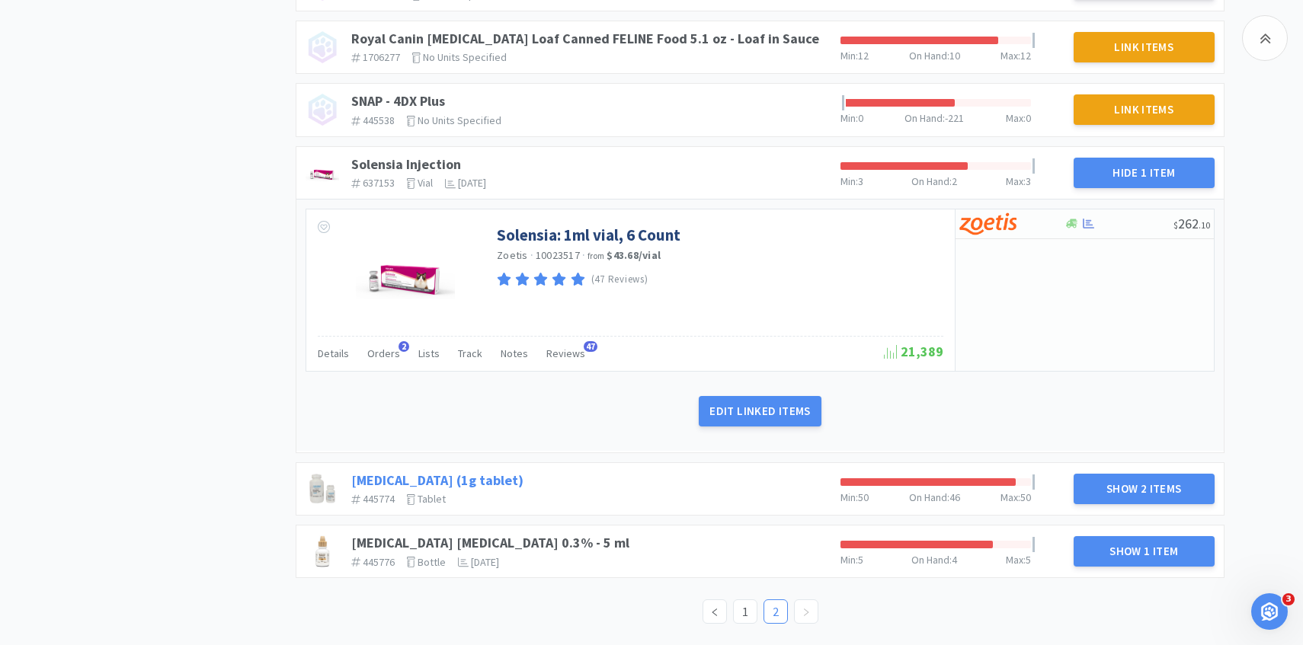
click at [456, 475] on link "Sucralfate (1g tablet)" at bounding box center [437, 481] width 172 height 18
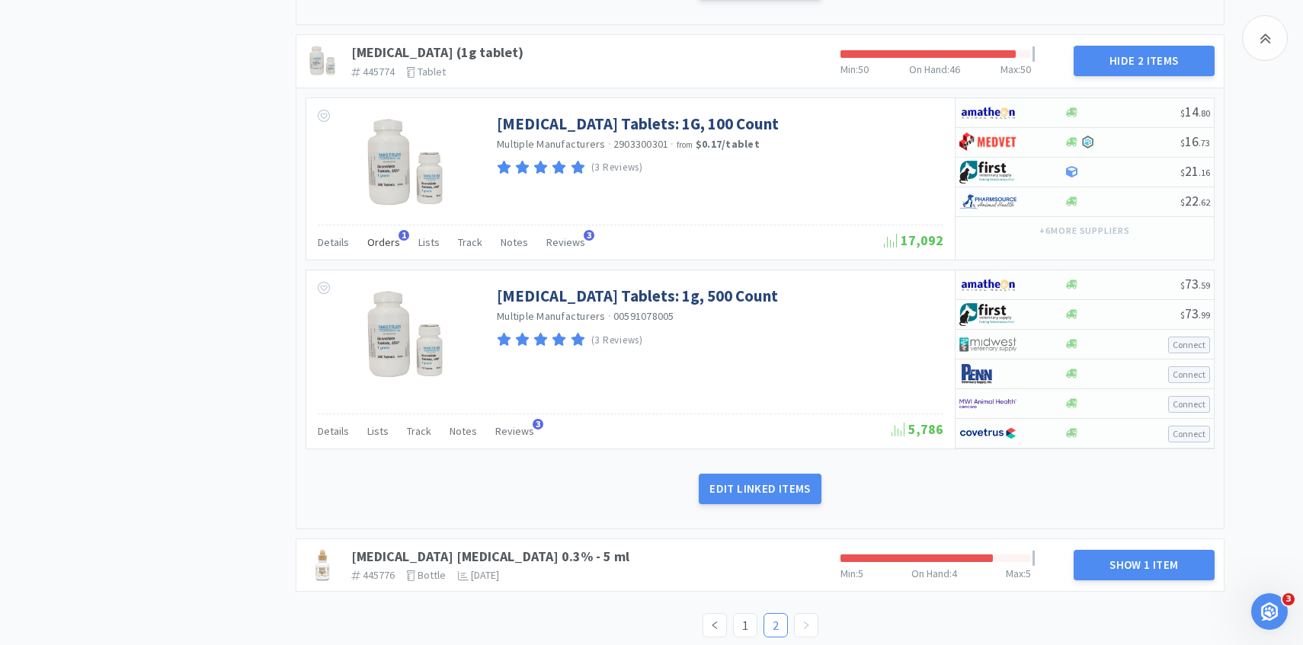
click at [392, 255] on div "Orders 1" at bounding box center [383, 244] width 33 height 29
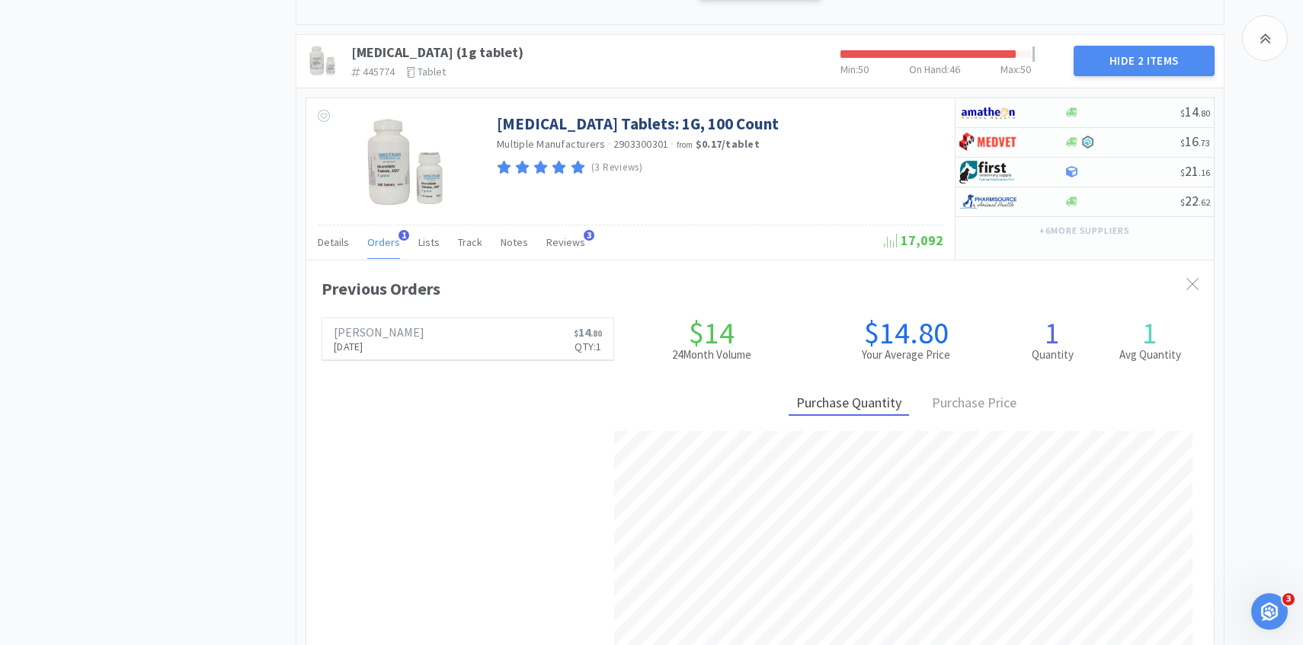
click at [389, 253] on div "Orders 1" at bounding box center [383, 244] width 33 height 29
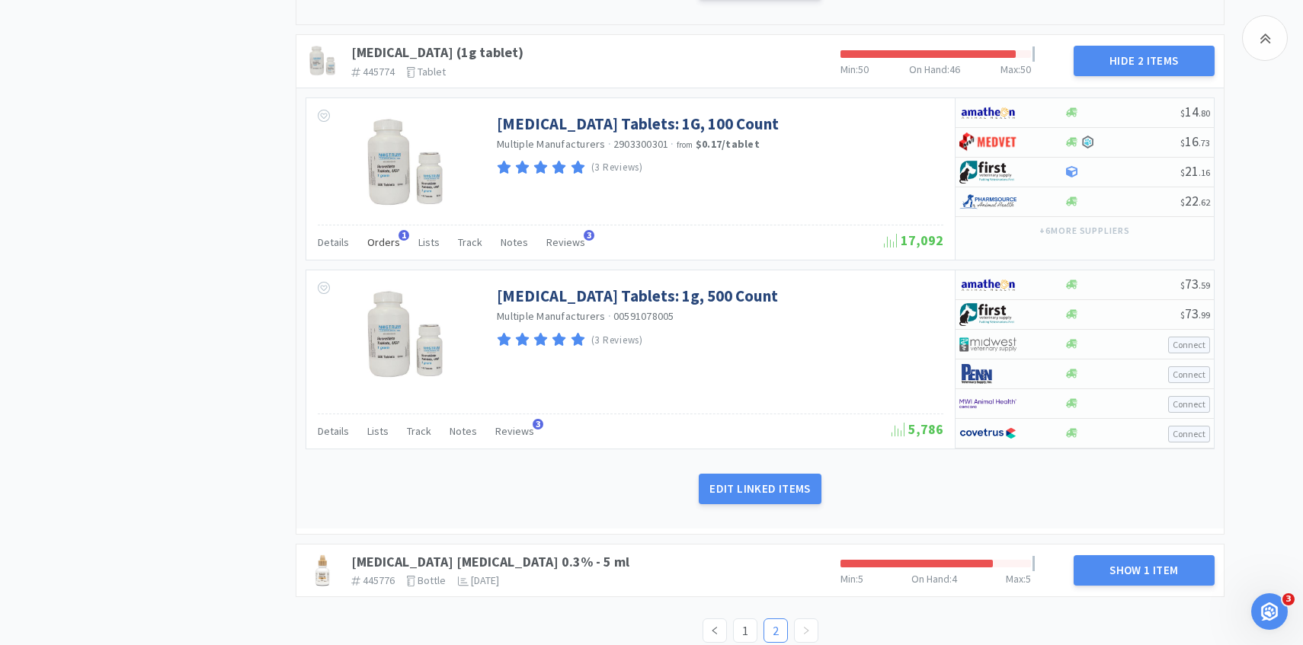
click at [389, 253] on div "Orders 1" at bounding box center [383, 244] width 33 height 29
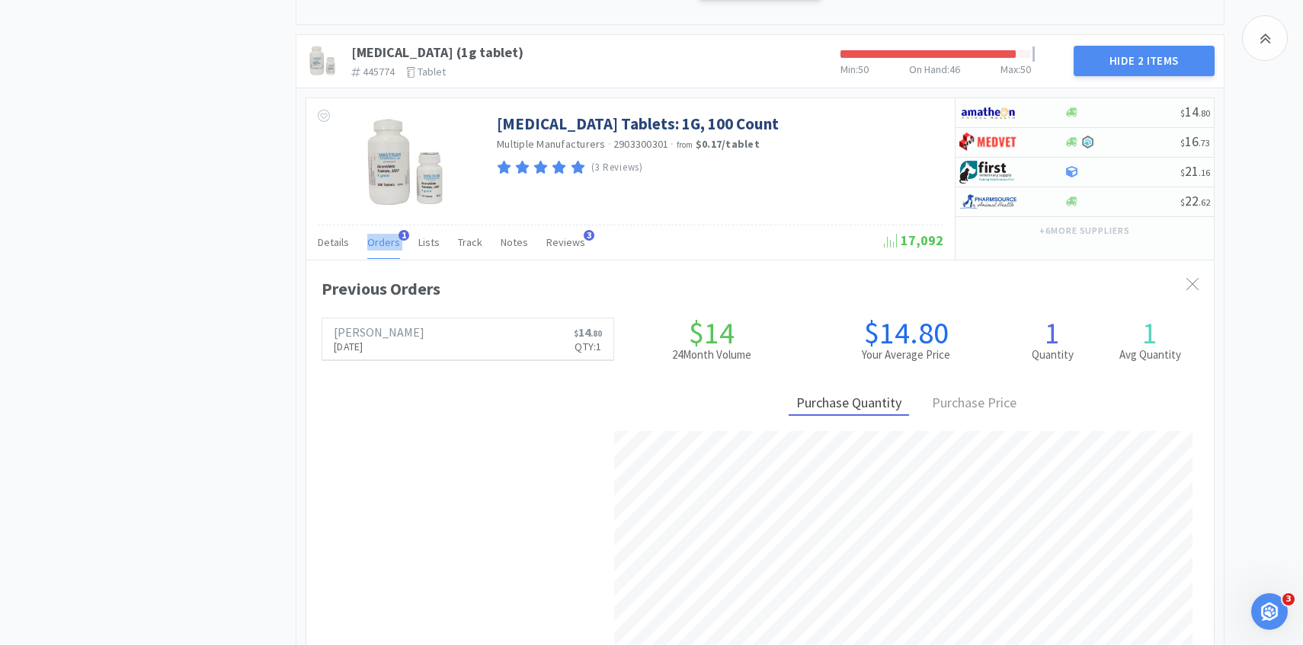
click at [389, 253] on div "Orders 1" at bounding box center [383, 244] width 33 height 29
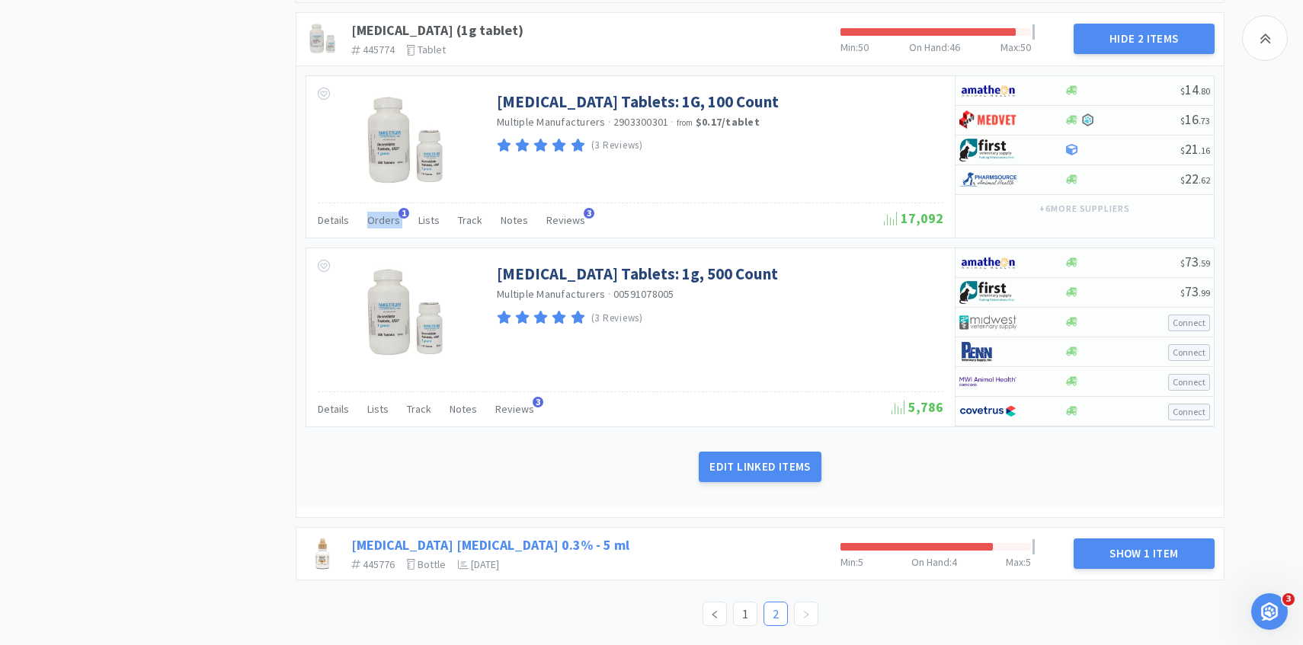
click at [574, 545] on link "Tobramycin Ophthalmic Solution 0.3% - 5 ml" at bounding box center [490, 545] width 278 height 18
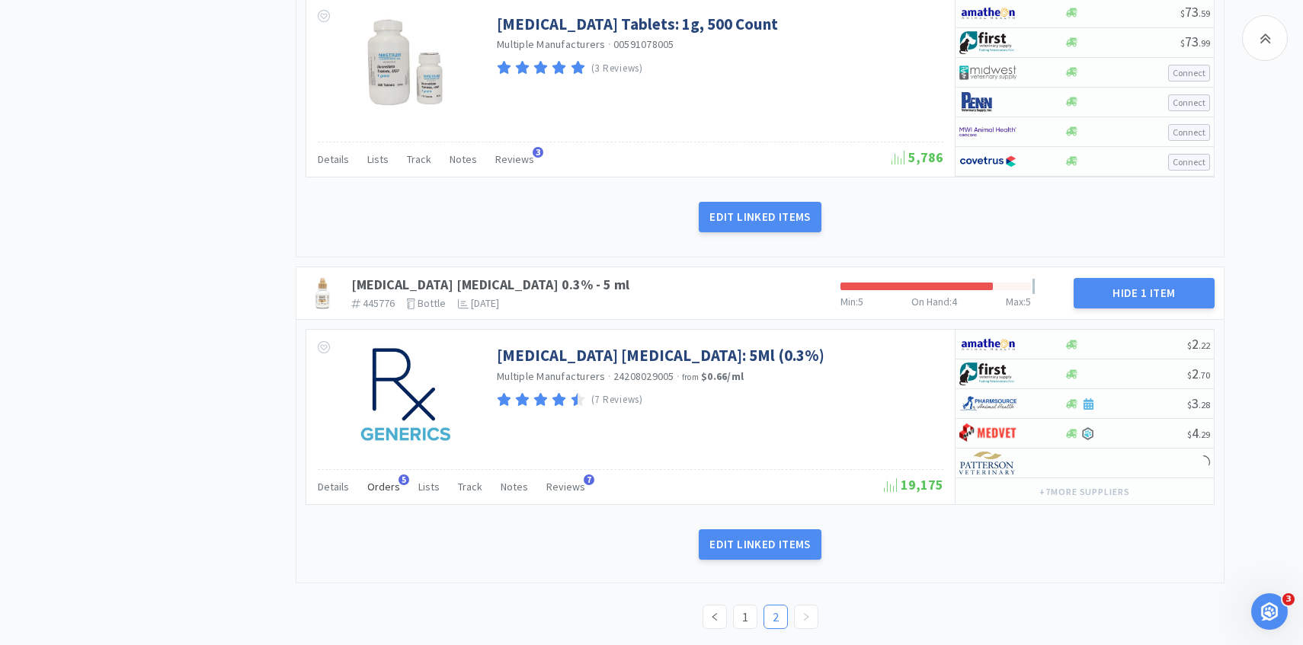
click at [378, 483] on span "Orders" at bounding box center [383, 487] width 33 height 14
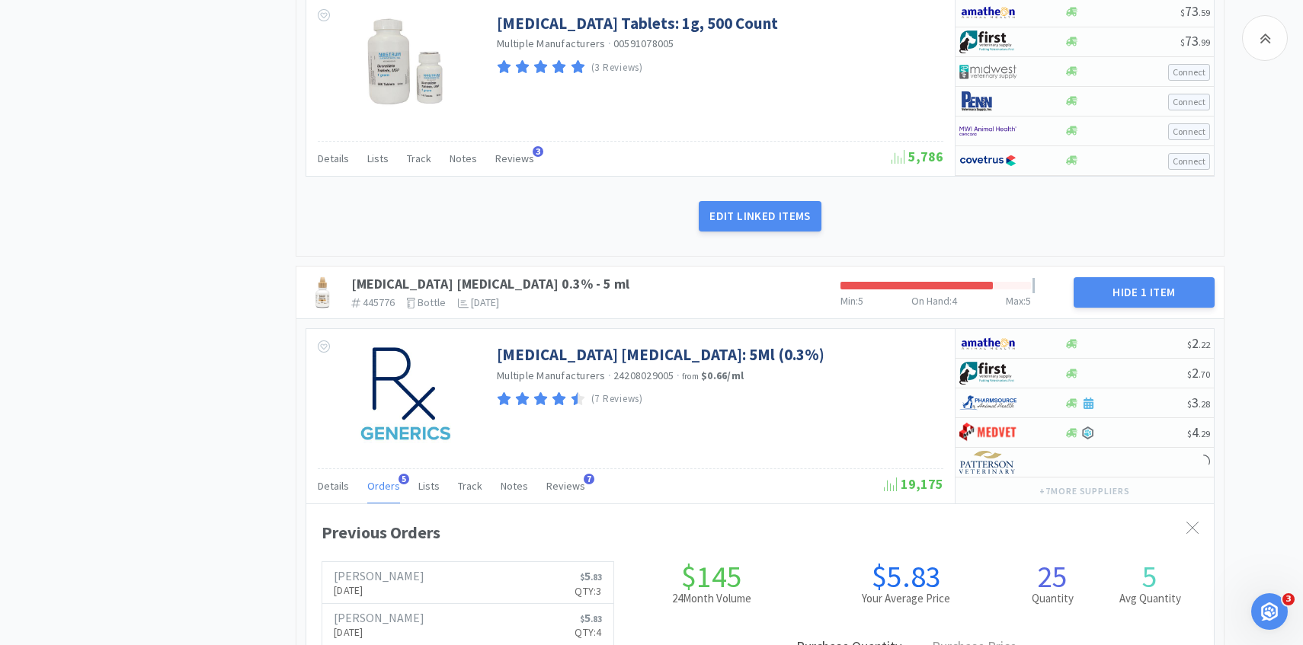
click at [378, 484] on span "Orders" at bounding box center [383, 486] width 33 height 14
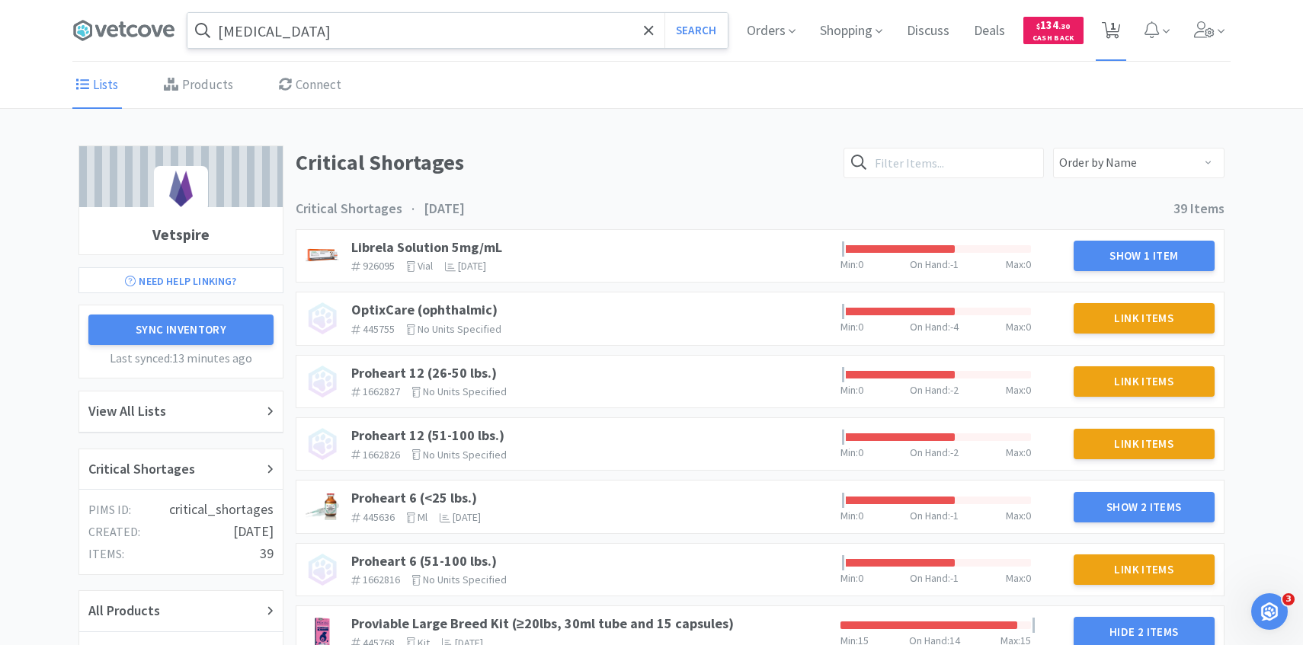
click at [1116, 24] on icon at bounding box center [1111, 30] width 19 height 17
select select "1"
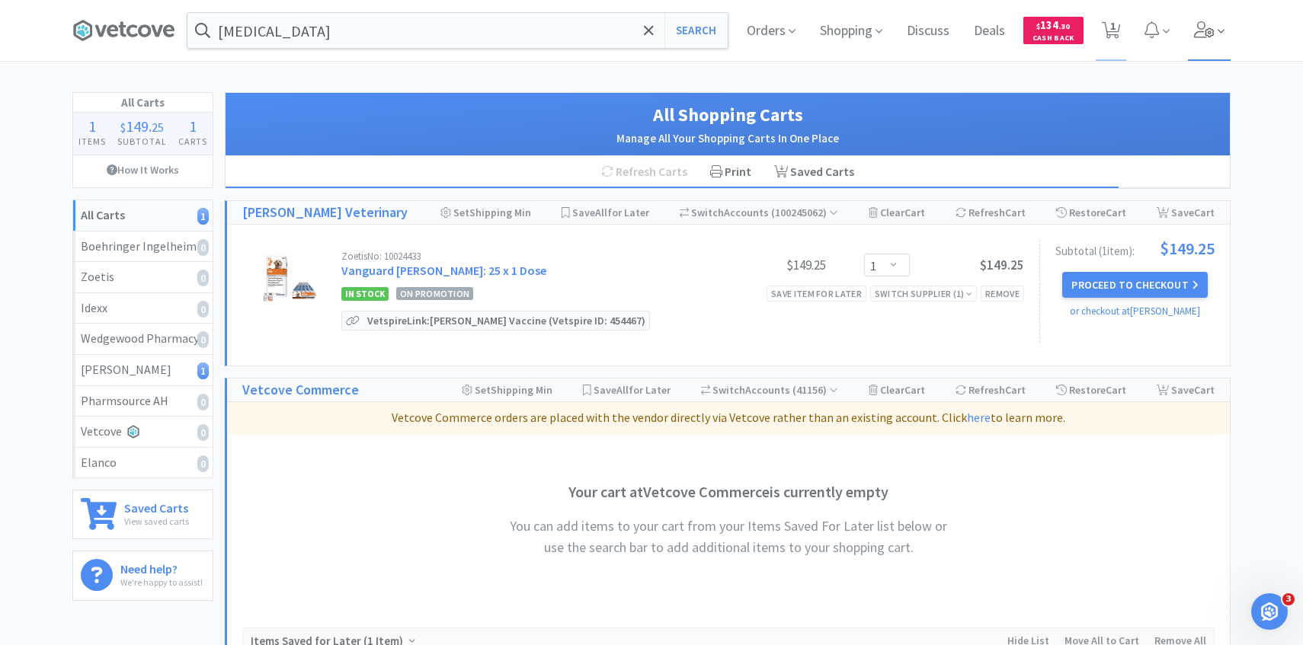
click at [1205, 37] on icon at bounding box center [1204, 29] width 21 height 17
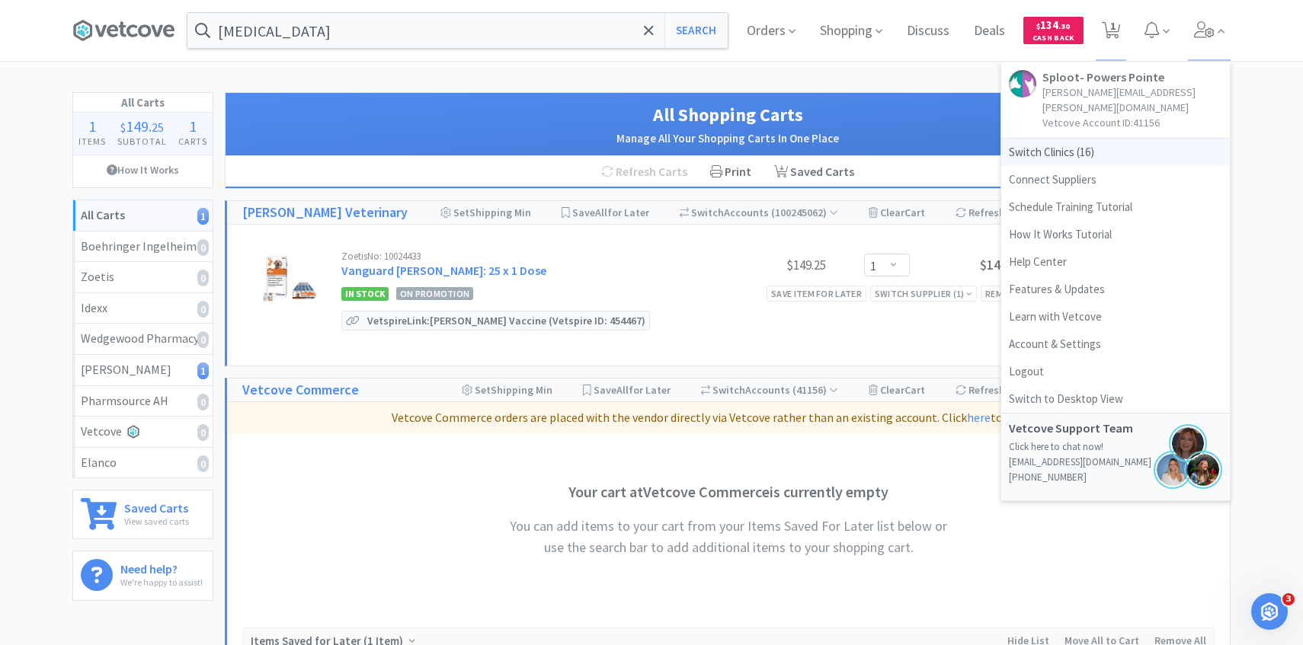
click at [1058, 139] on span "Switch Clinics ( 16 )" at bounding box center [1115, 152] width 229 height 27
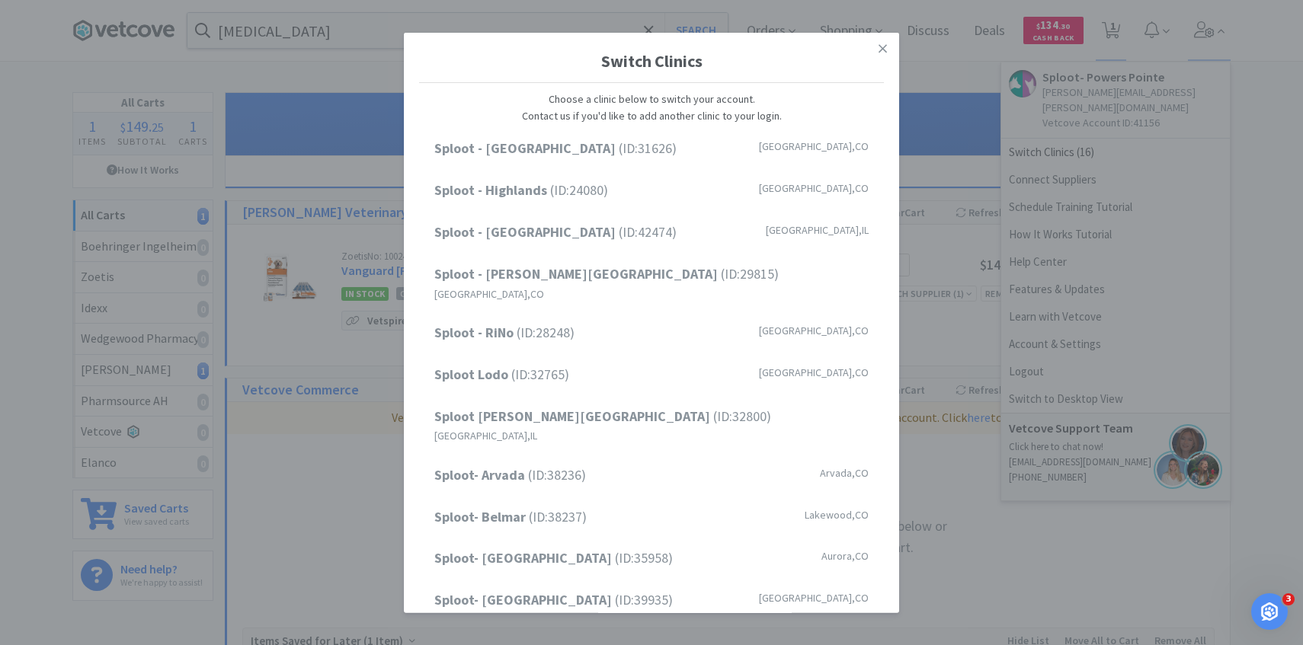
click at [261, 31] on div "Switch Clinics Choose a clinic below to switch your account. Contact us if you'…" at bounding box center [651, 322] width 1303 height 645
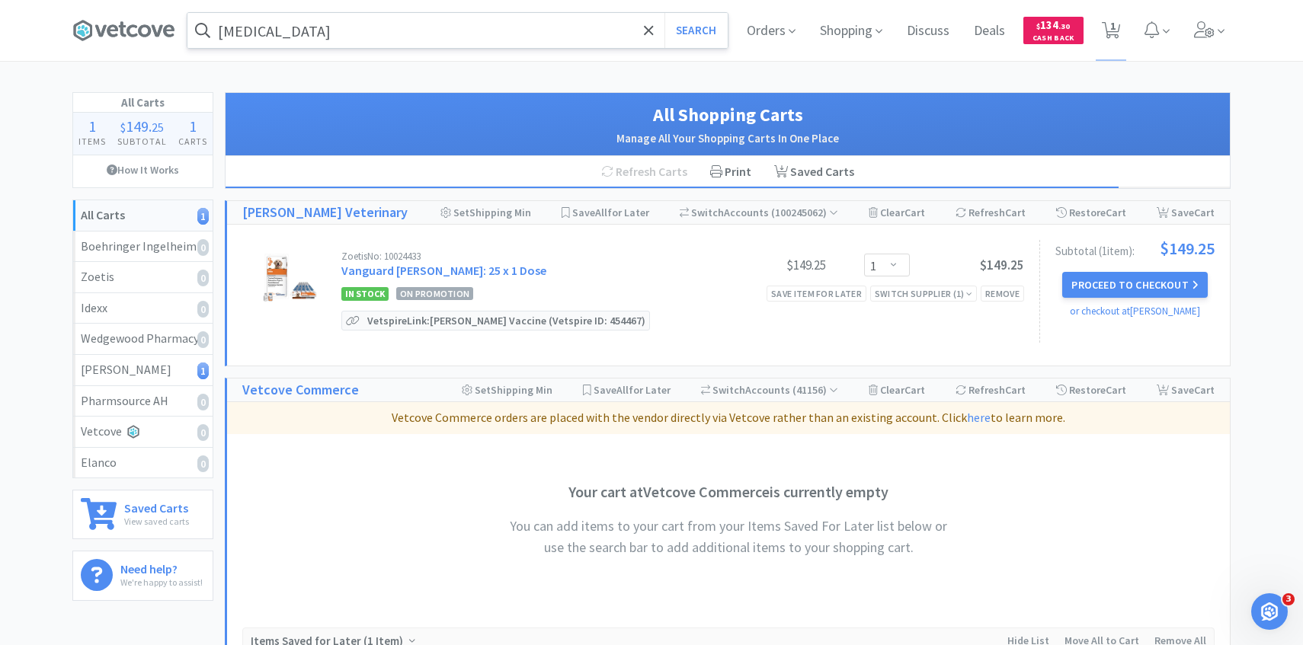
click at [325, 29] on input "gabapentin" at bounding box center [457, 30] width 540 height 35
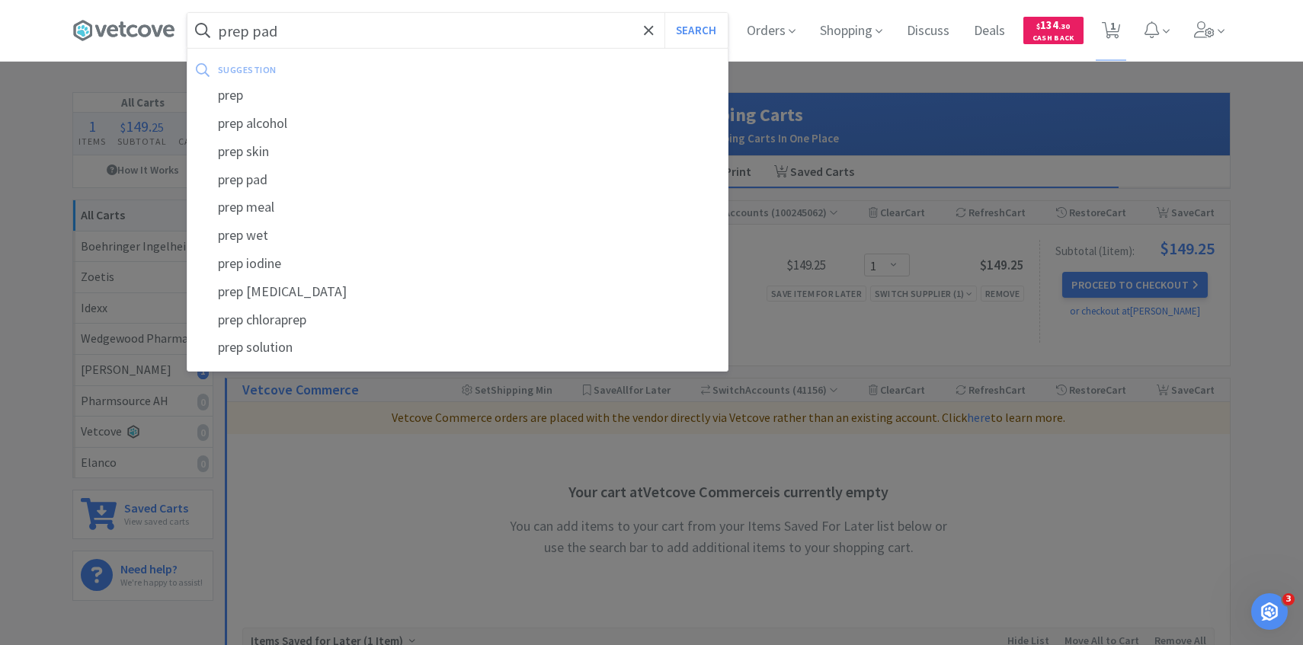
type input "prep pad"
click at [664, 13] on button "Search" at bounding box center [695, 30] width 63 height 35
select select "1"
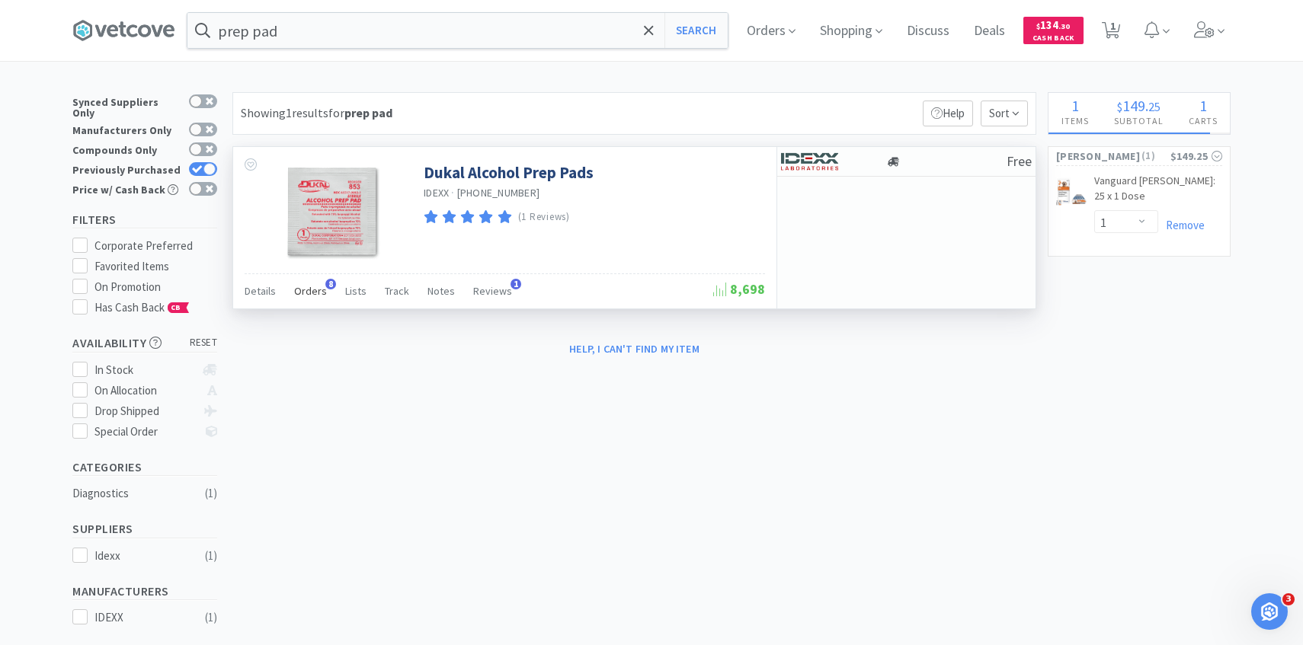
click at [314, 299] on div "Orders 8" at bounding box center [310, 293] width 33 height 29
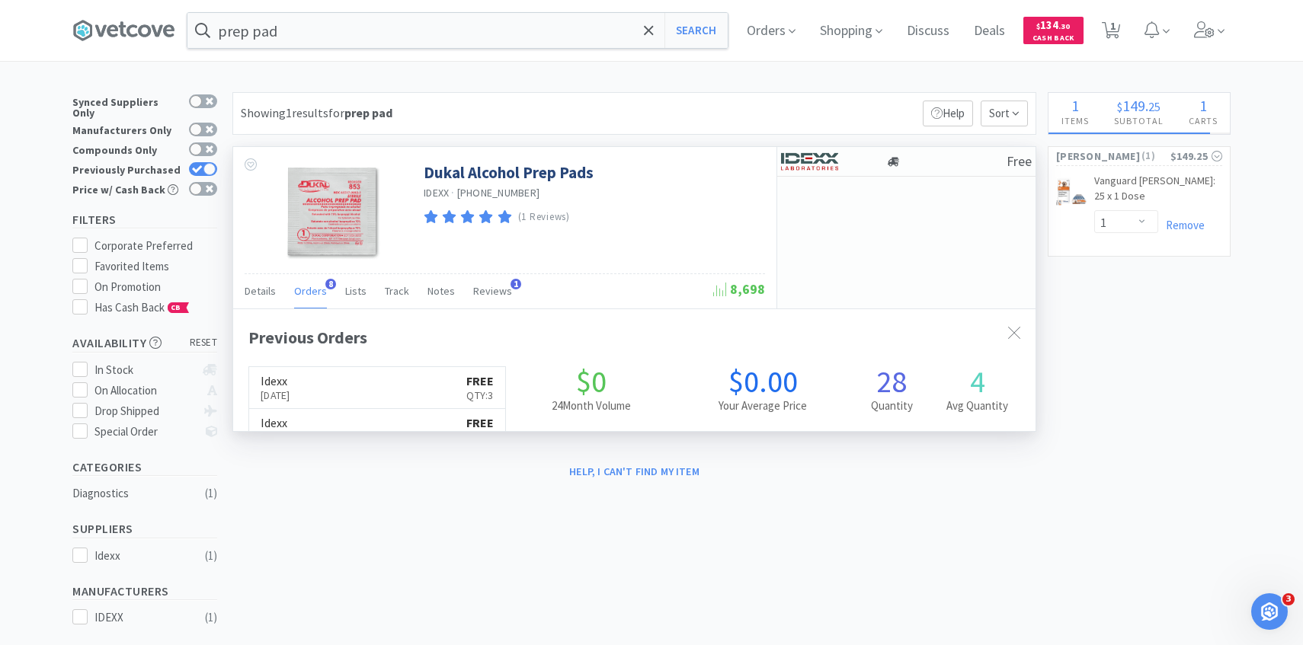
scroll to position [406, 802]
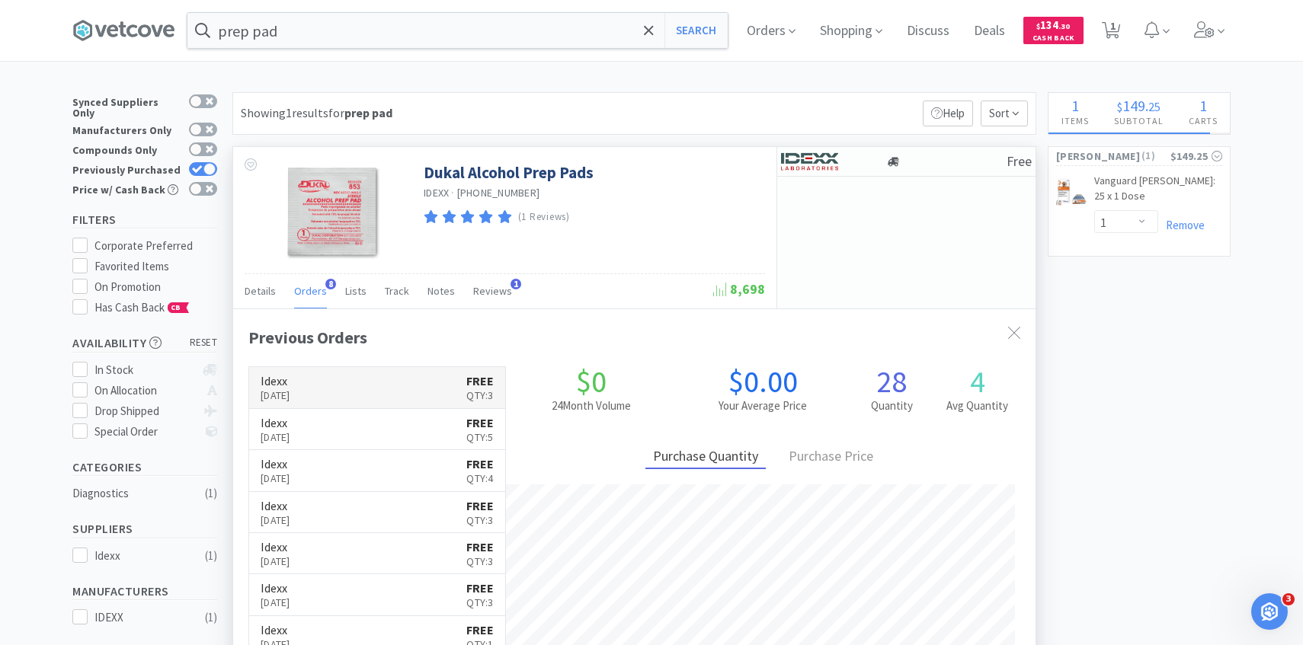
click at [290, 390] on p "[DATE]" at bounding box center [276, 395] width 30 height 17
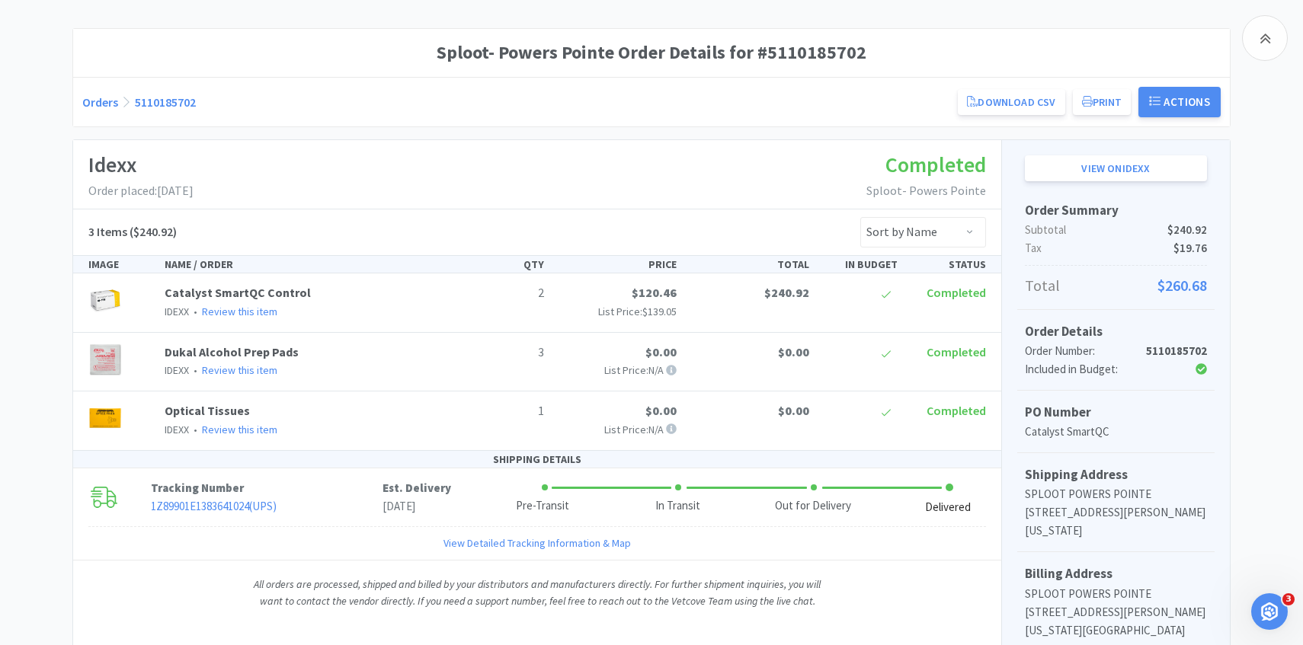
scroll to position [283, 0]
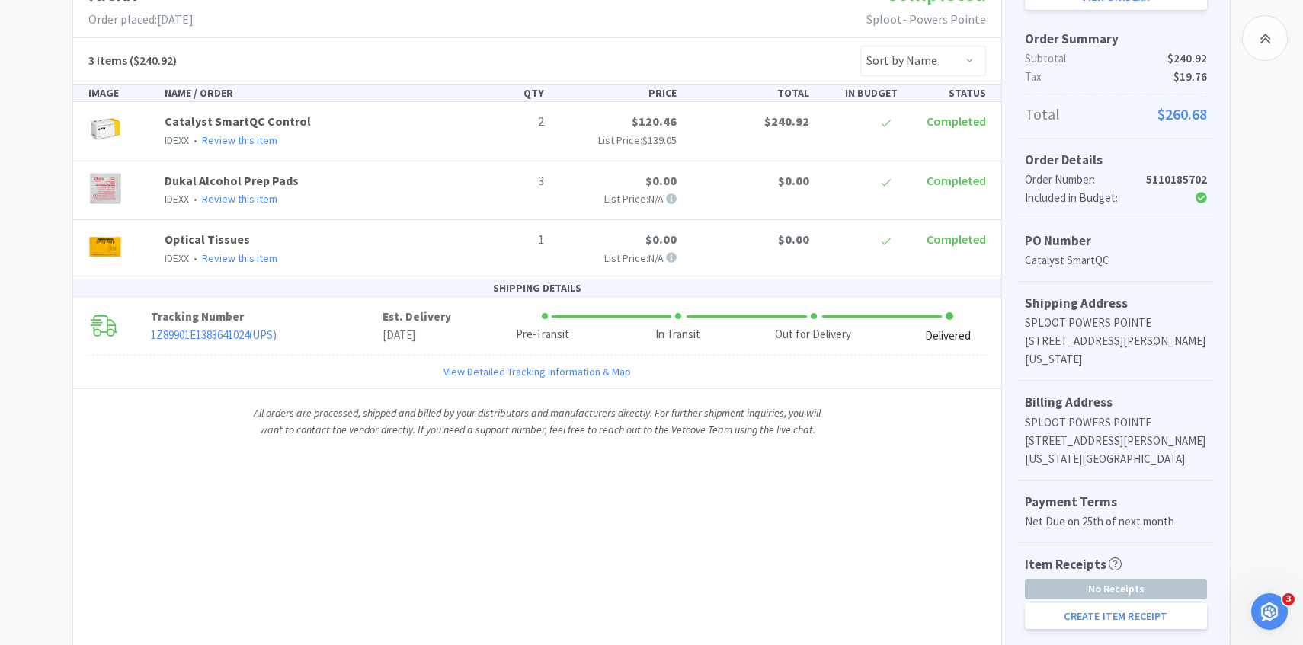
click at [1073, 631] on div "Item Receipts - Finalized - Not Finalized - There may have been an error sendin…" at bounding box center [1115, 596] width 197 height 106
click at [1071, 622] on button "Create Item Receipt" at bounding box center [1116, 616] width 182 height 26
select select "2"
select select "3"
select select "1"
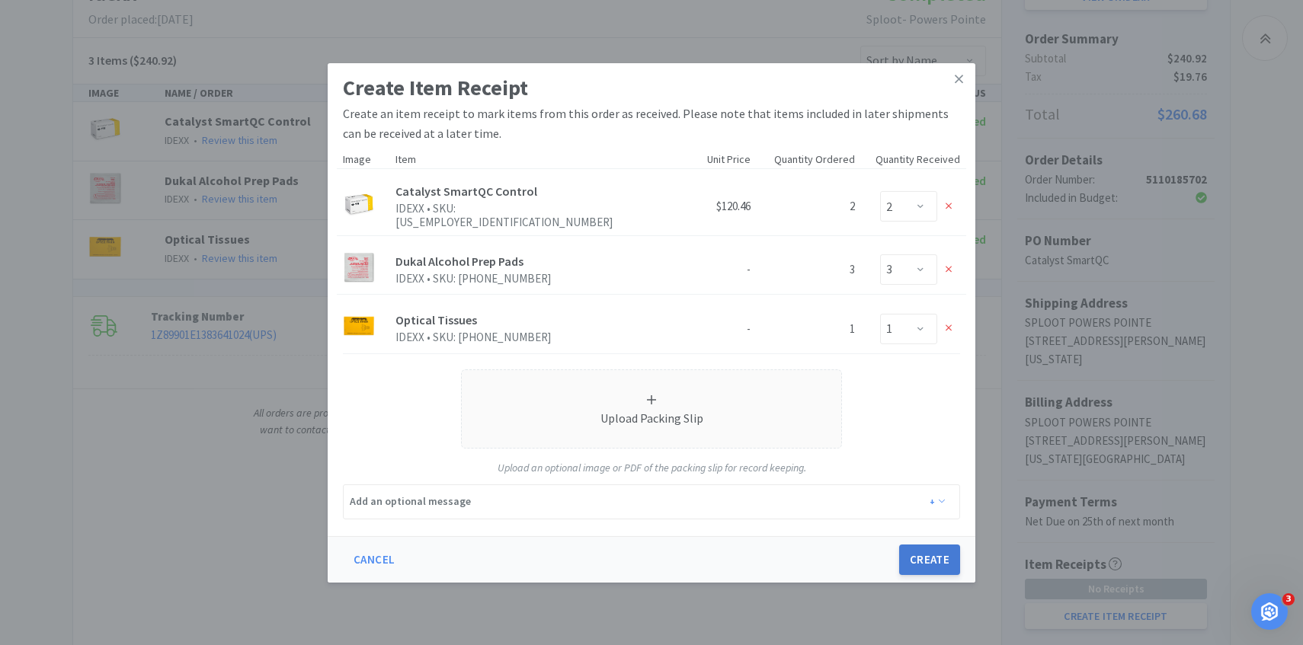
click at [916, 550] on button "Create" at bounding box center [929, 560] width 61 height 30
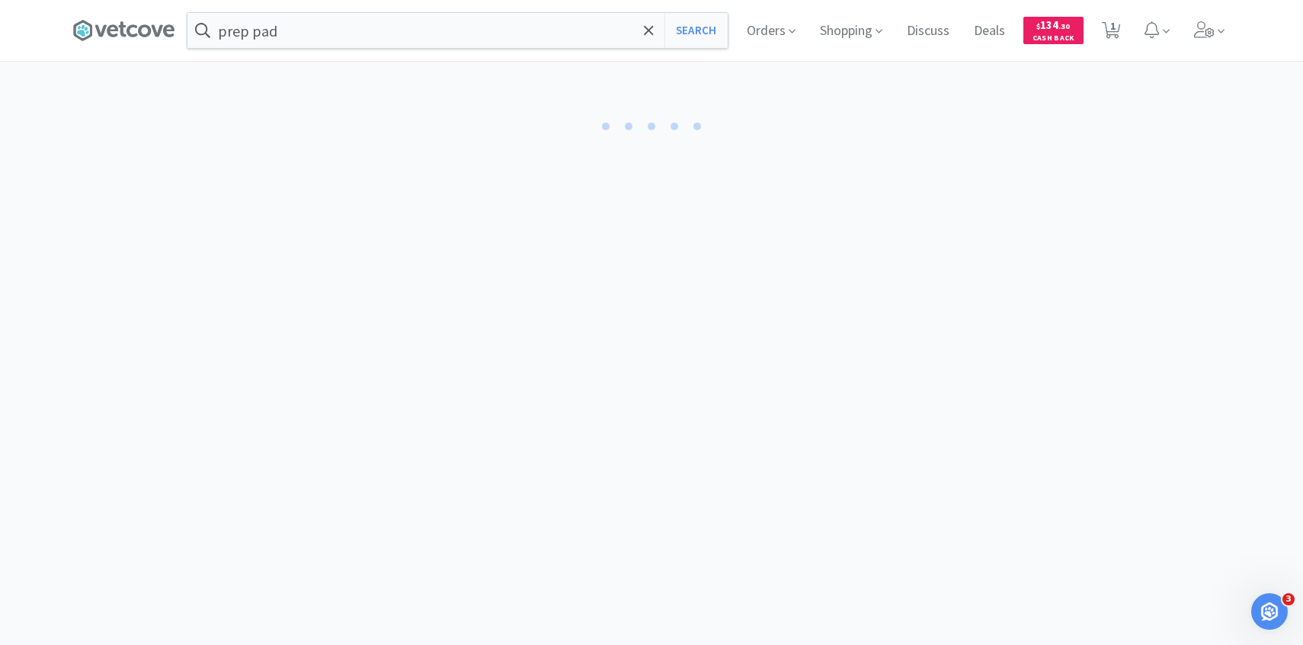
select select "2"
select select "3"
select select "1"
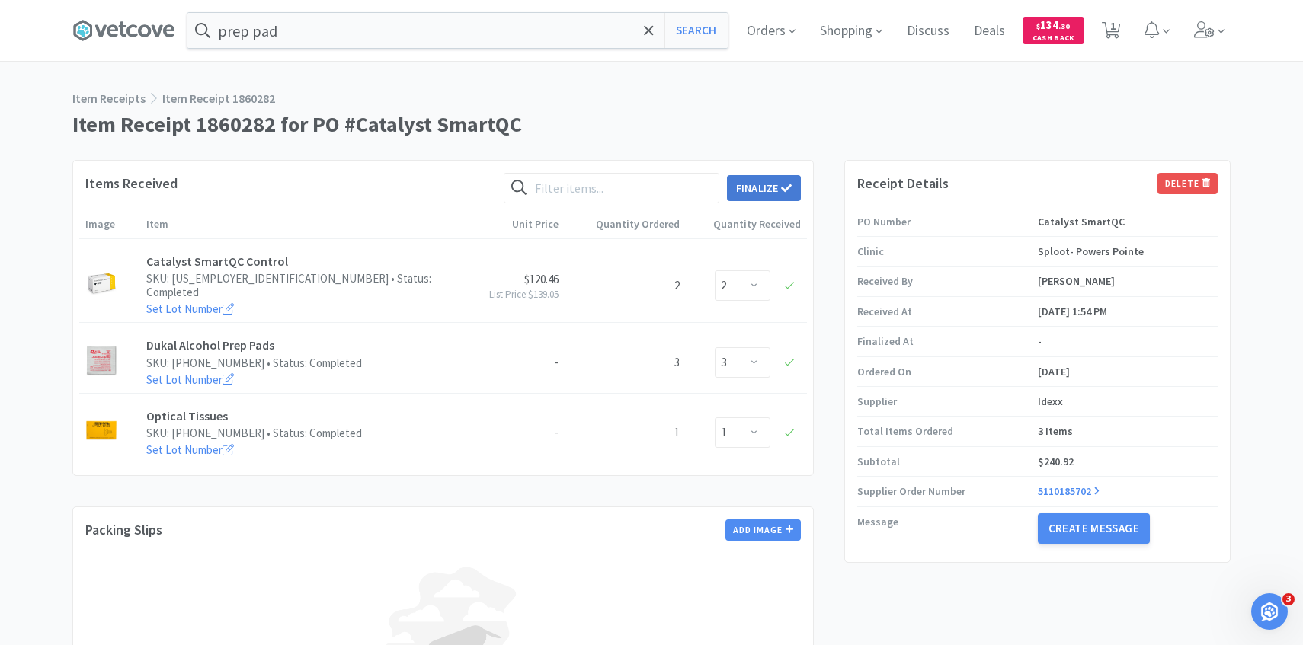
click at [783, 180] on button "Finalize" at bounding box center [764, 188] width 74 height 26
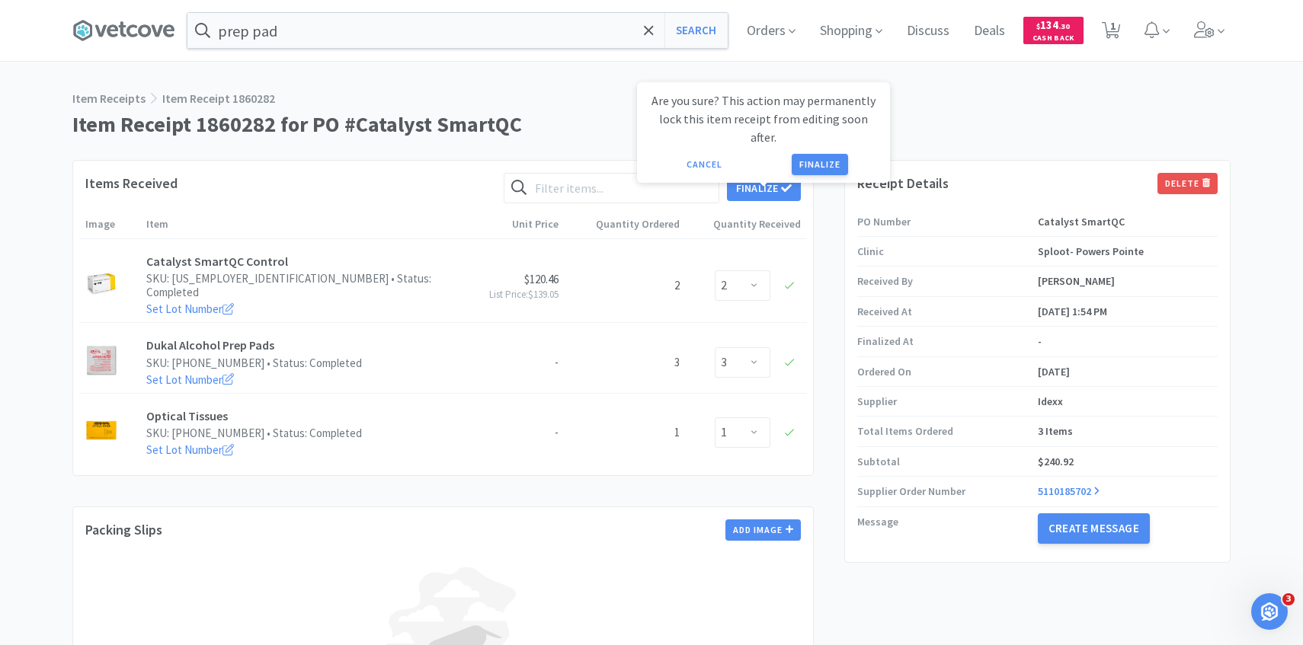
click at [814, 135] on div "Are you sure? This action may permanently lock this item receipt from editing s…" at bounding box center [763, 133] width 229 height 84
click at [811, 154] on button "Finalize" at bounding box center [820, 164] width 56 height 21
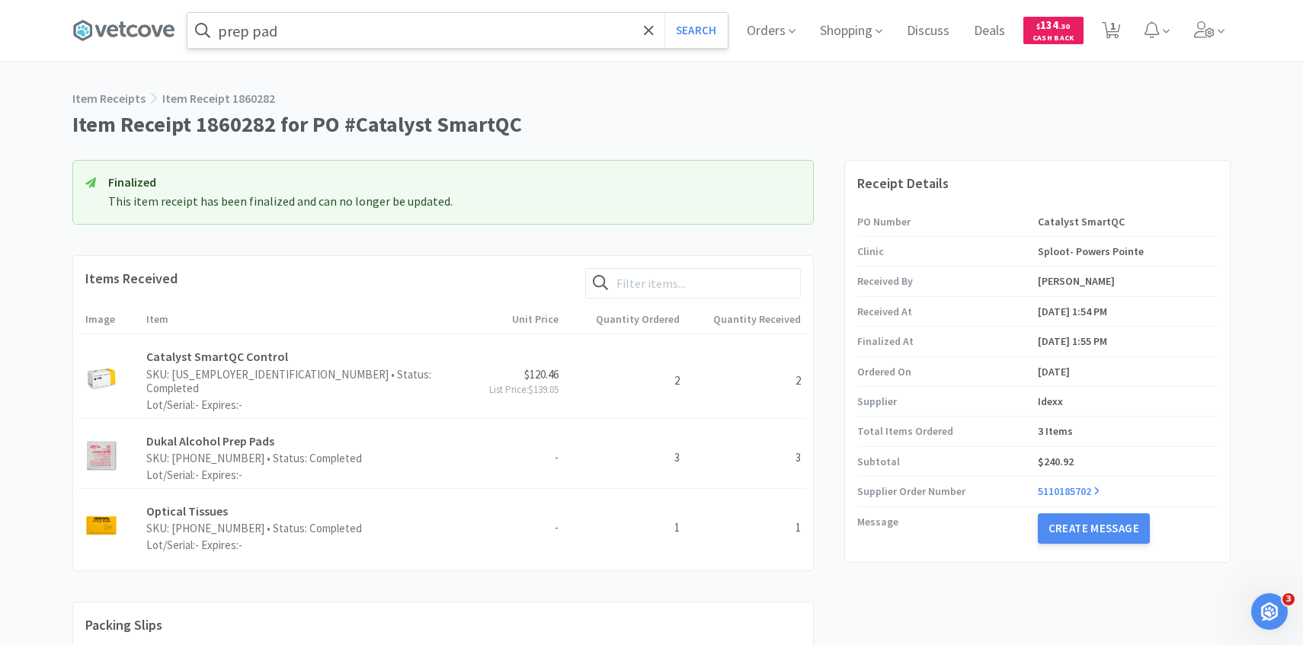
click at [443, 42] on input "prep pad" at bounding box center [457, 30] width 540 height 35
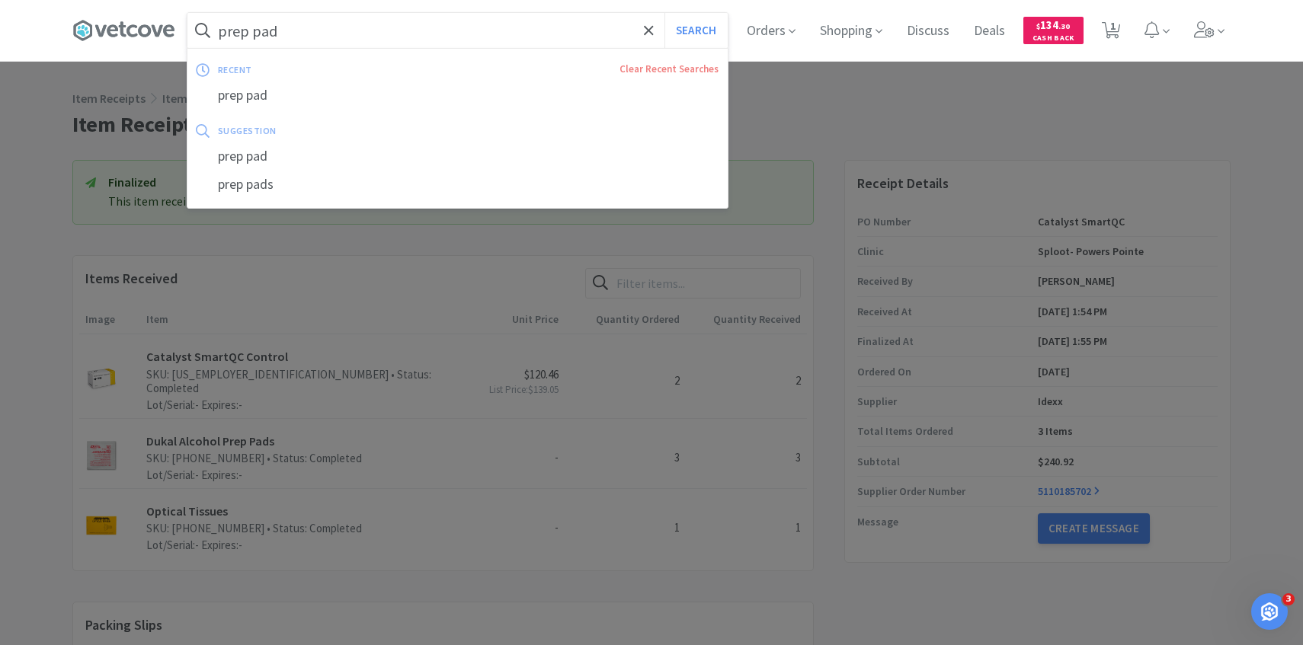
type input "u"
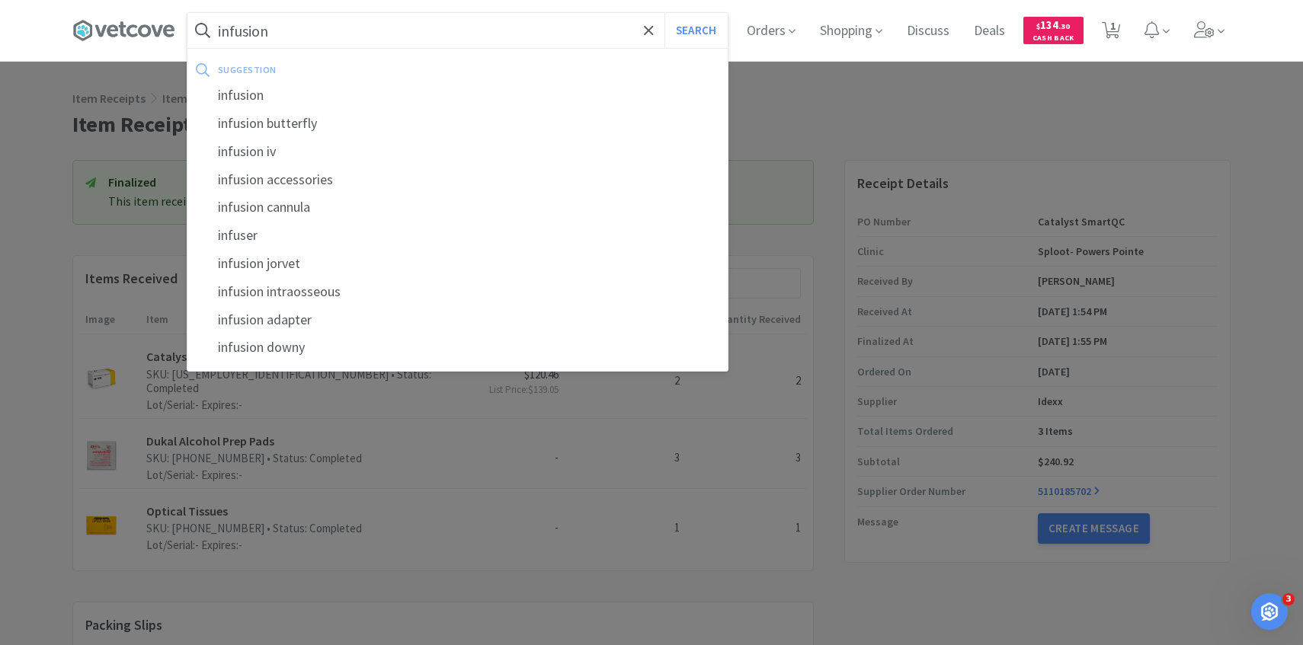
type input "infusion"
click at [664, 13] on button "Search" at bounding box center [695, 30] width 63 height 35
select select "1"
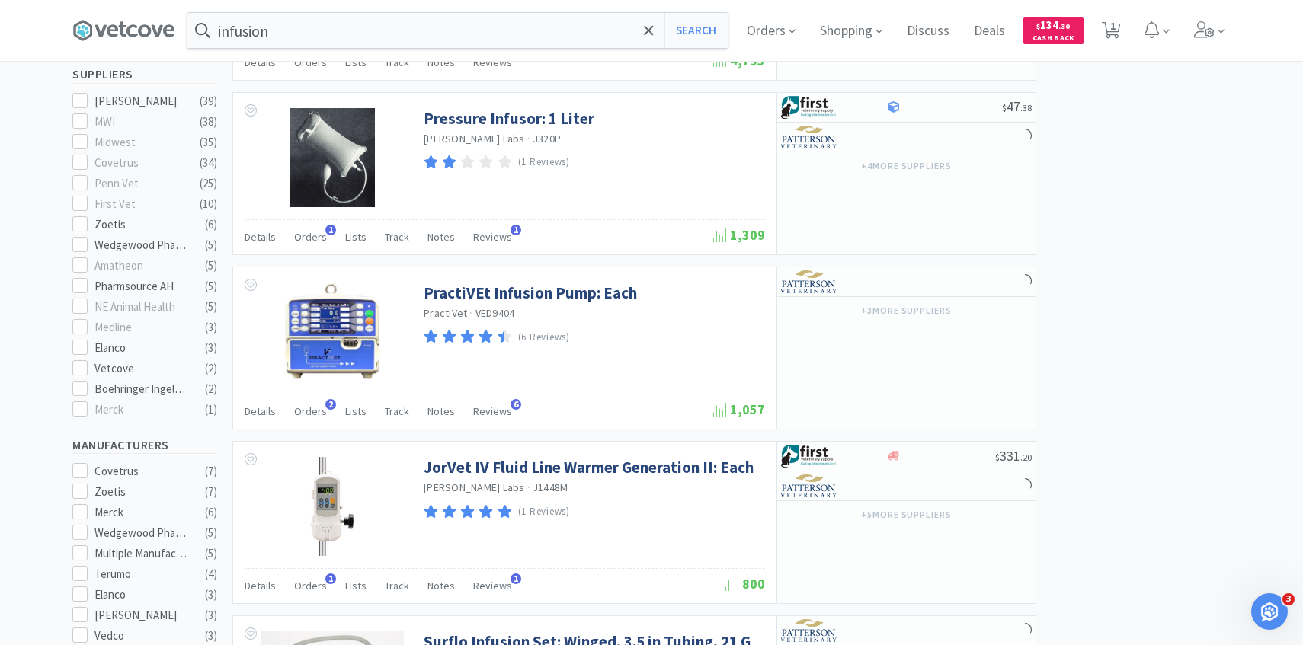
scroll to position [704, 0]
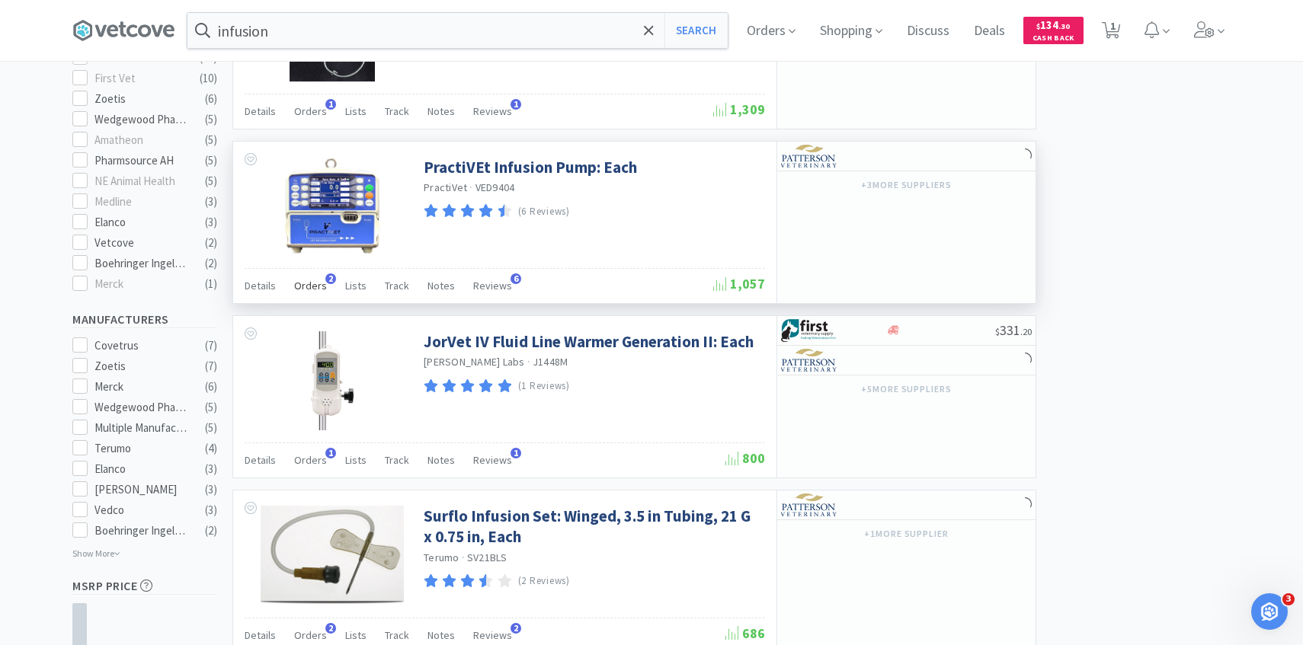
click at [315, 293] on div "Orders 2" at bounding box center [310, 288] width 33 height 29
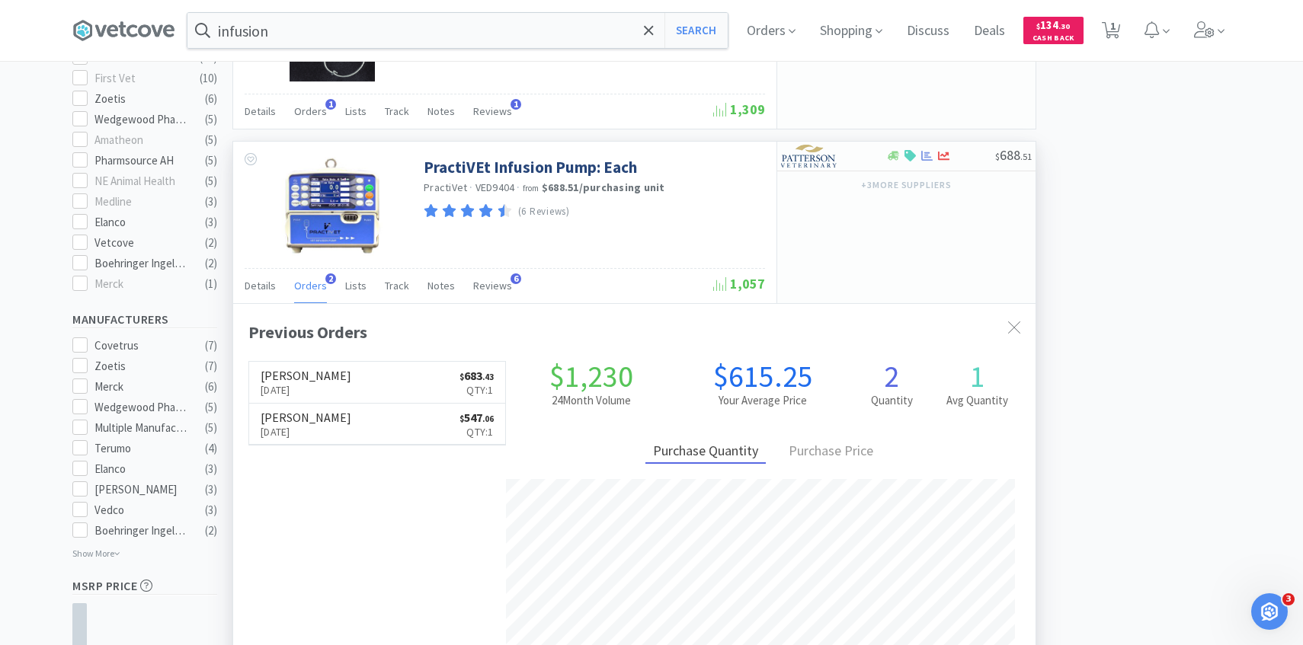
click at [379, 393] on link "Patterson Aug 28th, 2025 $ 683 . 43 Qty: 1" at bounding box center [377, 383] width 256 height 42
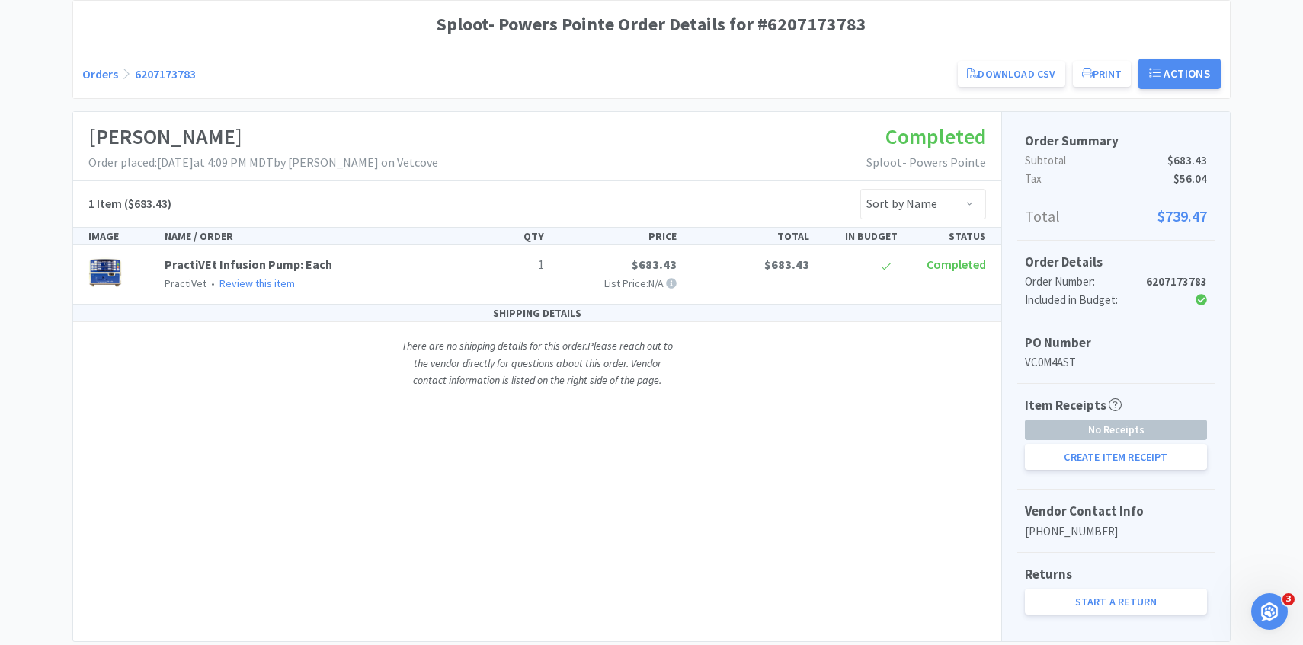
scroll to position [182, 0]
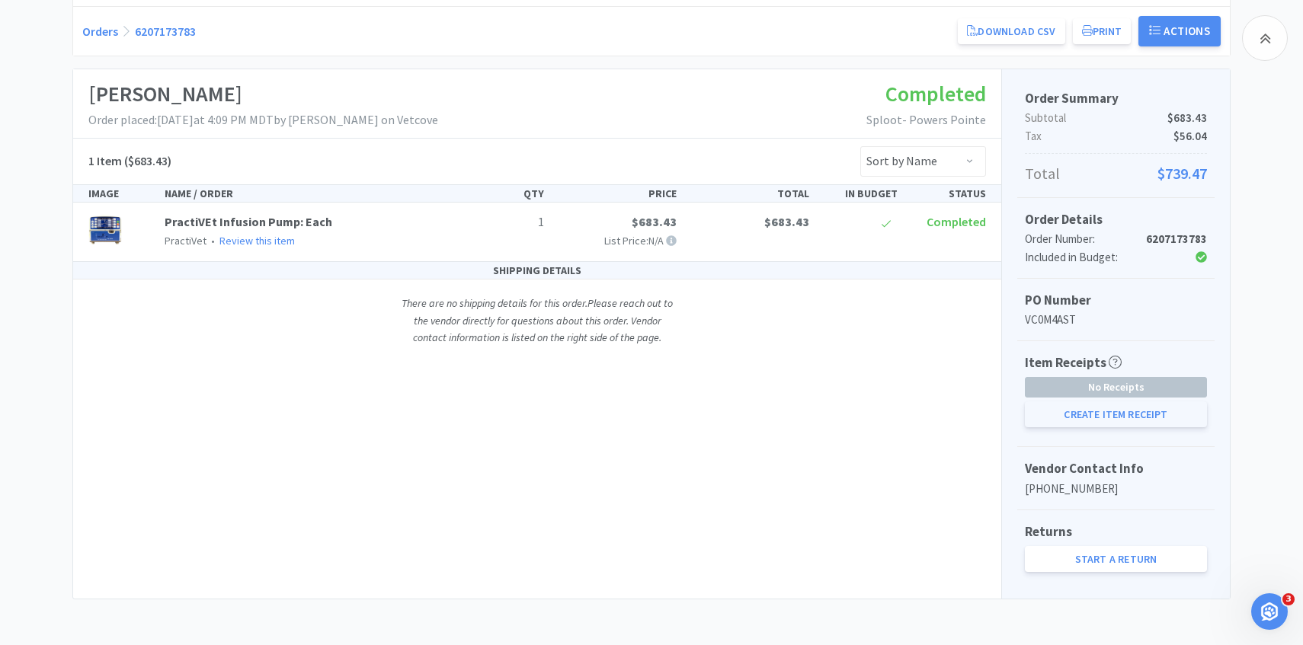
click at [1092, 415] on button "Create Item Receipt" at bounding box center [1116, 414] width 182 height 26
select select "1"
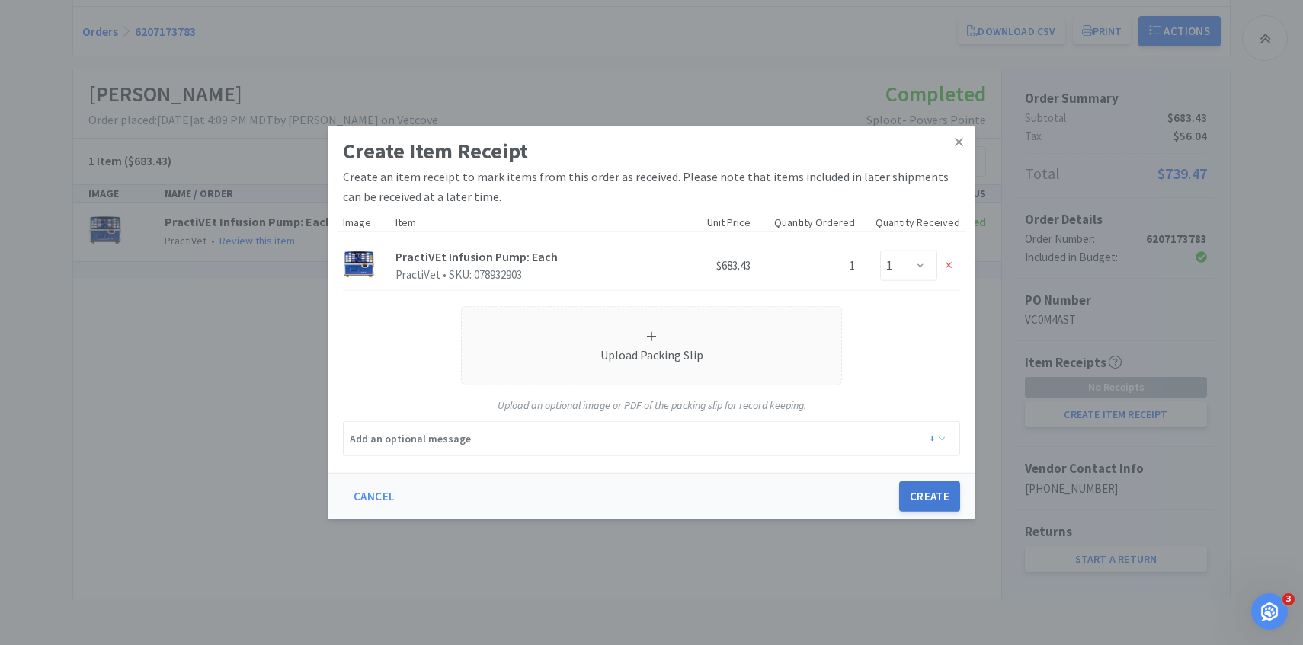
click at [917, 488] on button "Create" at bounding box center [929, 496] width 61 height 30
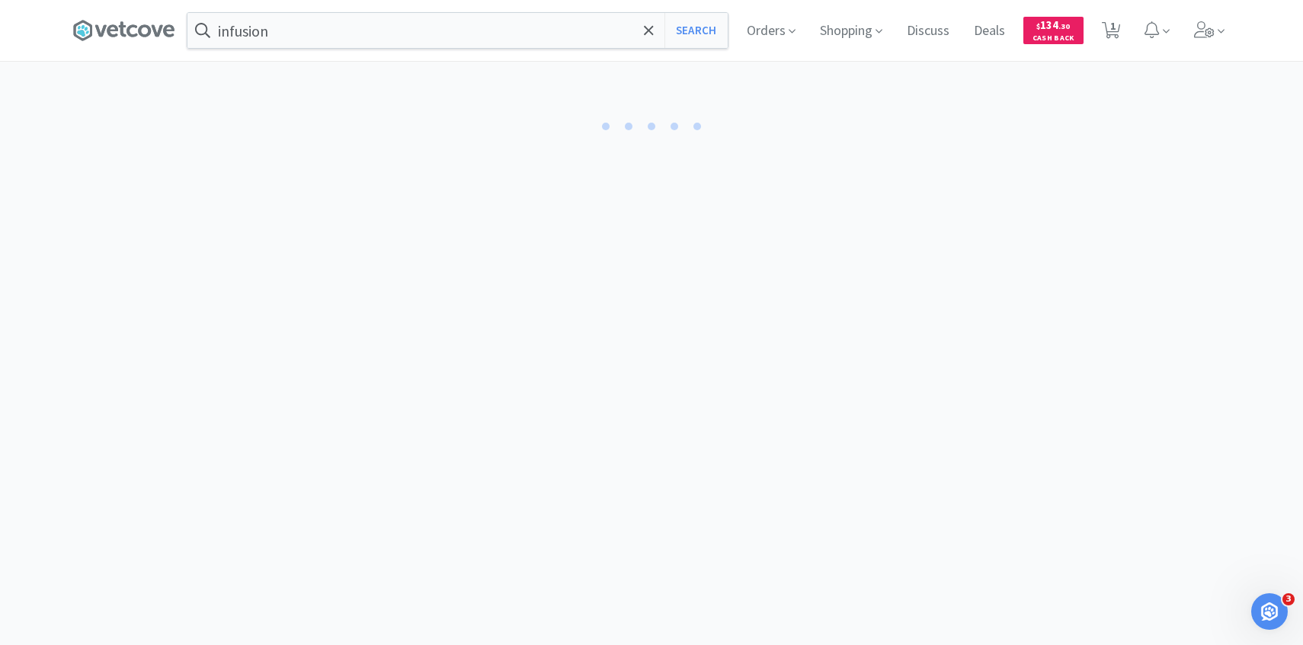
select select "1"
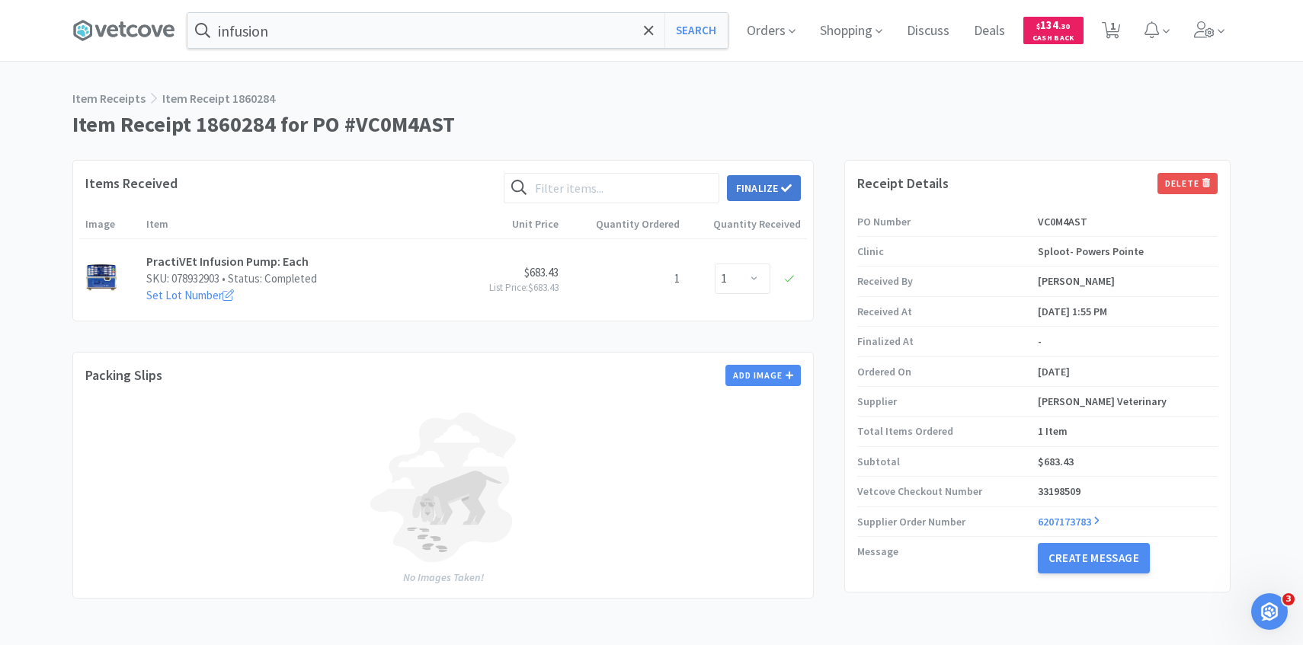
click at [755, 187] on button "Finalize" at bounding box center [764, 188] width 74 height 26
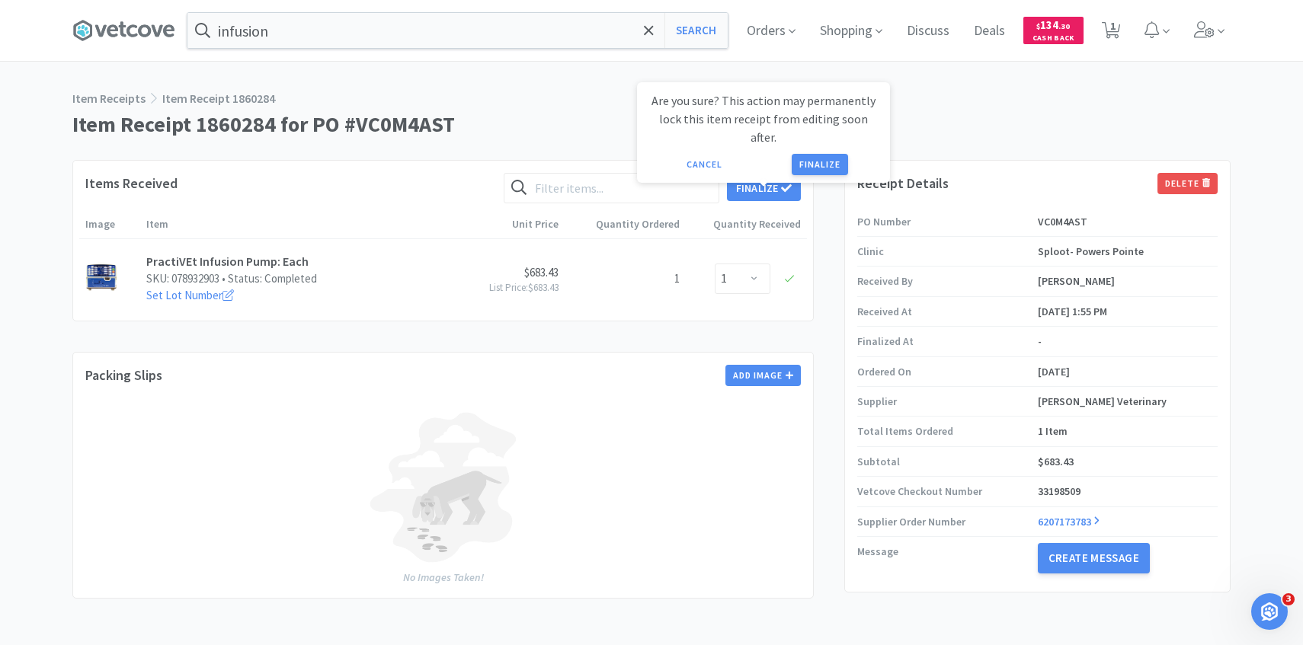
click at [810, 157] on div "Are you sure? This action may permanently lock this item receipt from editing s…" at bounding box center [763, 132] width 253 height 101
click at [810, 154] on button "Finalize" at bounding box center [820, 164] width 56 height 21
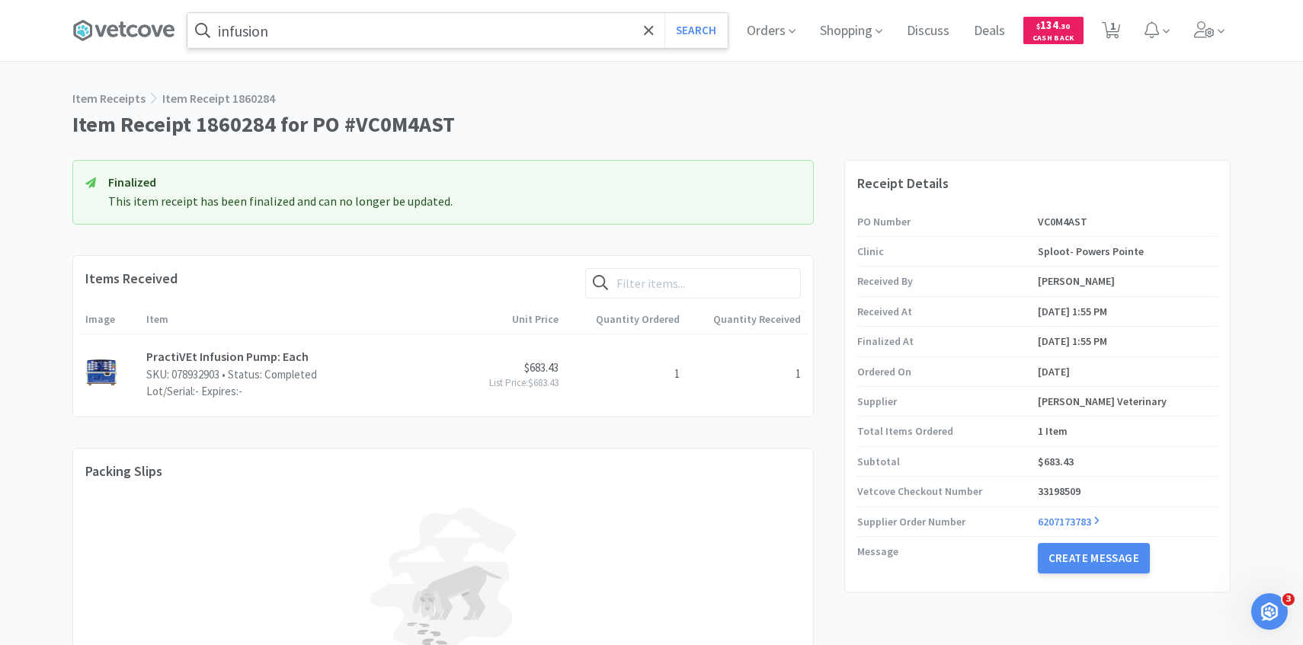
click at [334, 41] on input "infusion" at bounding box center [457, 30] width 540 height 35
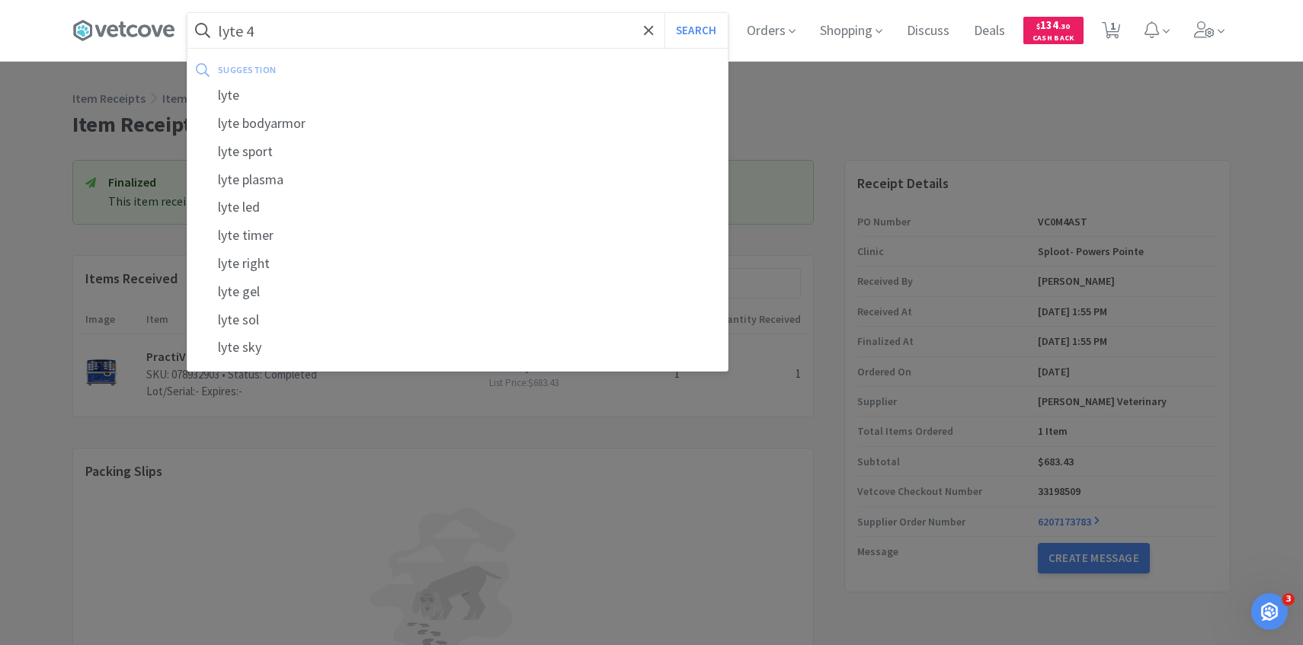
type input "lyte 4"
click at [664, 13] on button "Search" at bounding box center [695, 30] width 63 height 35
select select "1"
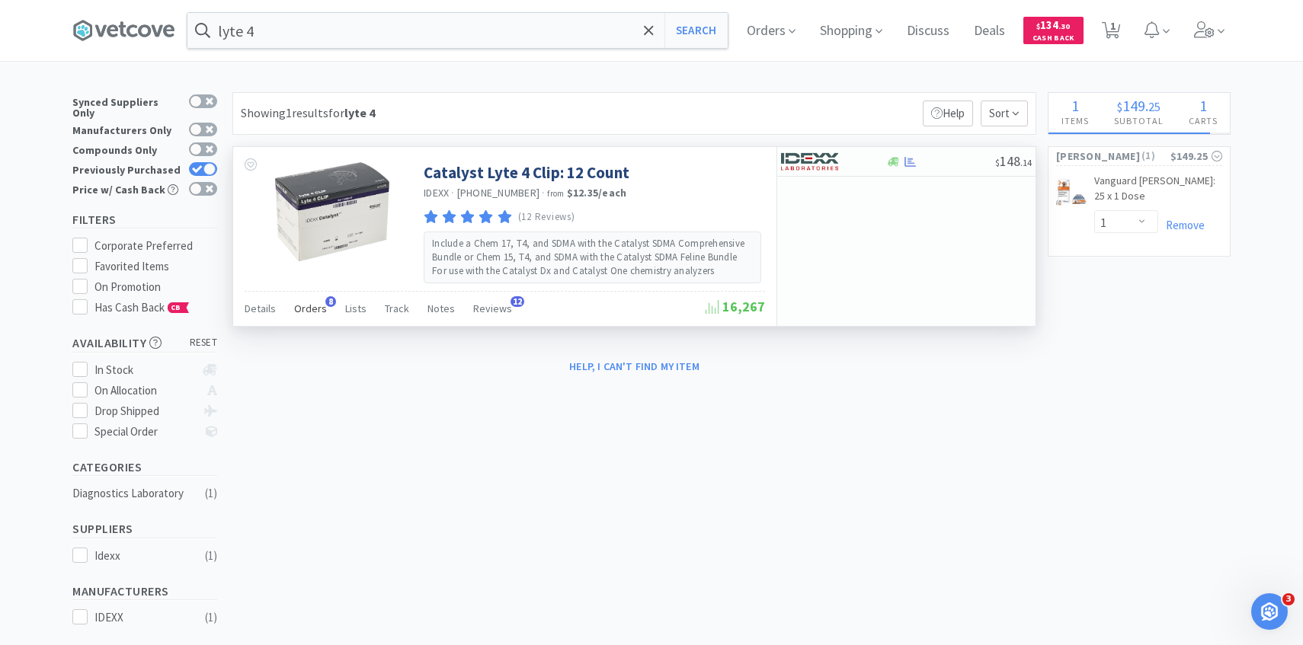
click at [298, 307] on span "Orders" at bounding box center [310, 309] width 33 height 14
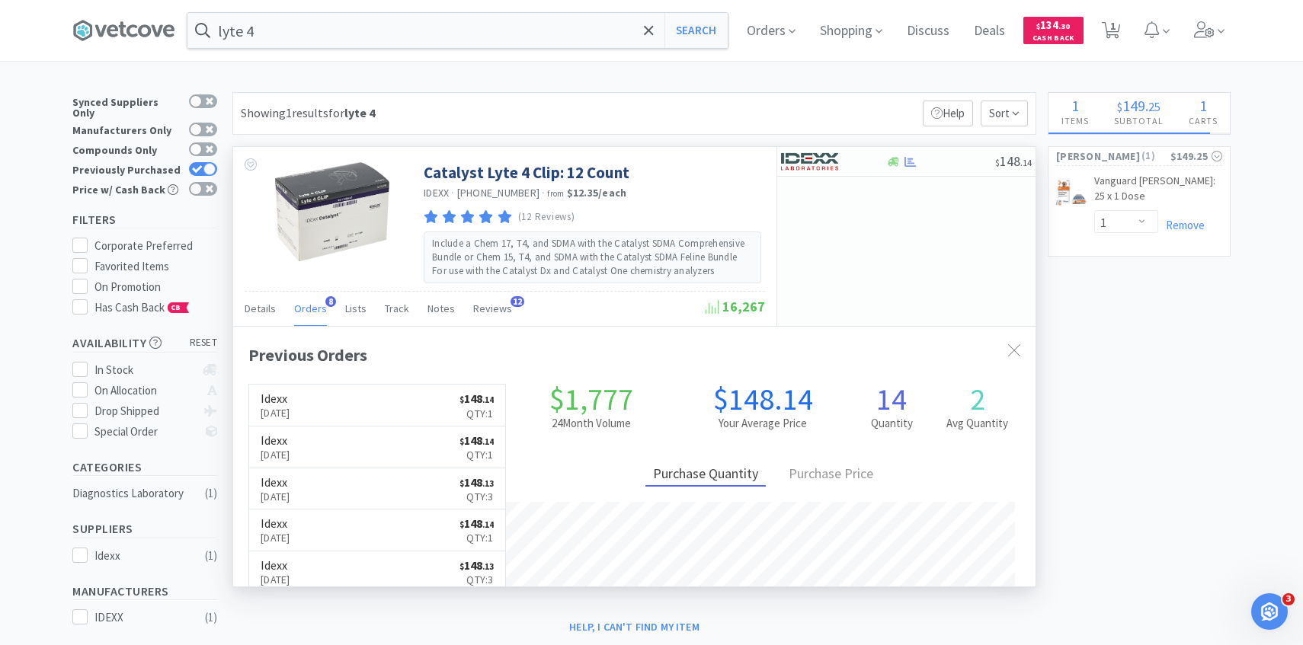
scroll to position [406, 802]
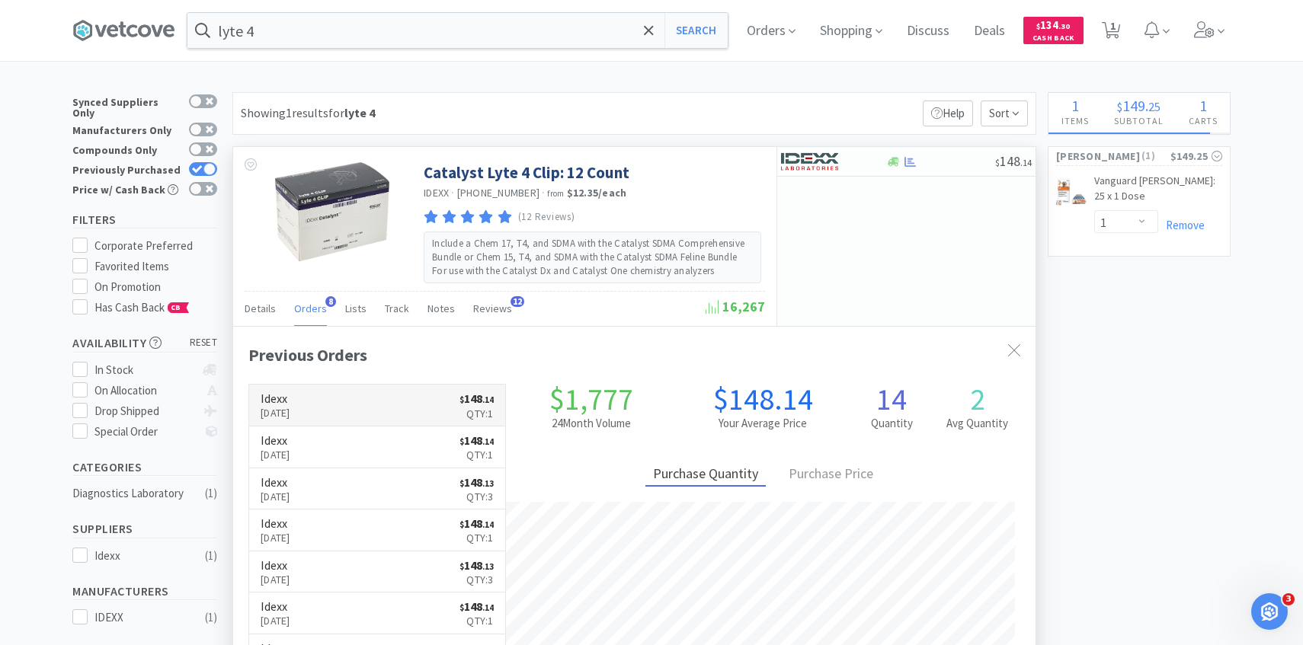
click at [337, 401] on link "Idexx Sep 2nd, 2025 $ 148 . 14 Qty: 1" at bounding box center [377, 406] width 256 height 42
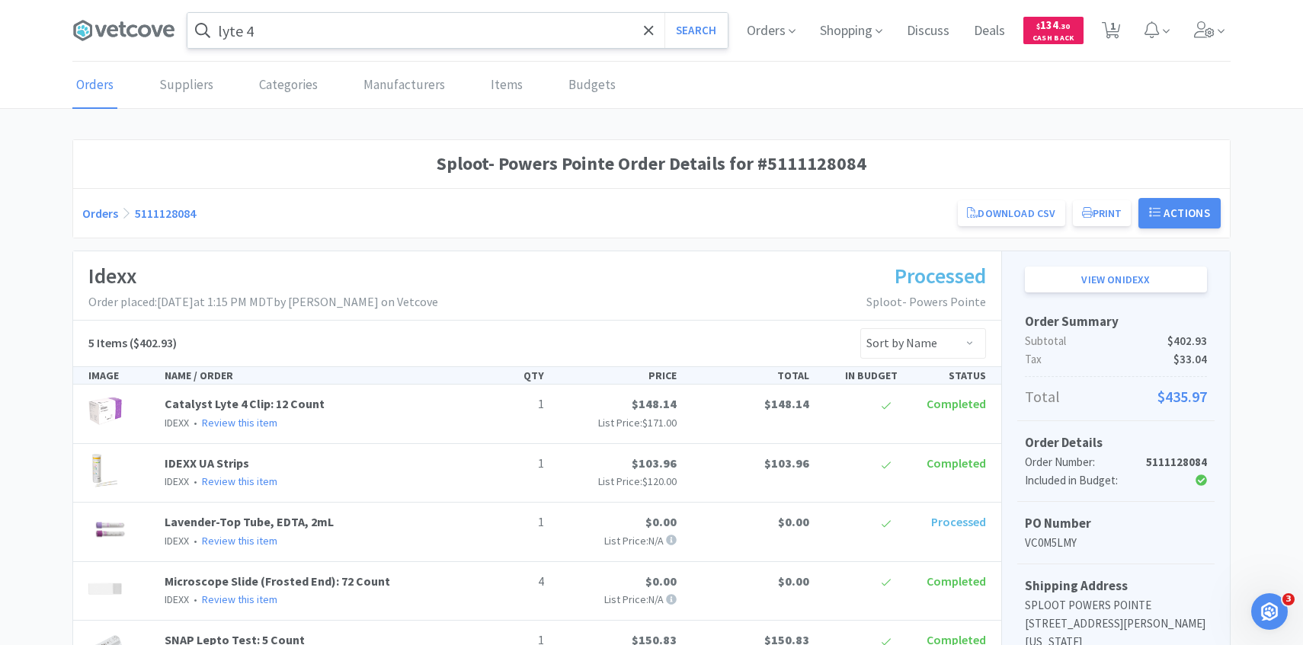
click at [346, 40] on input "lyte 4" at bounding box center [457, 30] width 540 height 35
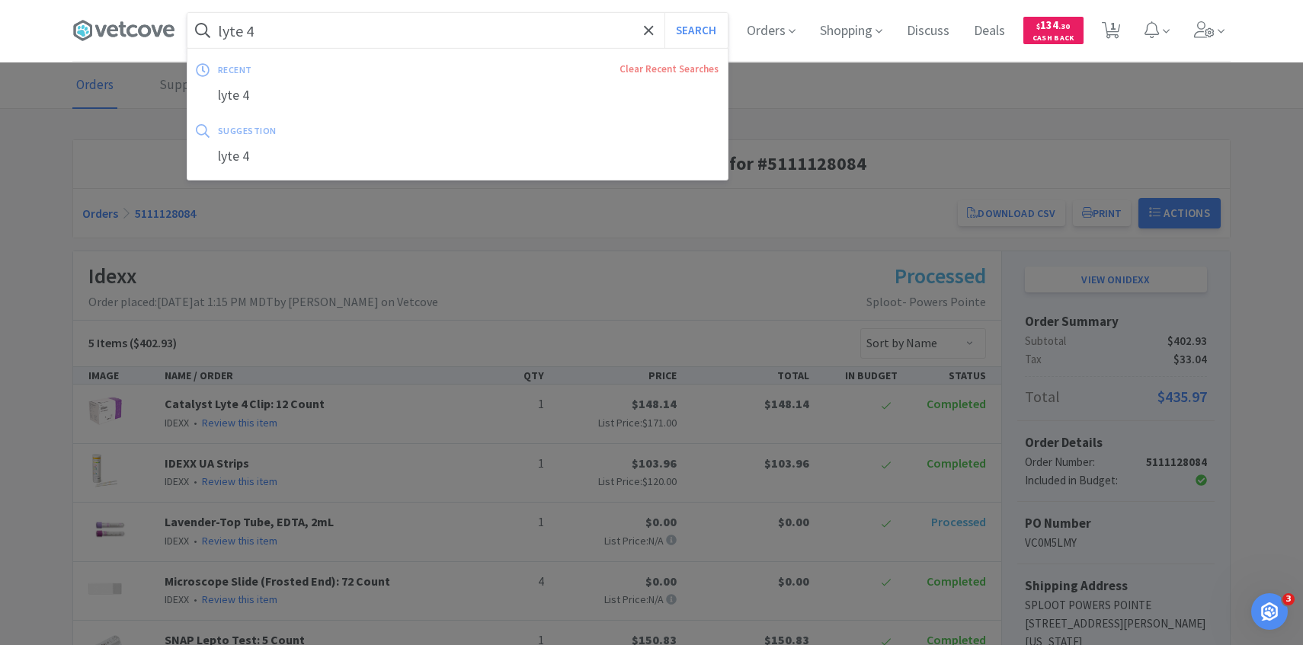
click at [664, 13] on button "Search" at bounding box center [695, 30] width 63 height 35
select select "1"
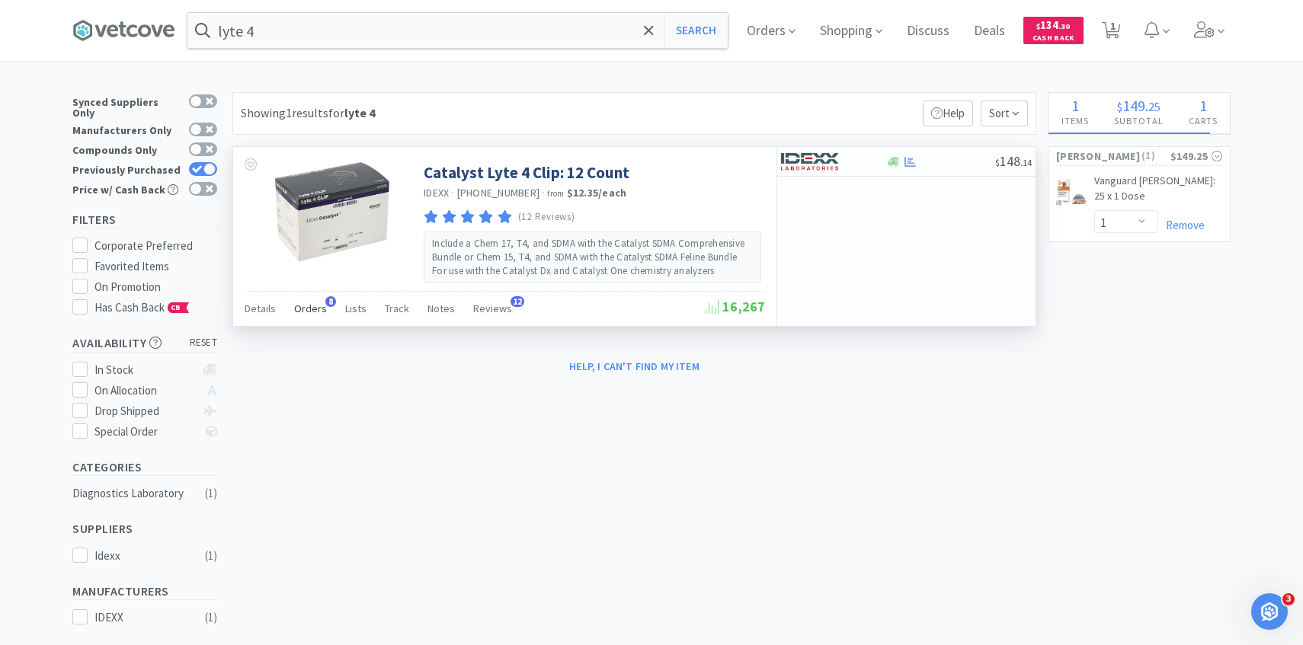
click at [311, 314] on span "Orders" at bounding box center [310, 309] width 33 height 14
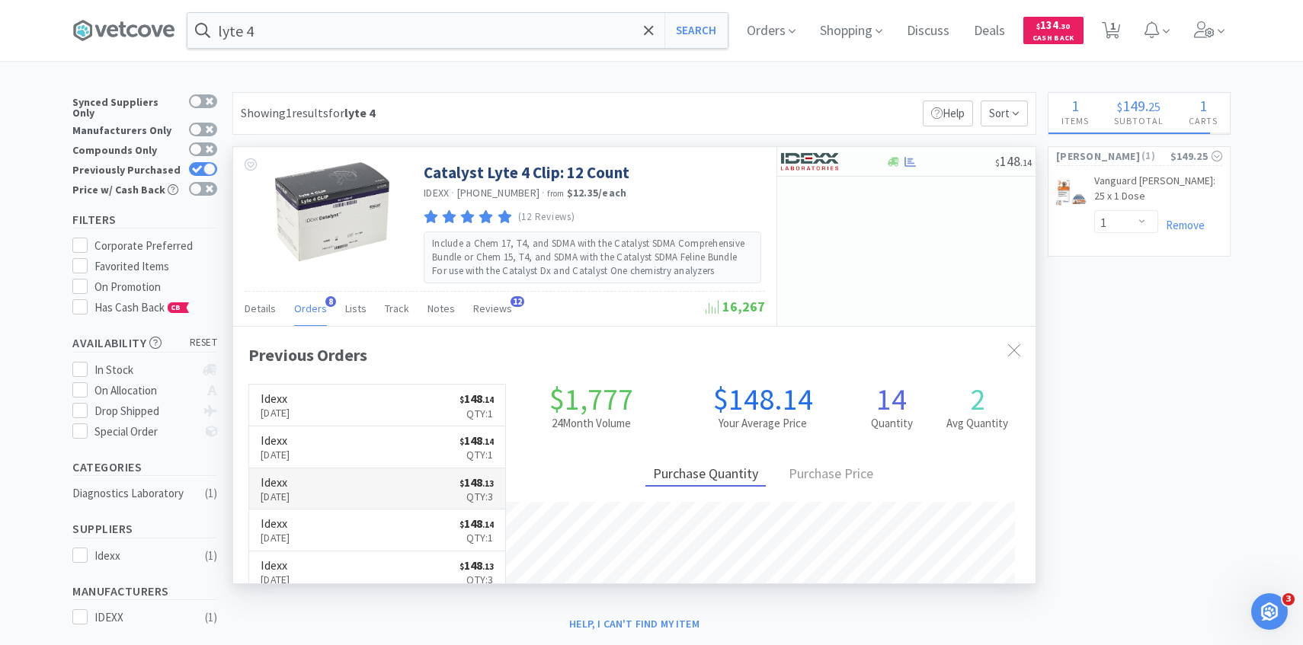
scroll to position [406, 802]
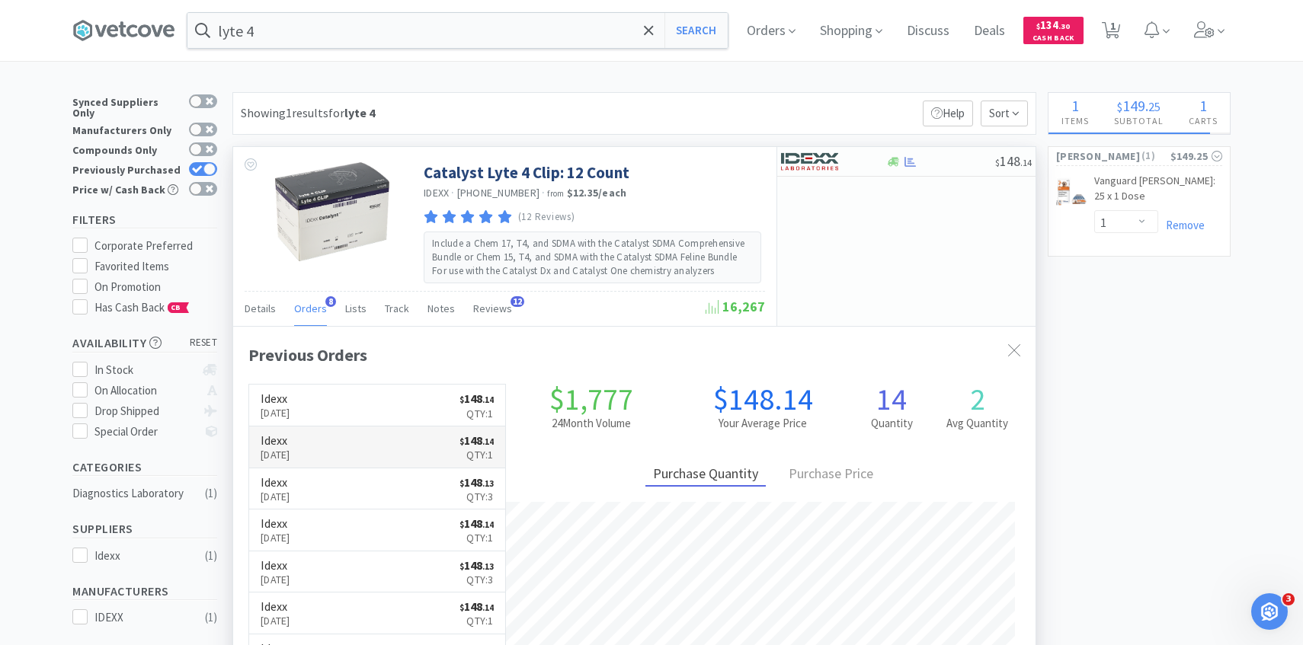
click at [290, 459] on p "Aug 25th, 2025" at bounding box center [276, 454] width 30 height 17
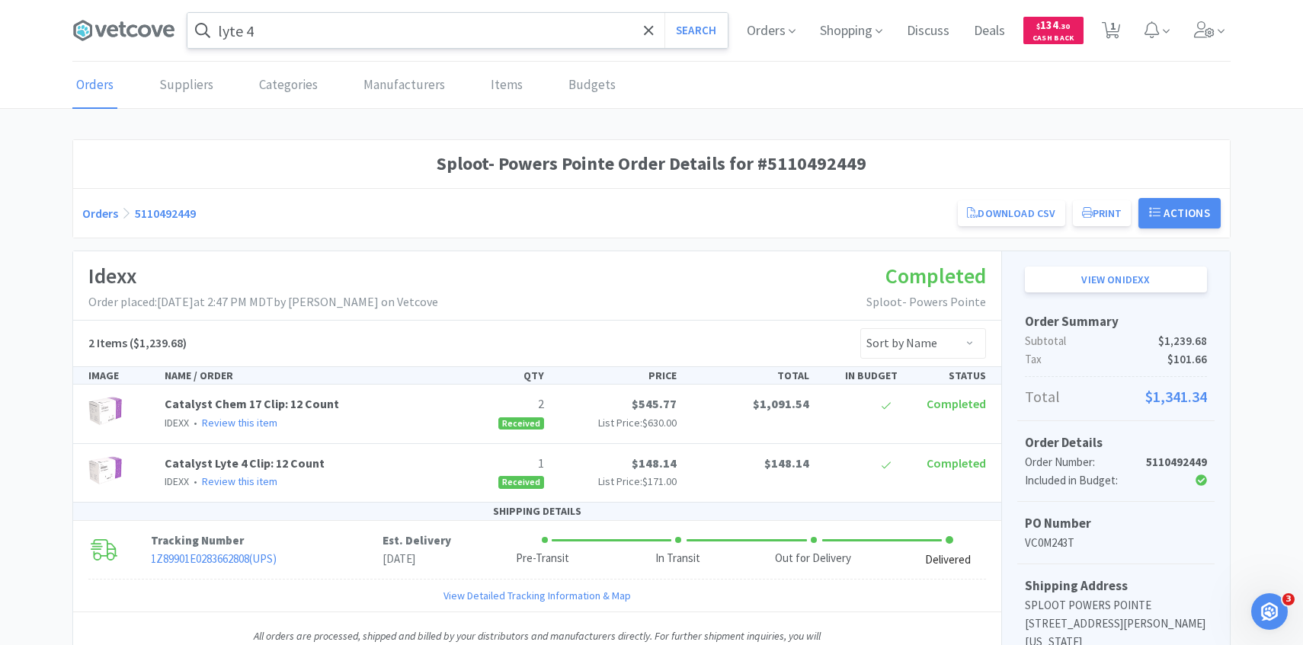
click at [336, 37] on input "lyte 4" at bounding box center [457, 30] width 540 height 35
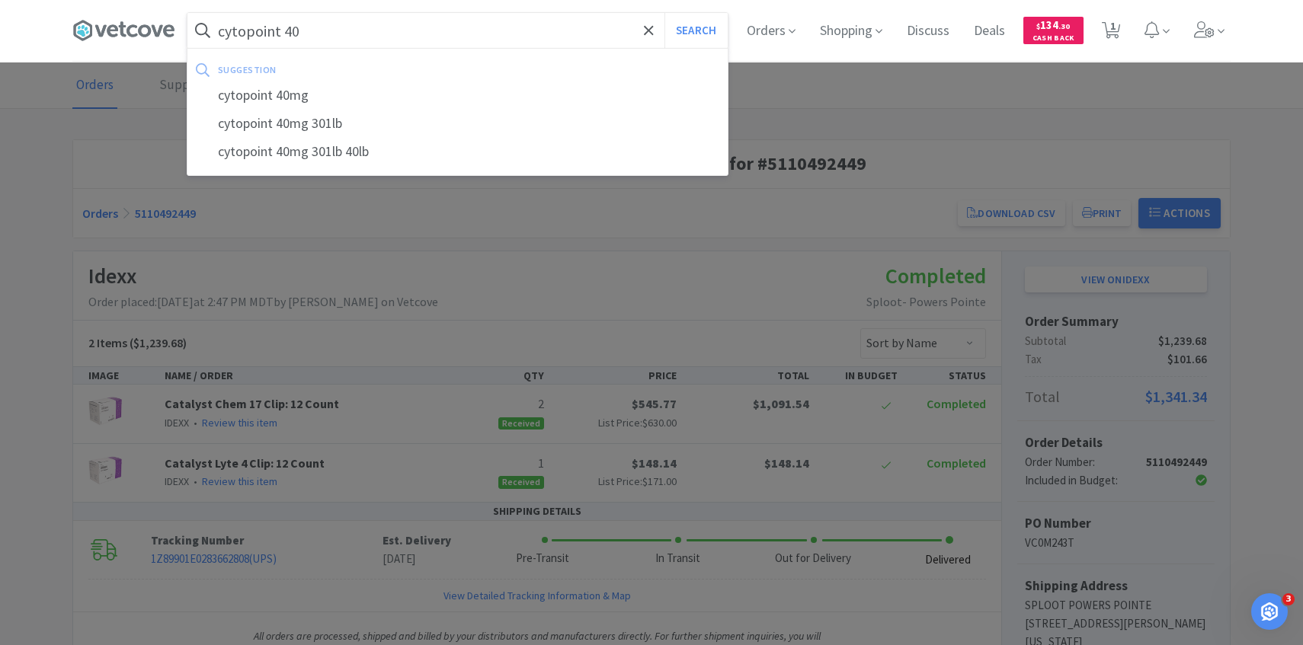
type input "cytopoint 40"
click at [664, 13] on button "Search" at bounding box center [695, 30] width 63 height 35
select select "1"
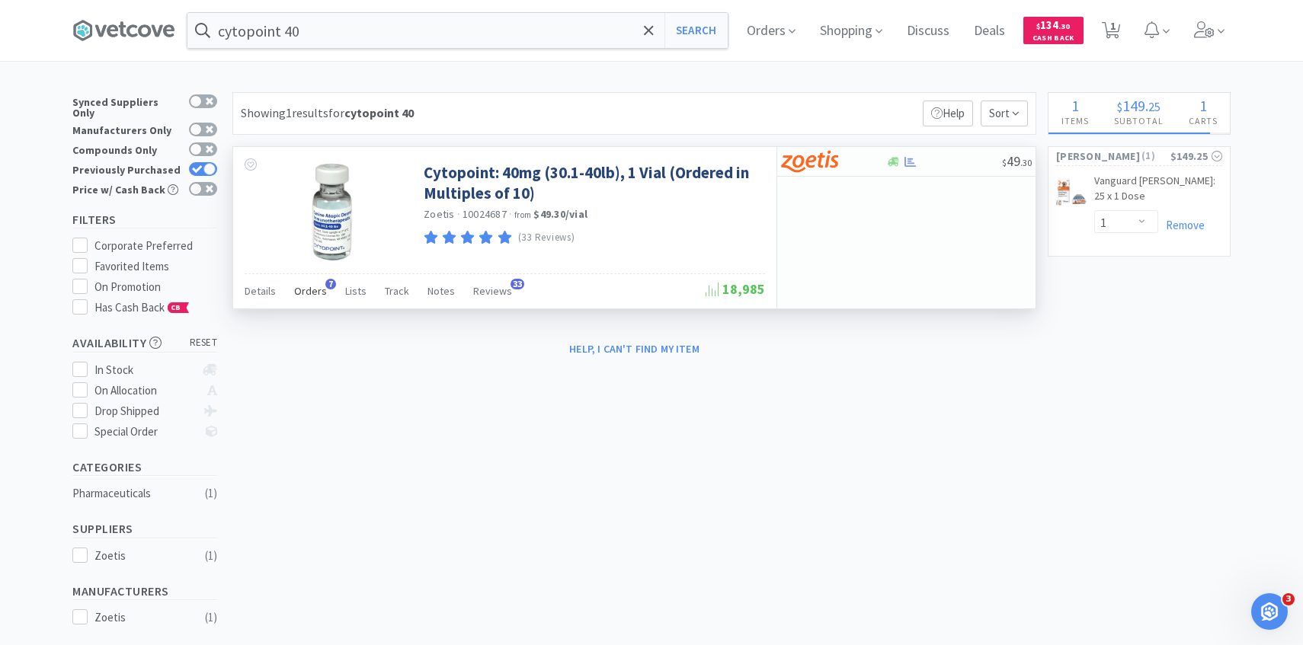
click at [313, 286] on span "Orders" at bounding box center [310, 291] width 33 height 14
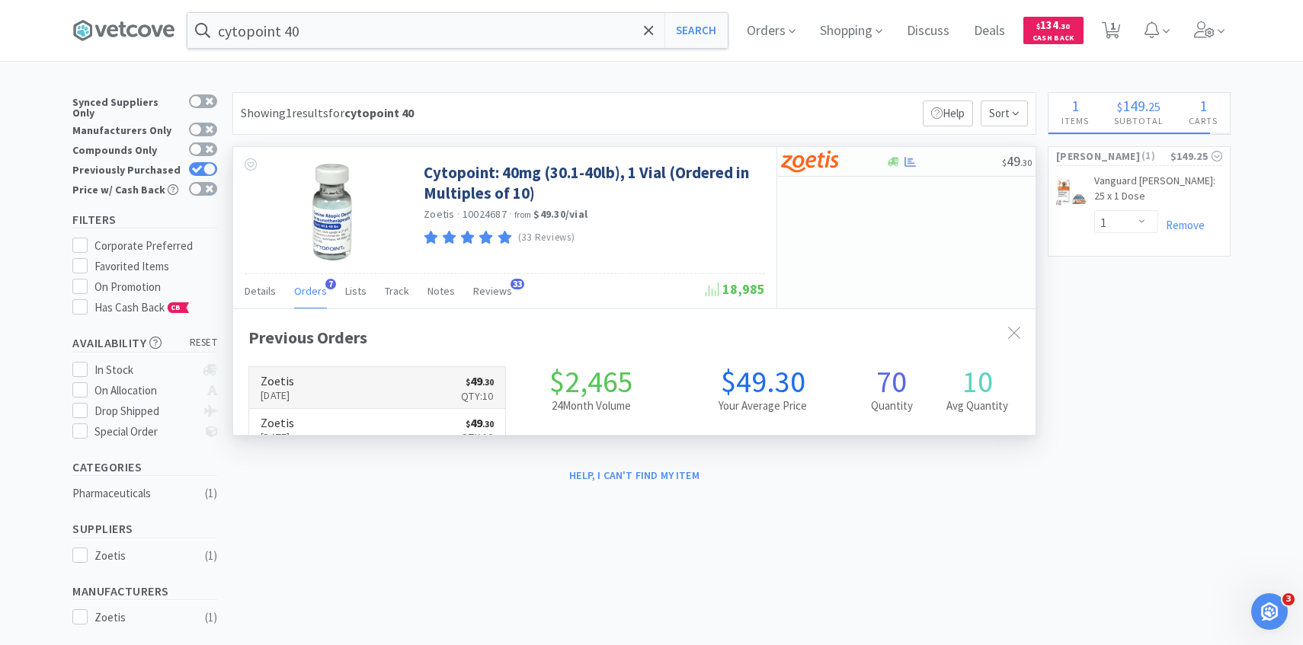
click at [353, 395] on link "Zoetis Aug 28th, 2025 $ 49 . 30 Qty: 10" at bounding box center [377, 388] width 256 height 42
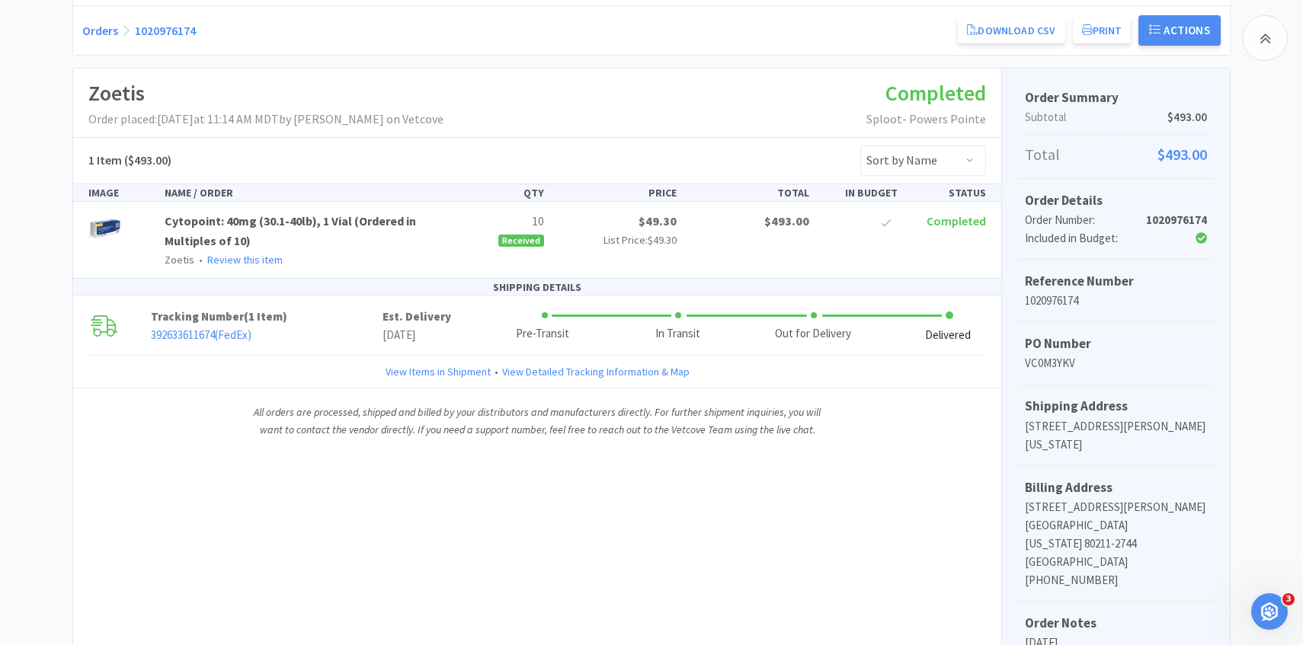
scroll to position [465, 0]
